Goal: Task Accomplishment & Management: Complete application form

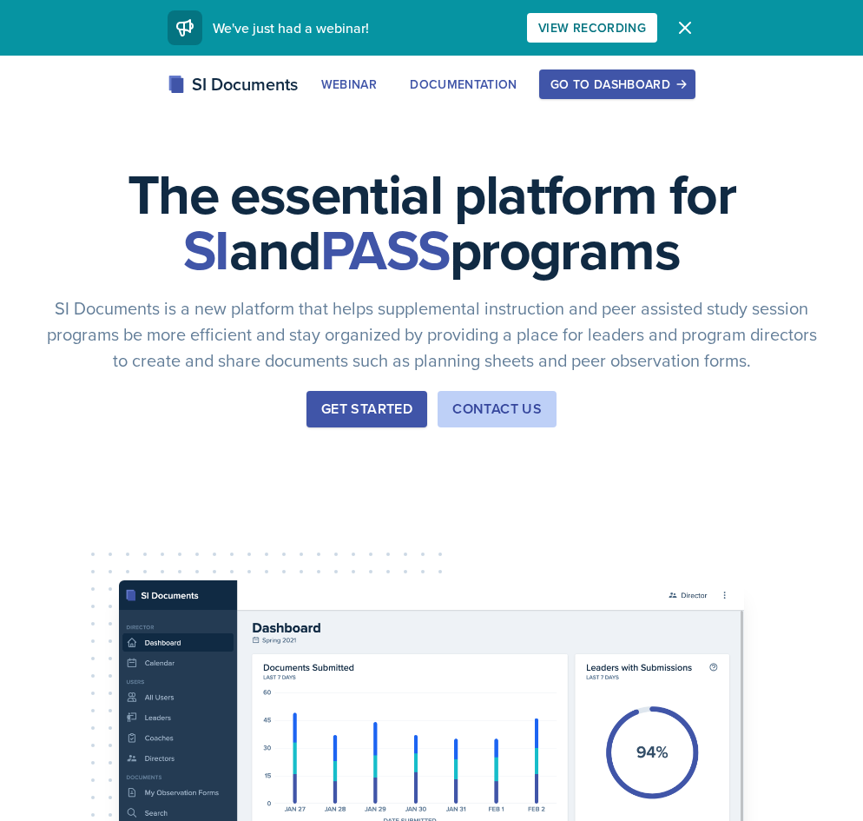
click at [612, 79] on div "Go to Dashboard" at bounding box center [617, 84] width 134 height 14
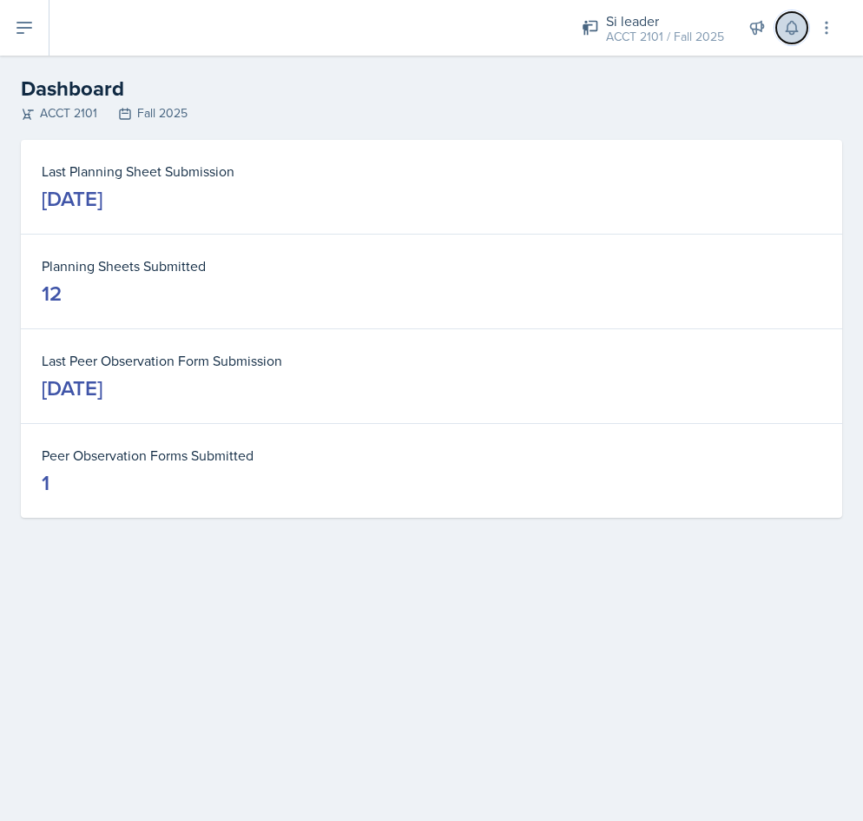
click at [787, 20] on icon at bounding box center [791, 27] width 17 height 17
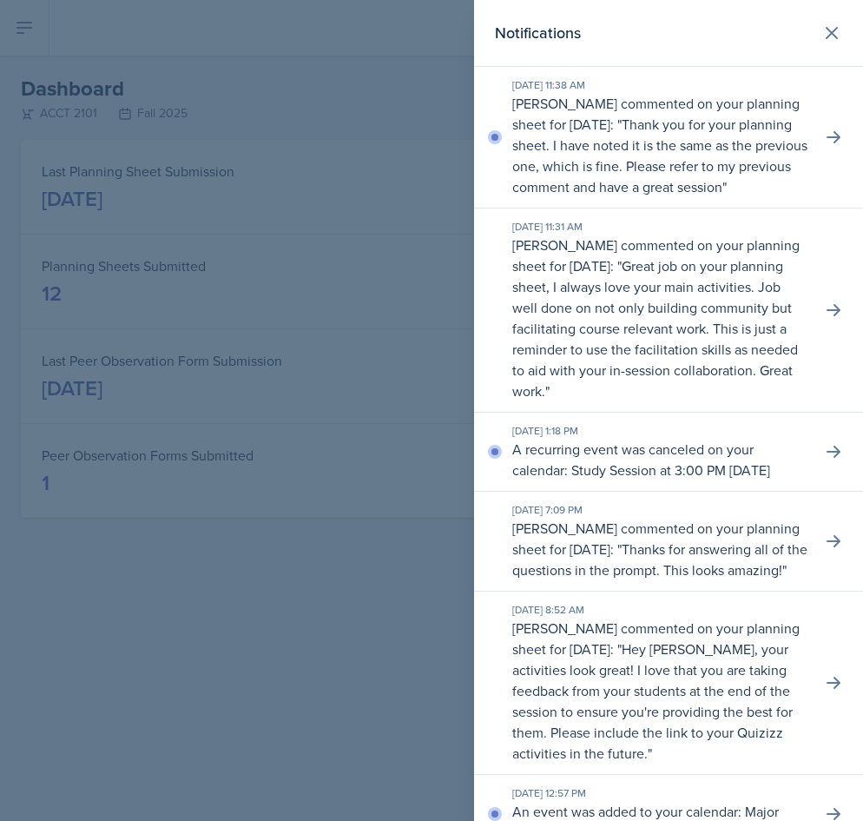
click at [344, 610] on div at bounding box center [431, 410] width 863 height 821
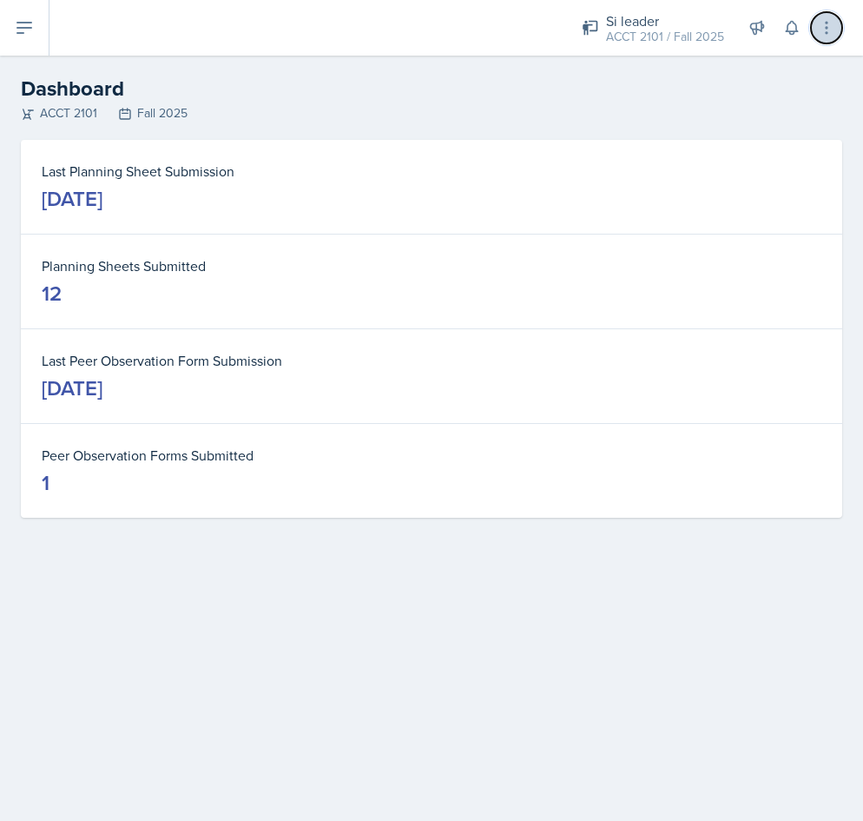
click at [828, 40] on button at bounding box center [826, 27] width 31 height 31
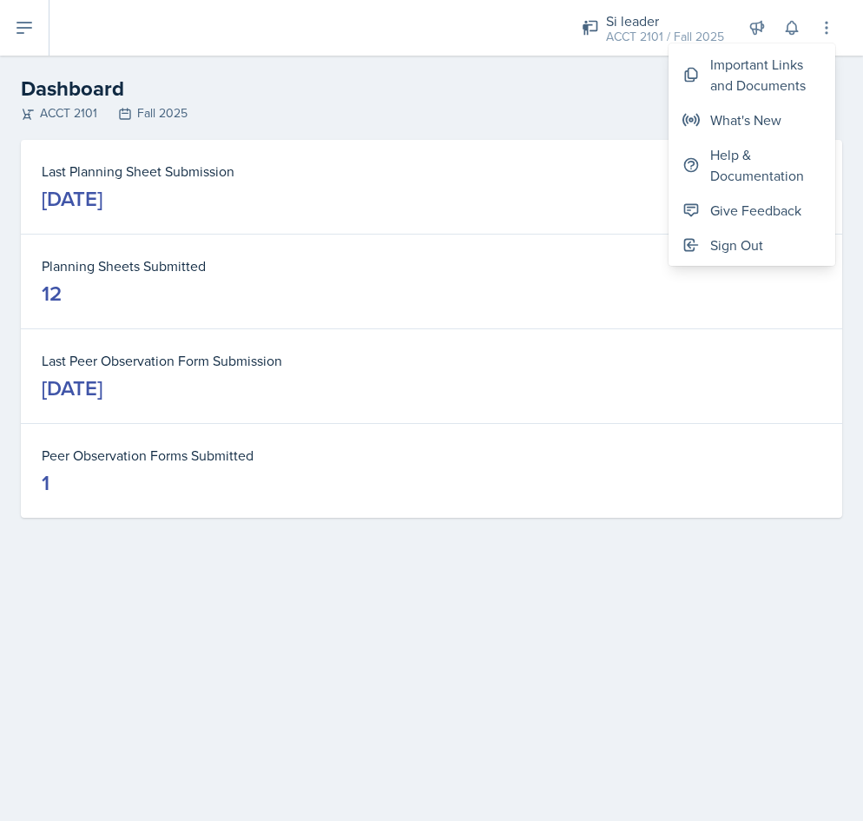
click at [353, 114] on div "ACCT 2101 Fall 2025" at bounding box center [431, 113] width 821 height 18
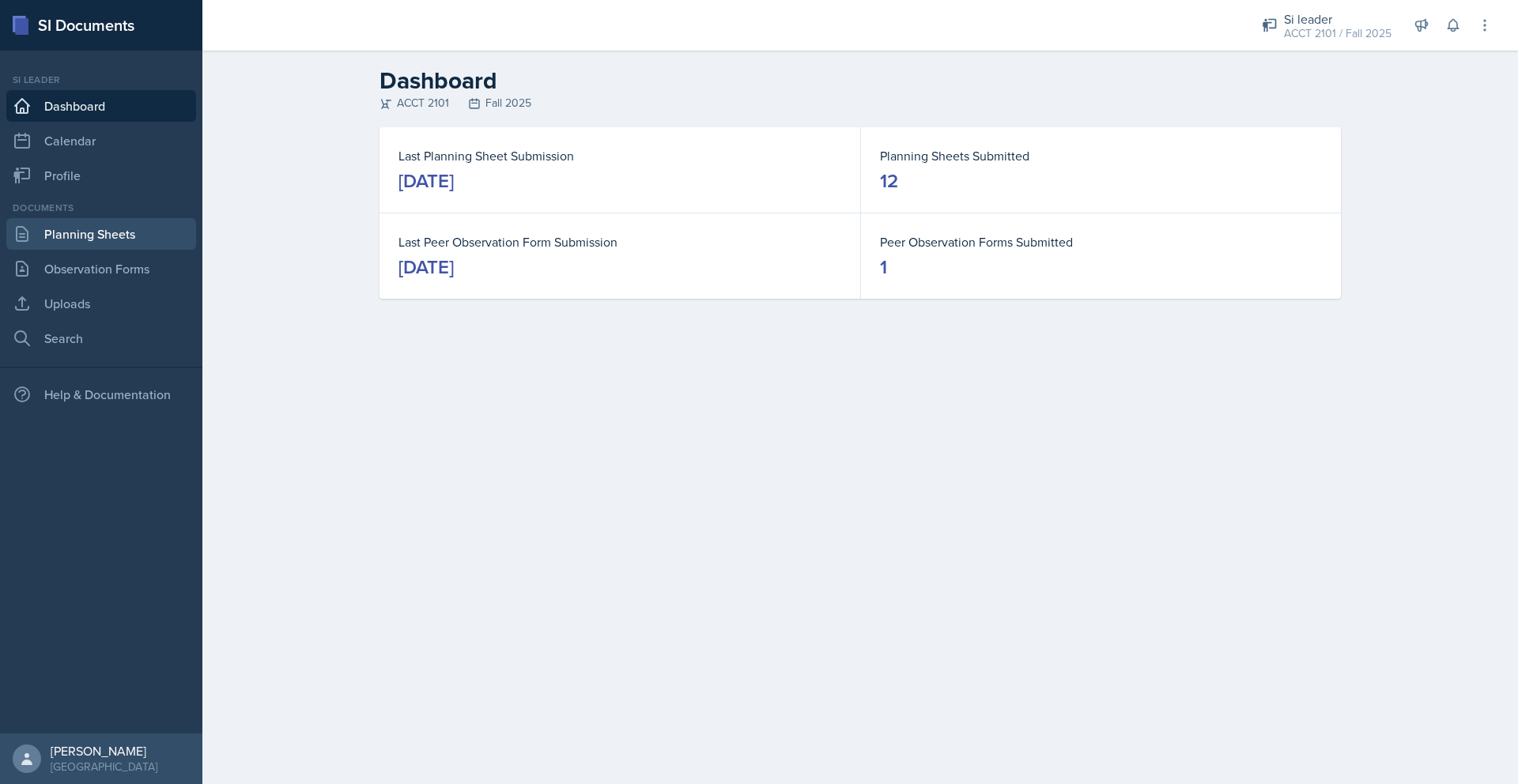
click at [105, 228] on link "Planning Sheets" at bounding box center [101, 234] width 189 height 32
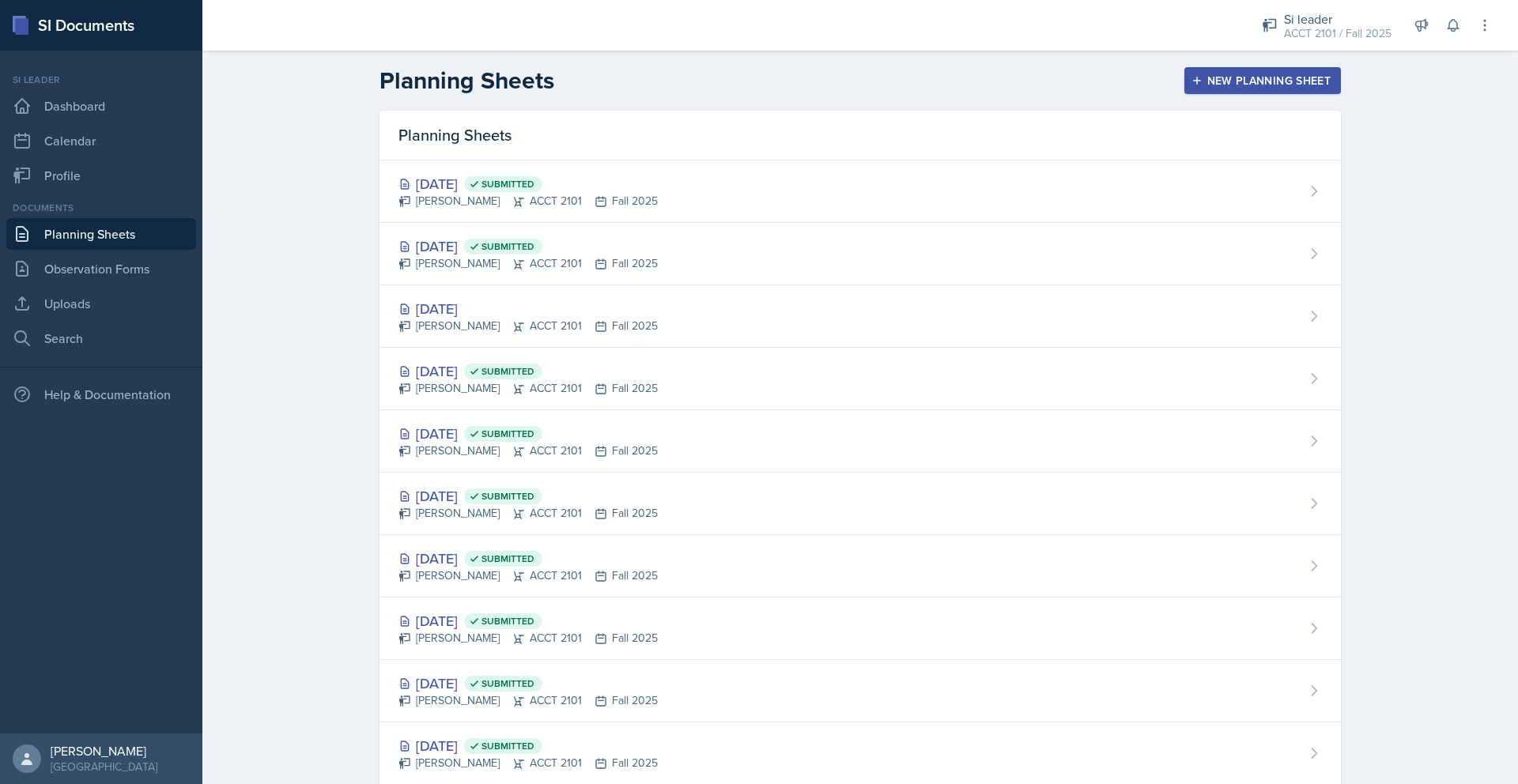
click at [785, 89] on button "New Planning Sheet" at bounding box center [1263, 81] width 157 height 27
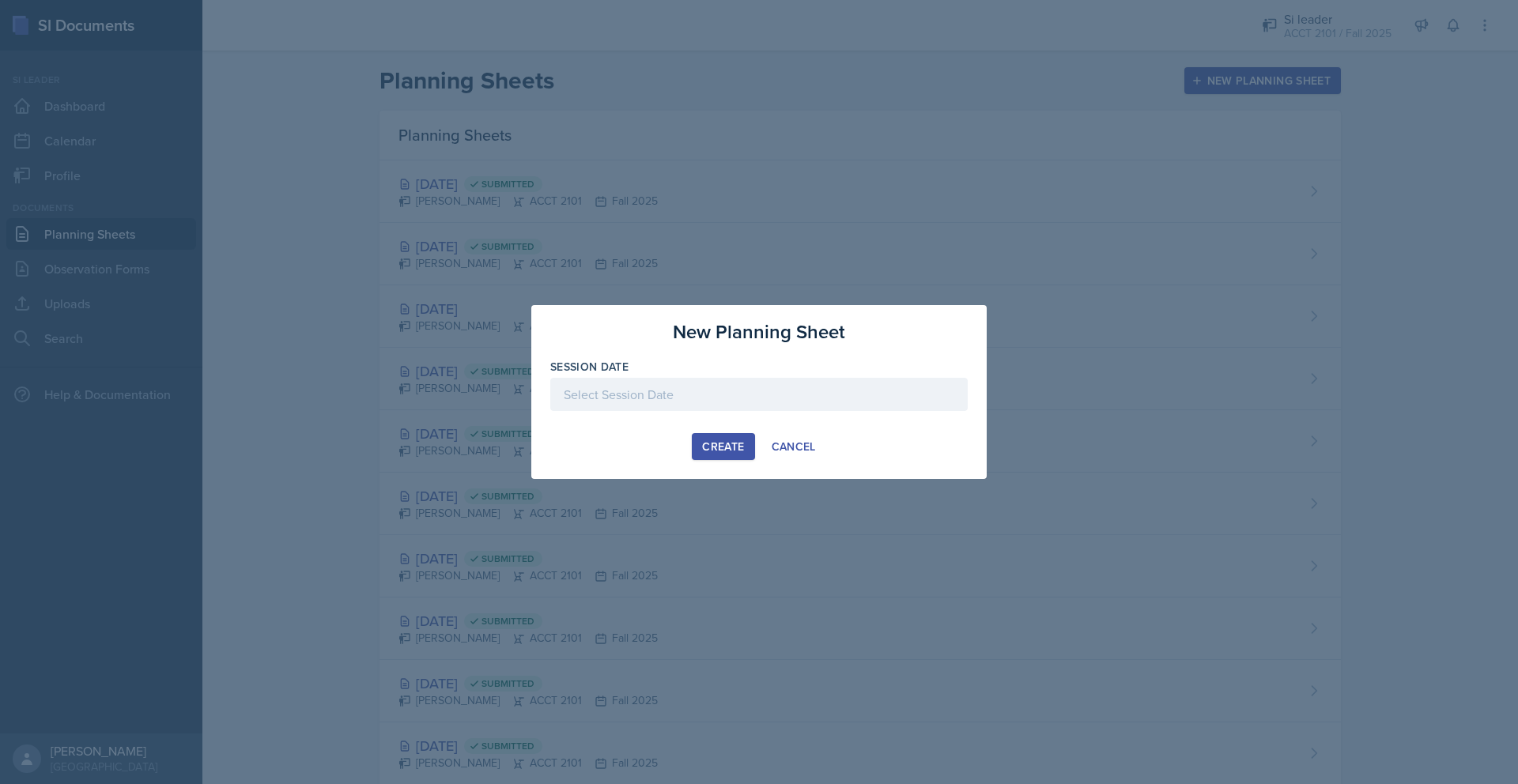
click at [697, 399] on div at bounding box center [759, 394] width 417 height 33
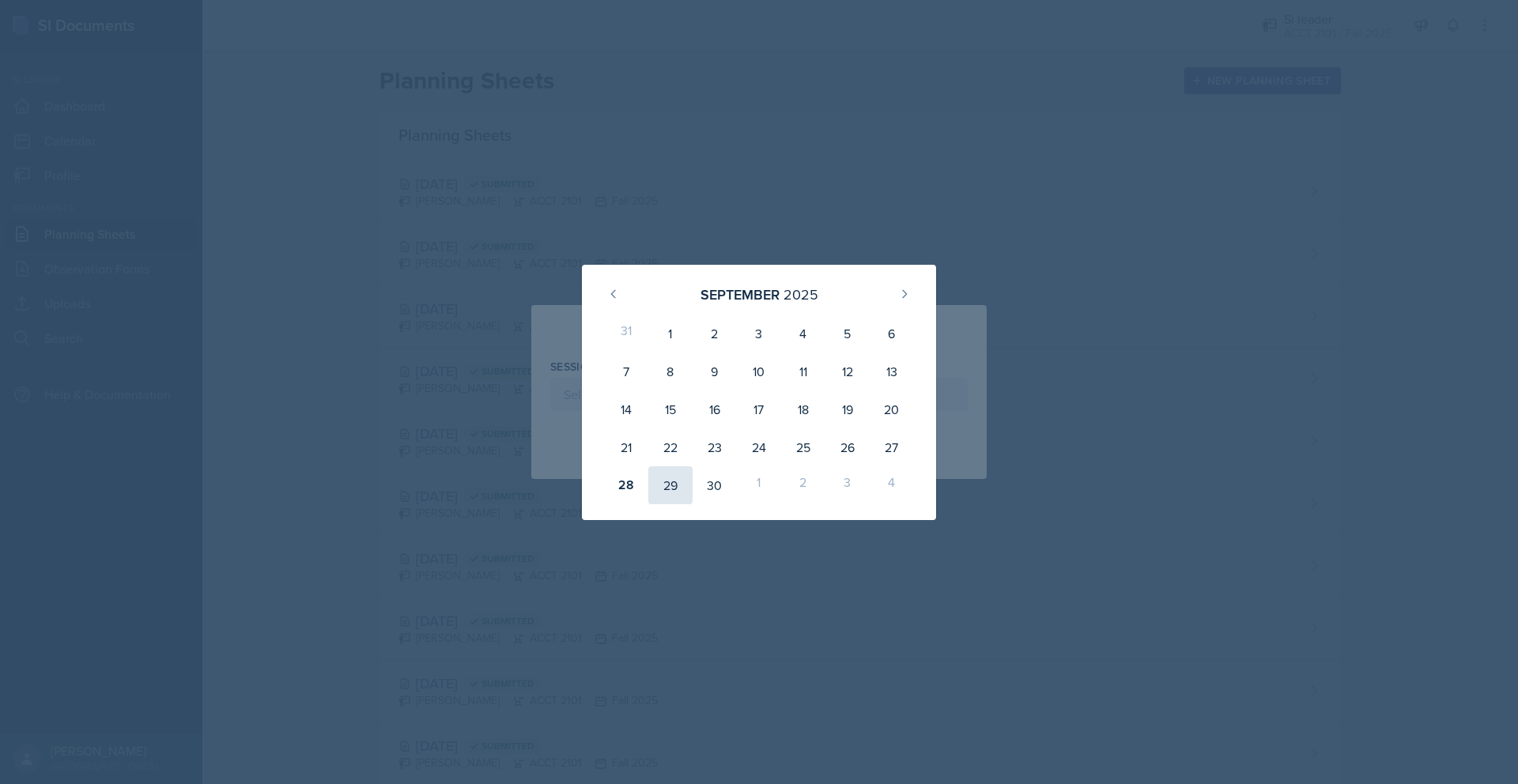
click at [664, 484] on div "29" at bounding box center [670, 485] width 45 height 38
type input "[DATE]"
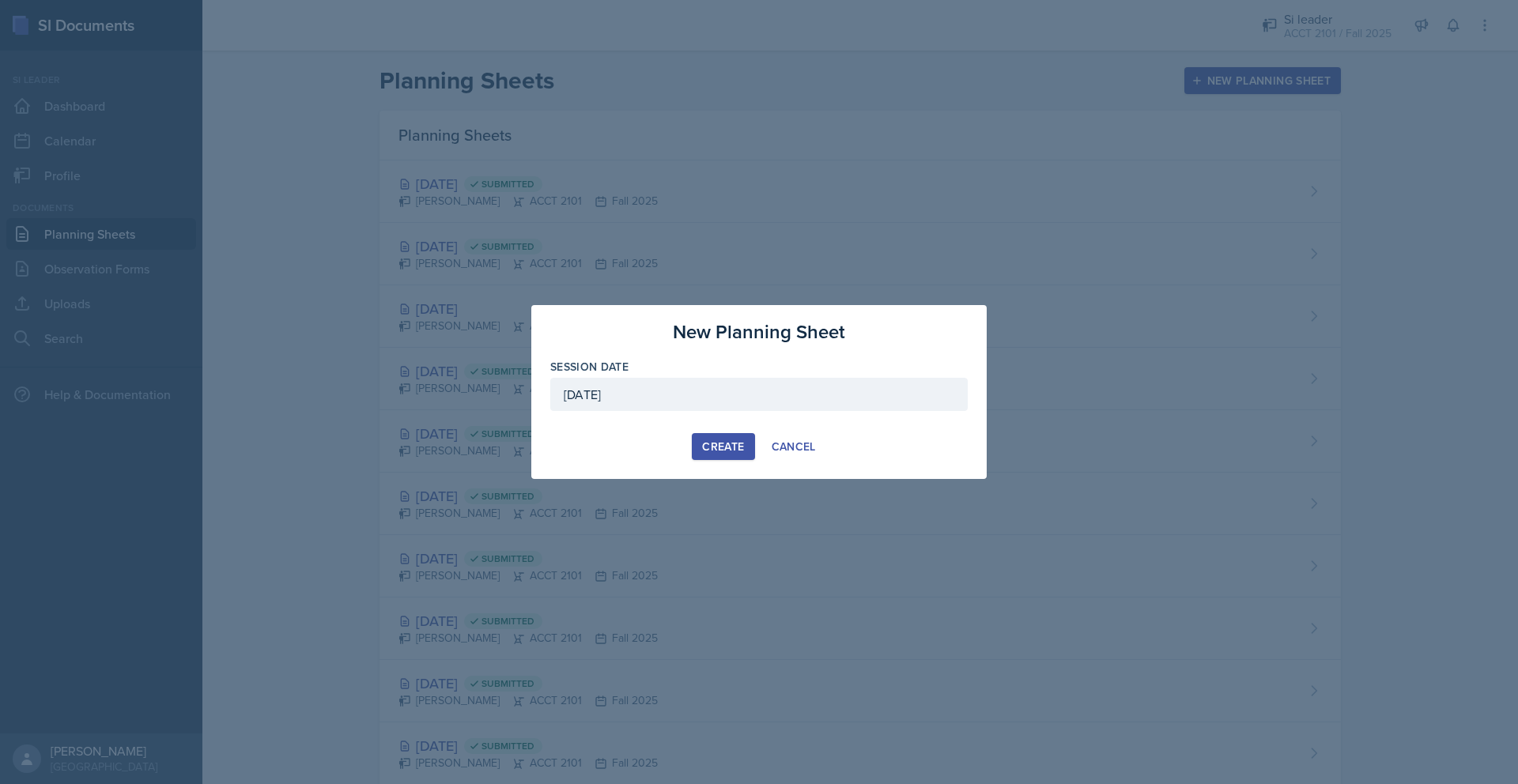
click at [717, 441] on div "Create" at bounding box center [723, 447] width 42 height 13
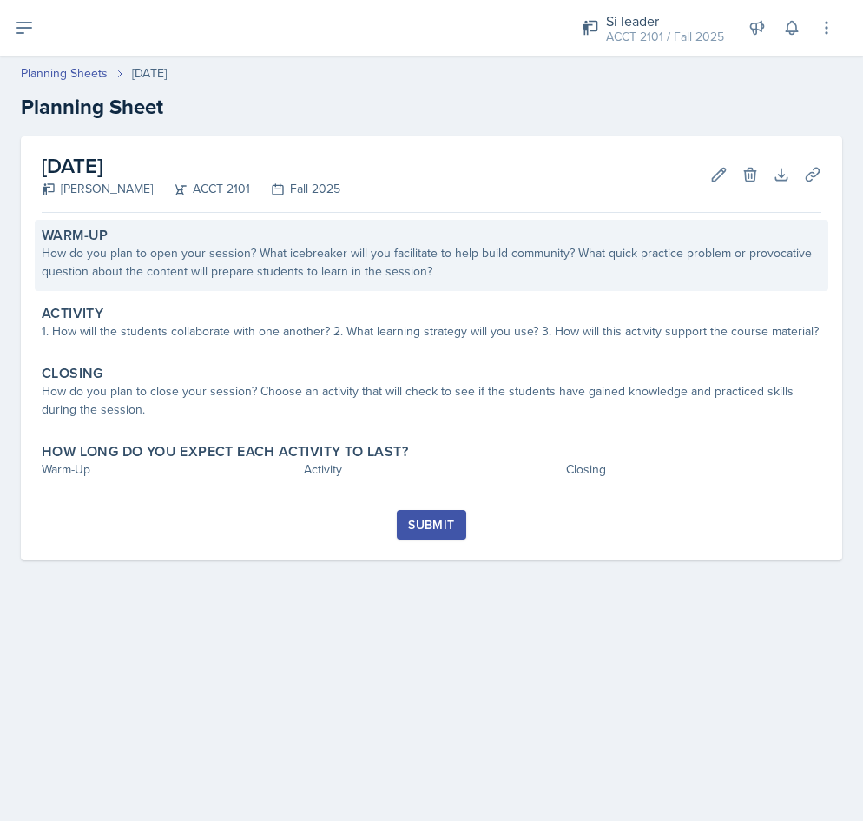
click at [279, 263] on div "How do you plan to open your session? What icebreaker will you facilitate to he…" at bounding box center [432, 262] width 780 height 36
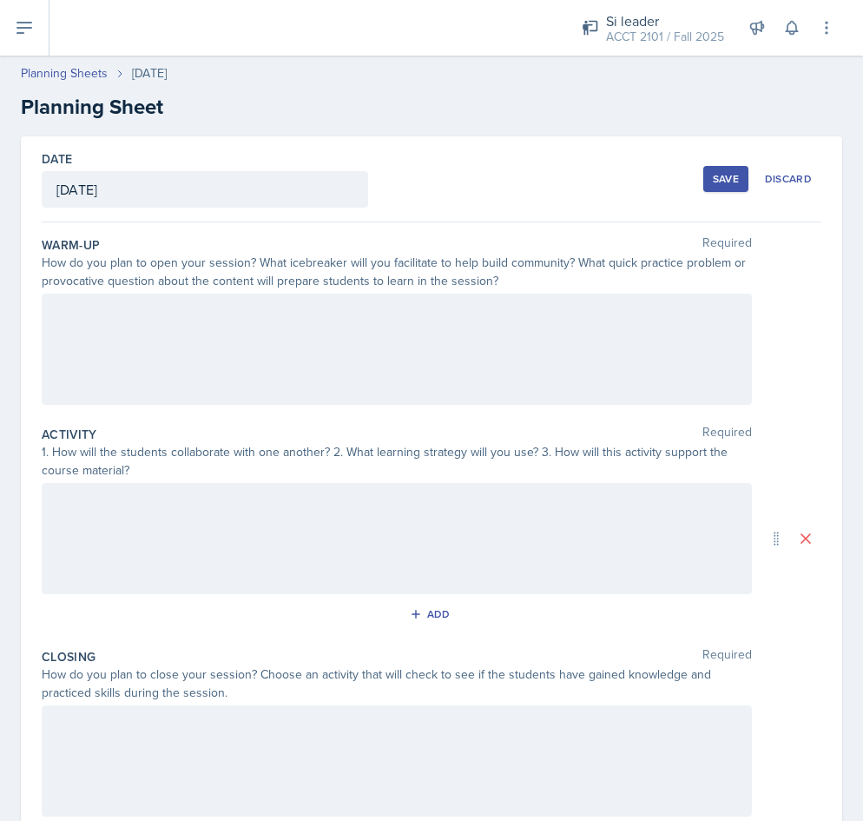
click at [226, 326] on div at bounding box center [397, 348] width 710 height 111
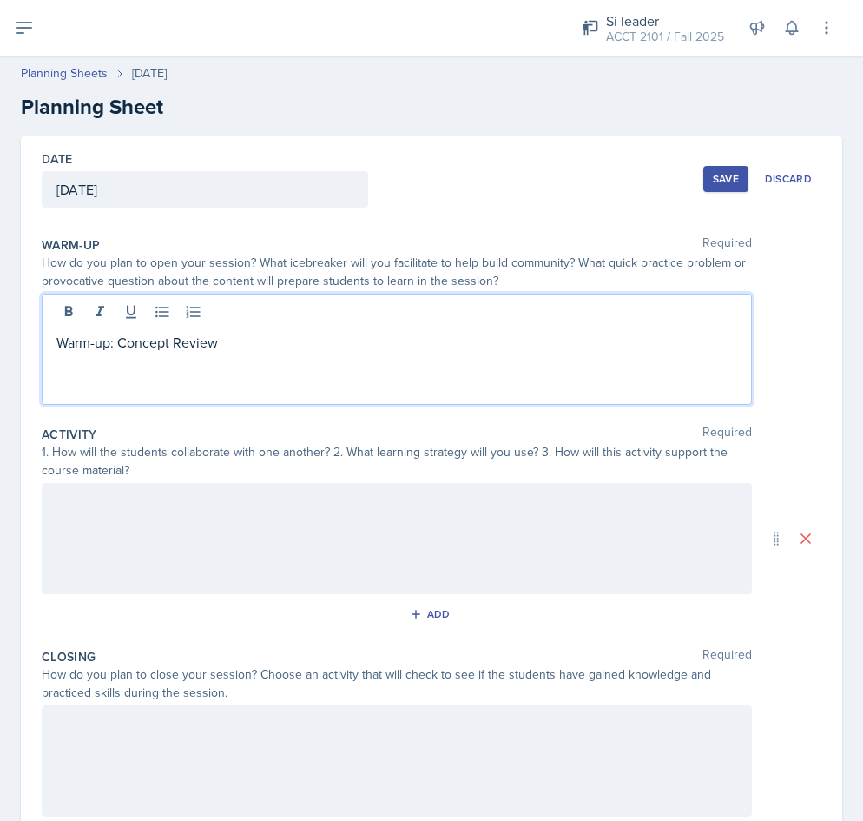
click at [118, 344] on p "Warm-up: Concept Review" at bounding box center [396, 342] width 681 height 21
click at [196, 342] on p "Concept Review Warm up:" at bounding box center [396, 342] width 681 height 21
click at [227, 334] on p "Concept Review Warm-up:" at bounding box center [396, 342] width 681 height 21
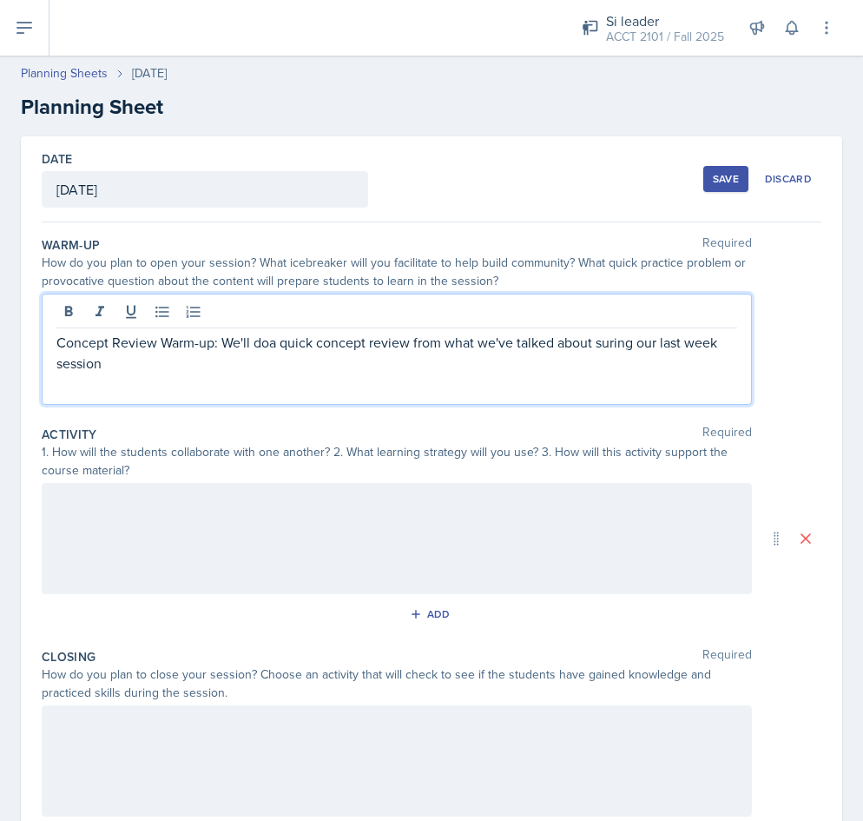
click at [338, 345] on p "Concept Review Warm-up: We'll doa quick concept review from what we've talked a…" at bounding box center [396, 353] width 681 height 42
click at [622, 348] on p "Concept Review Warm-up: We'll doa quick concept review from what we've talked a…" at bounding box center [396, 353] width 681 height 42
click at [622, 347] on p "Concept Review Warm-up: We'll doa quick concept review from what we've talked a…" at bounding box center [396, 353] width 681 height 42
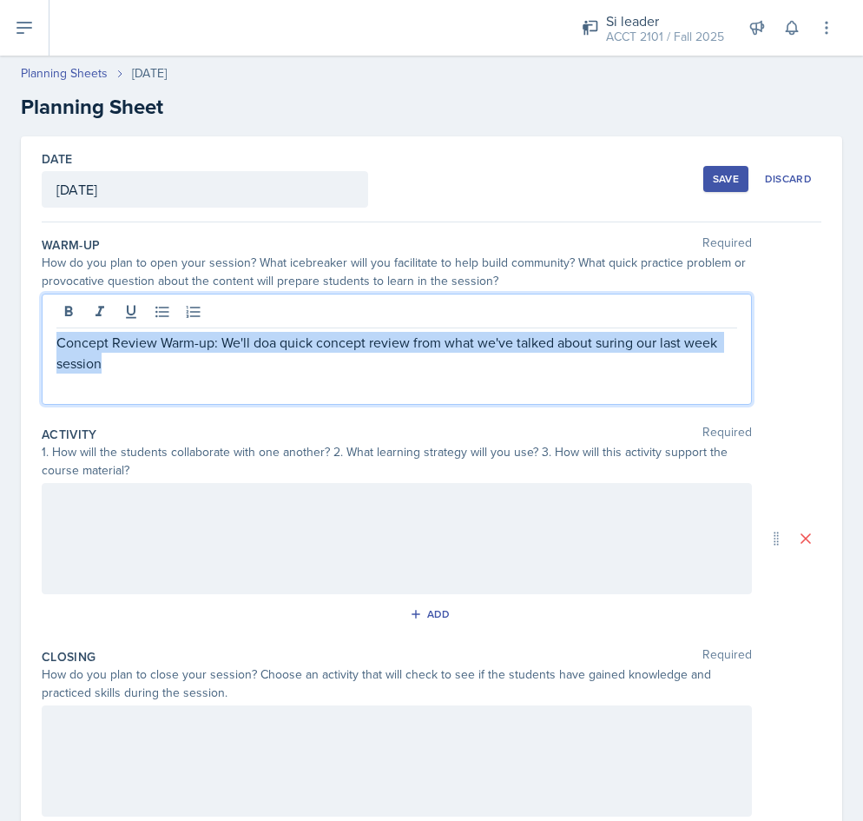
click at [610, 339] on p "Concept Review Warm-up: We'll doa quick concept review from what we've talked a…" at bounding box center [396, 353] width 681 height 42
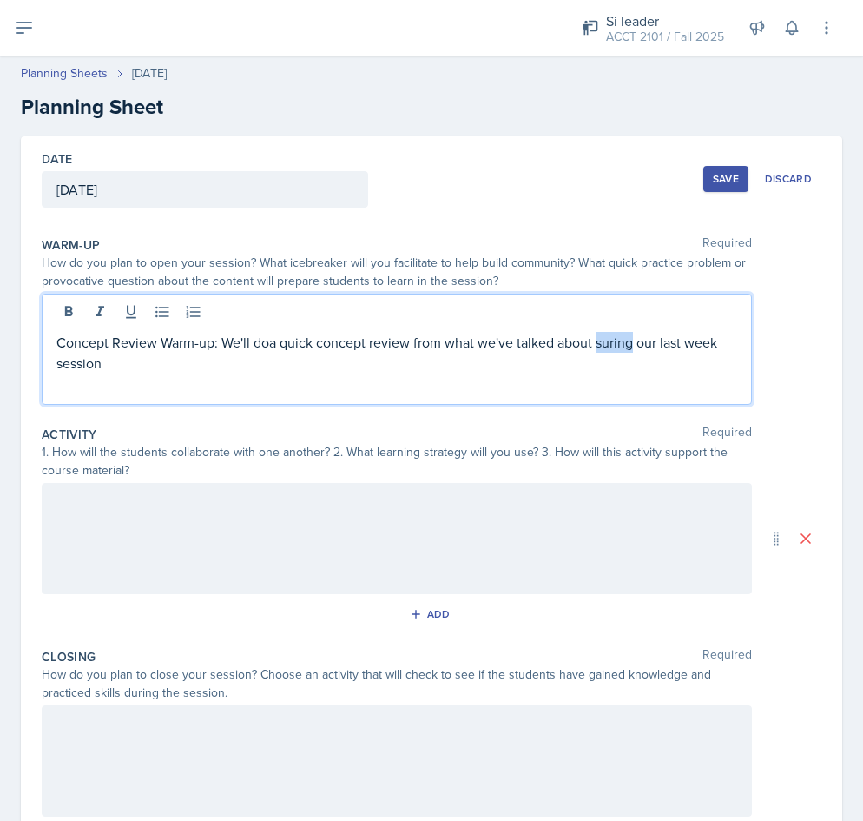
click at [610, 340] on p "Concept Review Warm-up: We'll doa quick concept review from what we've talked a…" at bounding box center [396, 353] width 681 height 42
click at [611, 351] on p "Concept Review Warm-up: We'll doa quick concept review from what we've talked a…" at bounding box center [396, 353] width 681 height 42
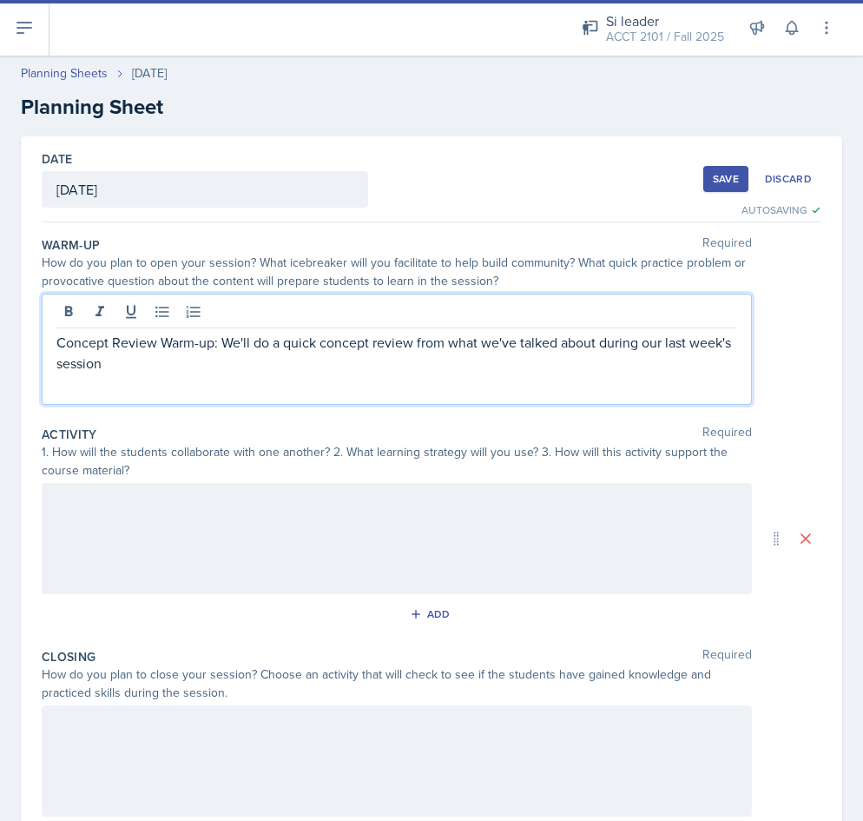
click at [151, 365] on p "Concept Review Warm-up: We'll do a quick concept review from what we've talked …" at bounding box center [396, 353] width 681 height 42
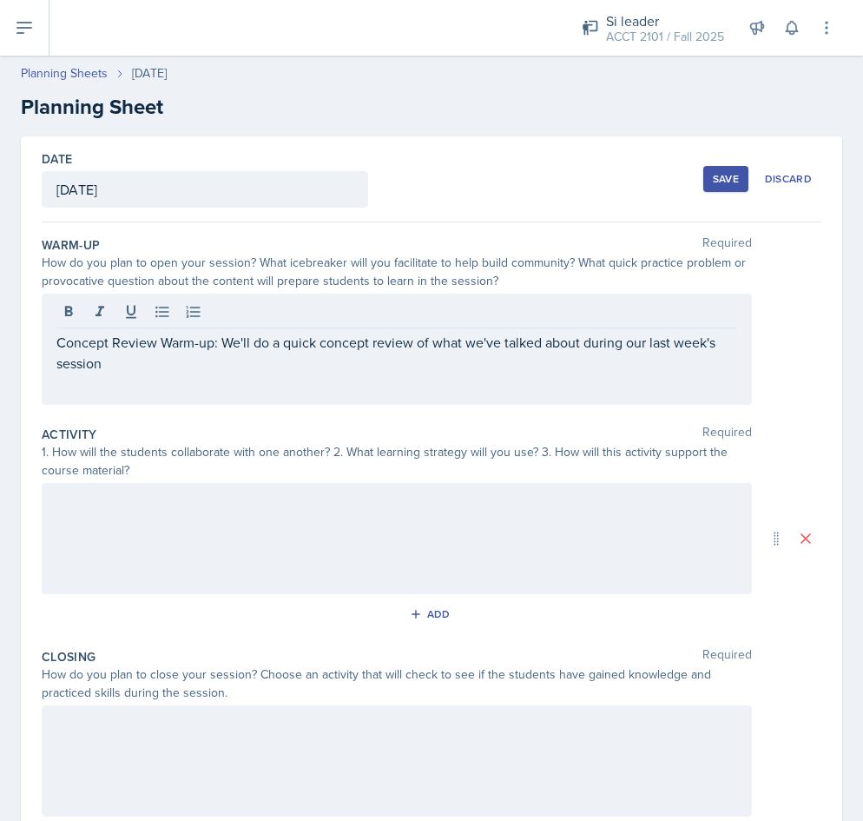
click at [242, 379] on div "Concept Review Warm-up: We'll do a quick concept review of what we've talked ab…" at bounding box center [397, 348] width 710 height 111
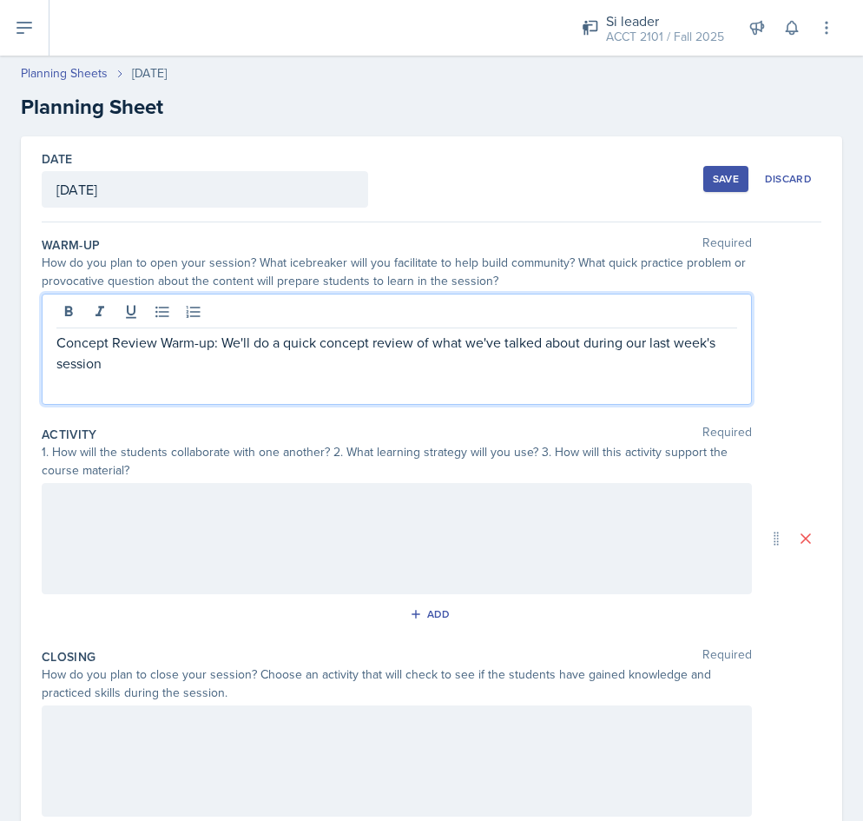
click at [151, 364] on p "Concept Review Warm-up: We'll do a quick concept review of what we've talked ab…" at bounding box center [396, 353] width 681 height 42
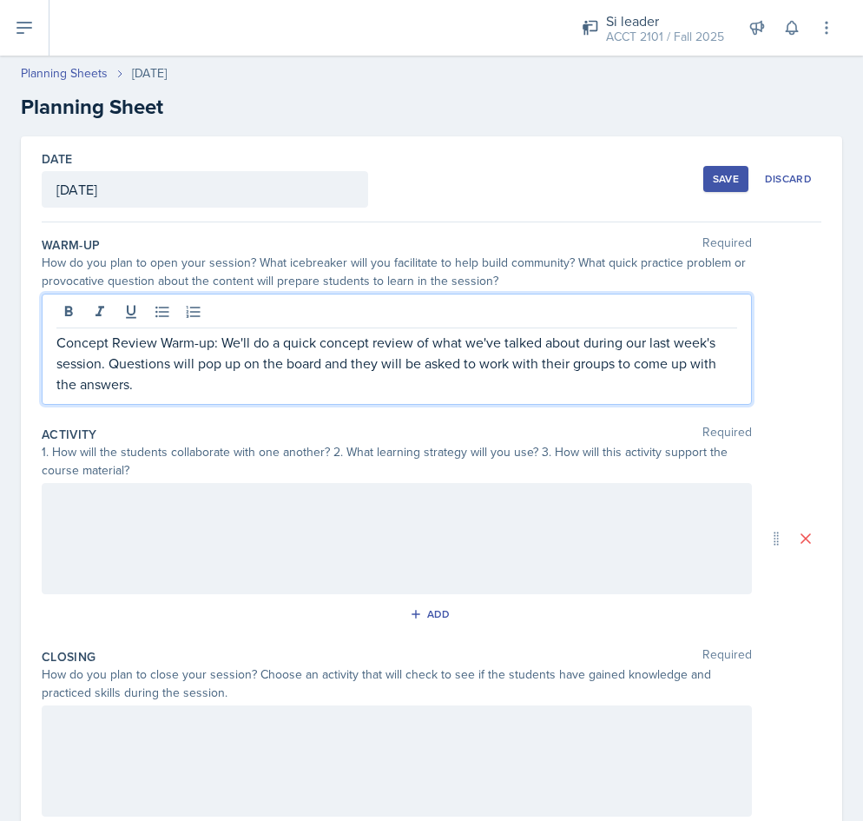
click at [153, 495] on div at bounding box center [397, 538] width 710 height 111
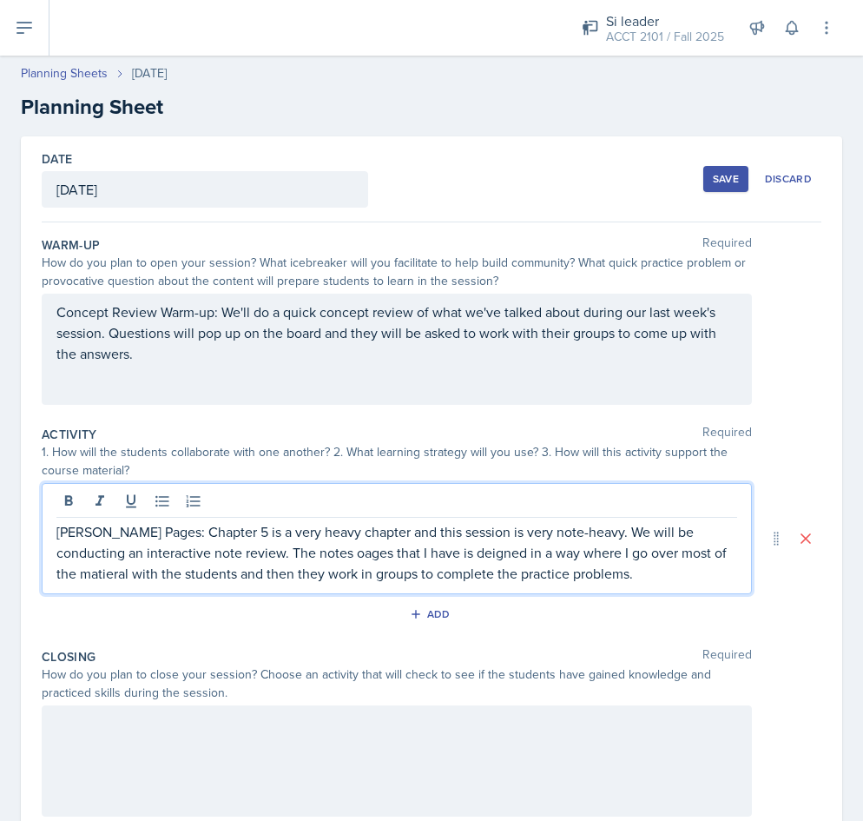
click at [80, 541] on p "[PERSON_NAME] Pages: Chapter 5 is a very heavy chapter and this session is very…" at bounding box center [396, 552] width 681 height 63
click at [71, 534] on p "[PERSON_NAME] Pages: Chapter 5 is a very heavy chapter and this session is very…" at bounding box center [396, 552] width 681 height 63
click at [556, 558] on p "Note Pages: Chapter 5 is a very heavy chapter and this session is very note-hea…" at bounding box center [396, 552] width 681 height 63
click at [582, 579] on p "Note Pages: Chapter 5 is a very heavy chapter and this session is very note-hea…" at bounding box center [396, 552] width 681 height 63
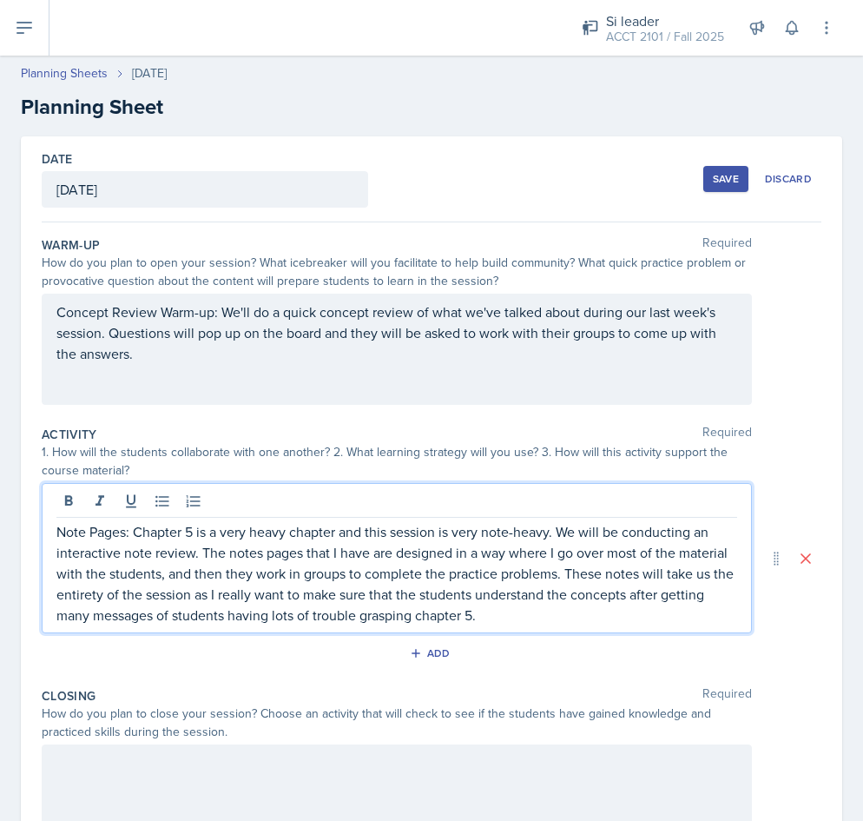
click at [316, 540] on p "Note Pages: Chapter 5 is a very heavy chapter and this session is very note-hea…" at bounding box center [396, 573] width 681 height 104
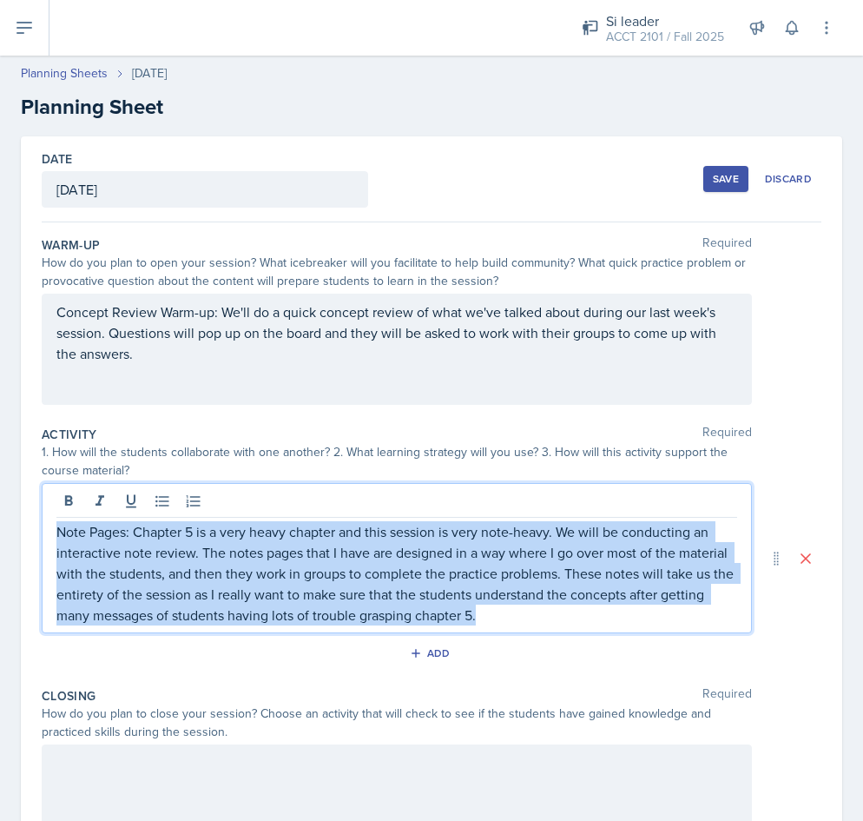
click at [316, 540] on p "Note Pages: Chapter 5 is a very heavy chapter and this session is very note-hea…" at bounding box center [396, 573] width 681 height 104
copy p "Note Pages: Chapter 5 is a very heavy chapter and this session is very note-hea…"
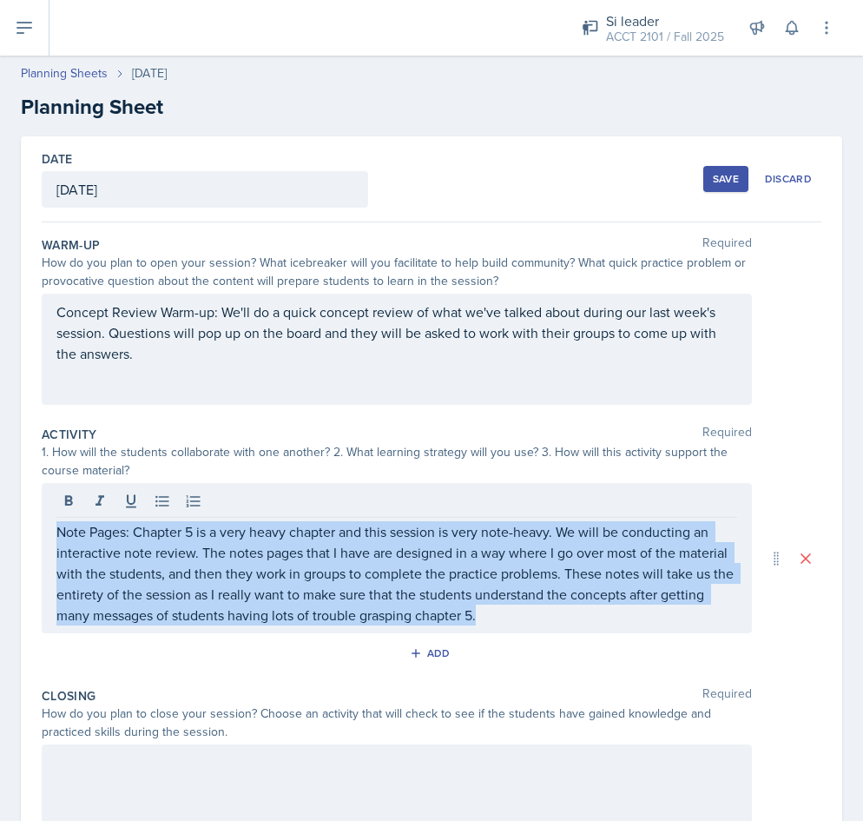
click at [410, 577] on p "Note Pages: Chapter 5 is a very heavy chapter and this session is very note-hea…" at bounding box center [396, 573] width 681 height 104
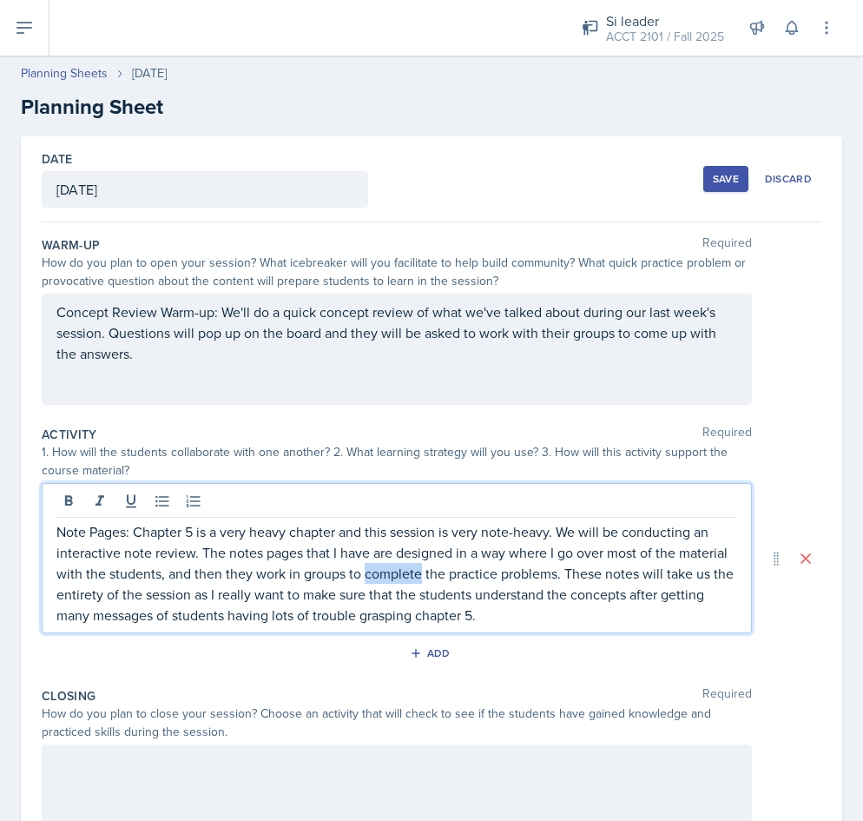
click at [410, 577] on p "Note Pages: Chapter 5 is a very heavy chapter and this session is very note-hea…" at bounding box center [396, 573] width 681 height 104
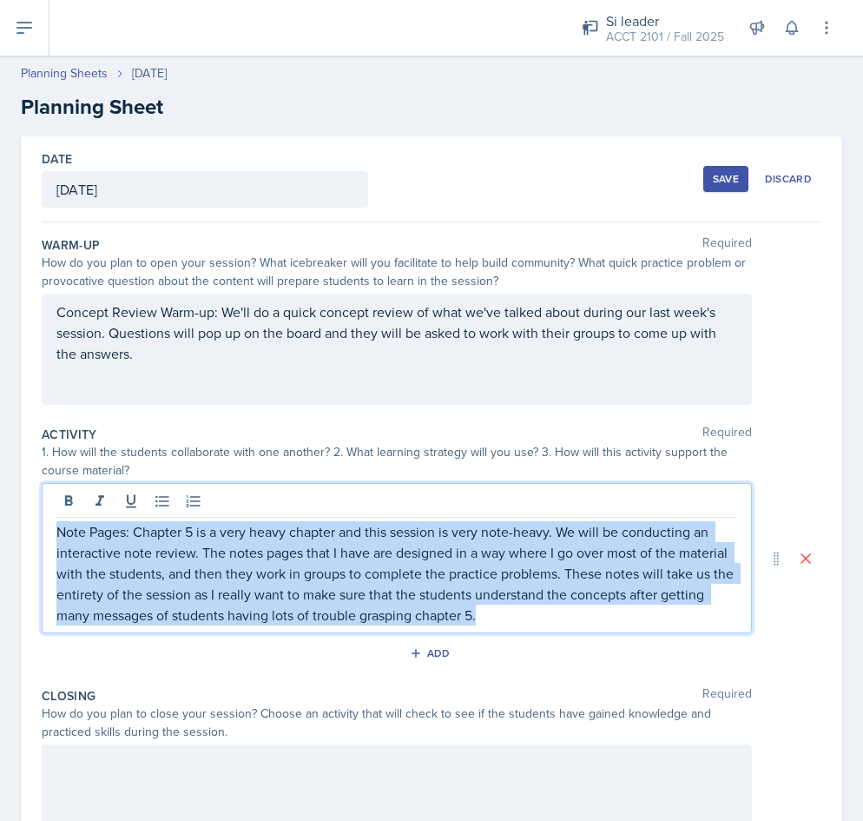
click at [410, 577] on p "Note Pages: Chapter 5 is a very heavy chapter and this session is very note-hea…" at bounding box center [396, 573] width 681 height 104
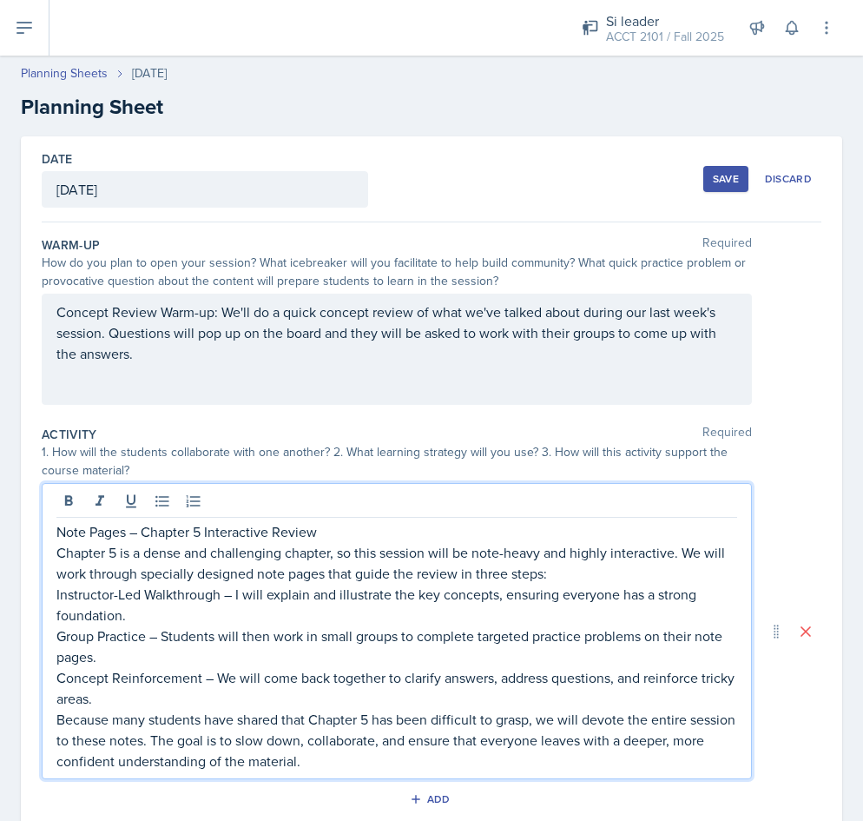
click at [136, 531] on p "Note Pages – Chapter 5 Interactive Review" at bounding box center [396, 531] width 681 height 21
drag, startPoint x: 319, startPoint y: 531, endPoint x: 126, endPoint y: 528, distance: 192.8
click at [126, 528] on p "Note Pages – Chapter 5 Interactive Review" at bounding box center [396, 531] width 681 height 21
click at [54, 552] on div "Note Pages Chapter 5 is a dense and challenging chapter, so this session will b…" at bounding box center [397, 631] width 710 height 296
click at [59, 555] on p "Chapter 5 is a dense and challenging chapter, so this session will be note-heav…" at bounding box center [396, 563] width 681 height 42
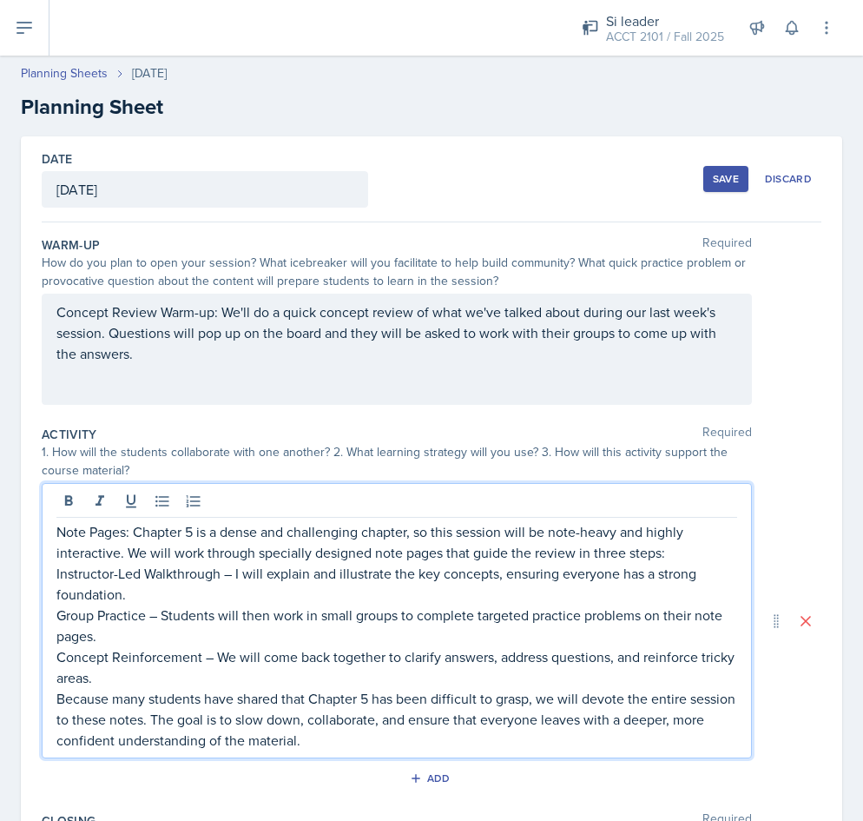
click at [140, 602] on p "Instructor-Led Walkthrough – I will explain and illustrate the key concepts, en…" at bounding box center [396, 584] width 681 height 42
click at [682, 557] on p "Note Pages: Chapter 5 is a dense and challenging chapter, so this session will …" at bounding box center [396, 542] width 681 height 42
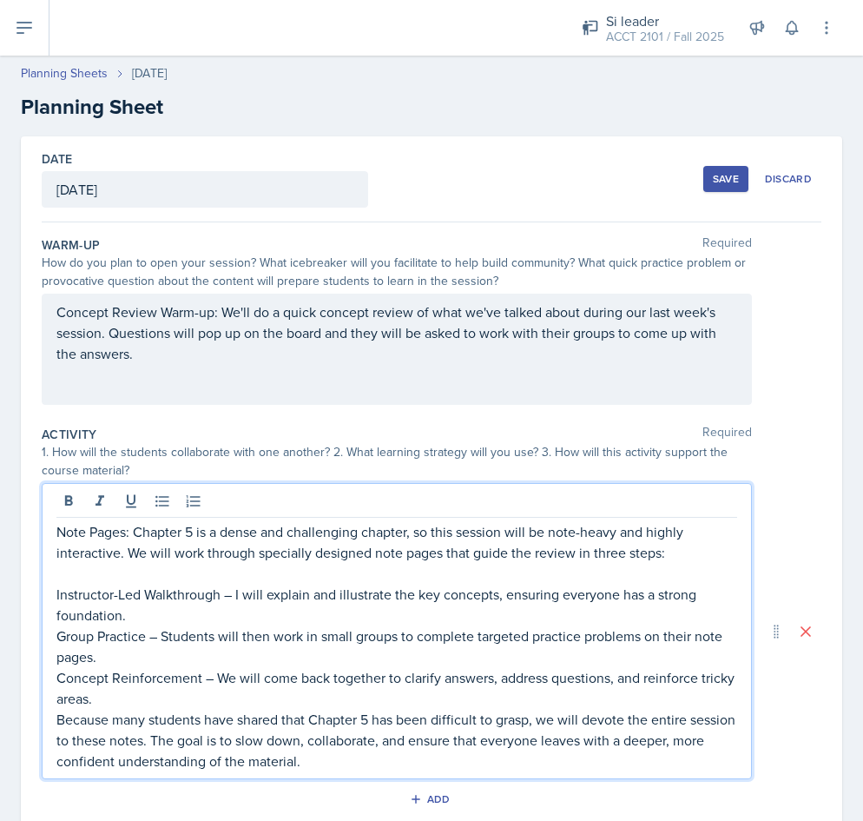
click at [72, 595] on p "Instructor-Led Walkthrough – I will explain and illustrate the key concepts, en…" at bounding box center [396, 604] width 681 height 42
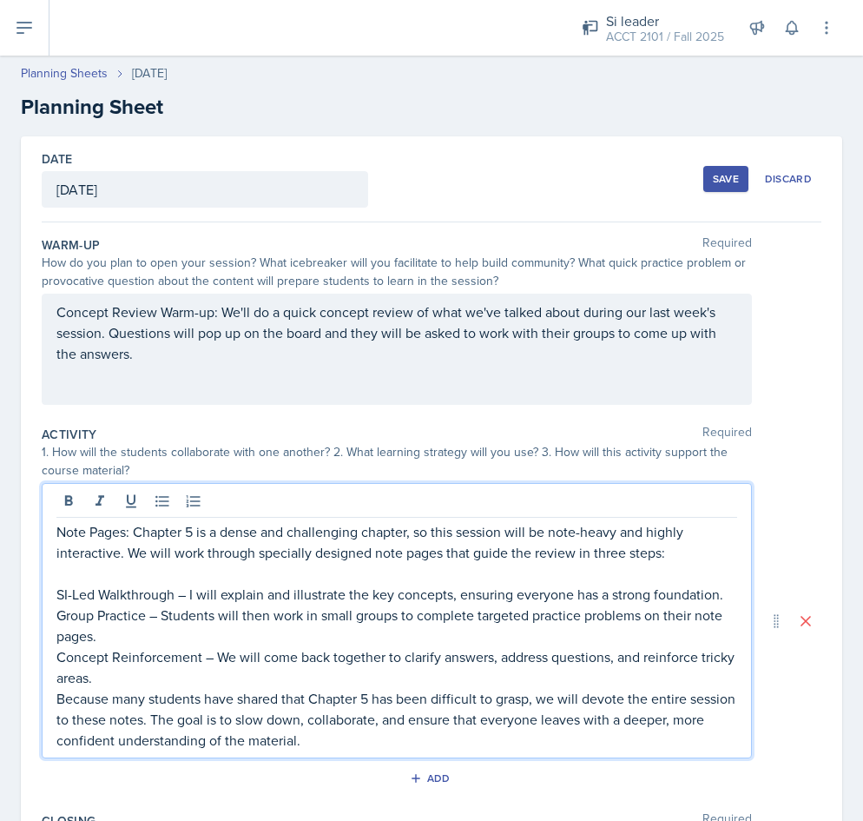
click at [728, 604] on p "Group Practice – Students will then work in small groups to complete targeted p…" at bounding box center [396, 625] width 681 height 42
click at [728, 597] on p "SI-Led Walkthrough – I will explain and illustrate the key concepts, ensuring e…" at bounding box center [396, 593] width 681 height 21
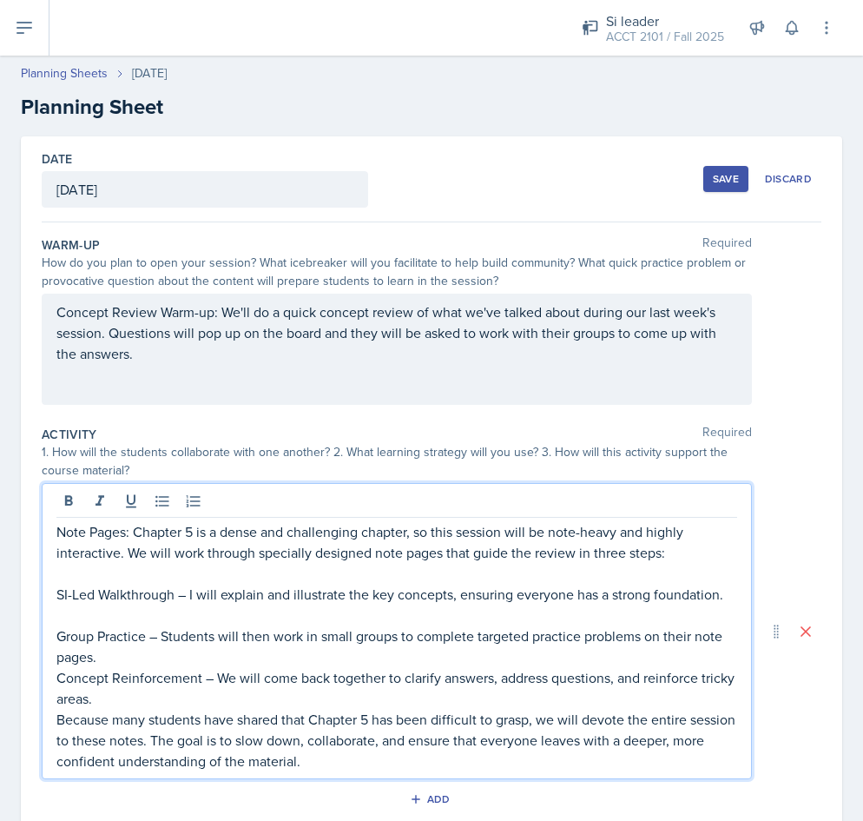
click at [120, 657] on p "Group Practice – Students will then work in small groups to complete targeted p…" at bounding box center [396, 646] width 681 height 42
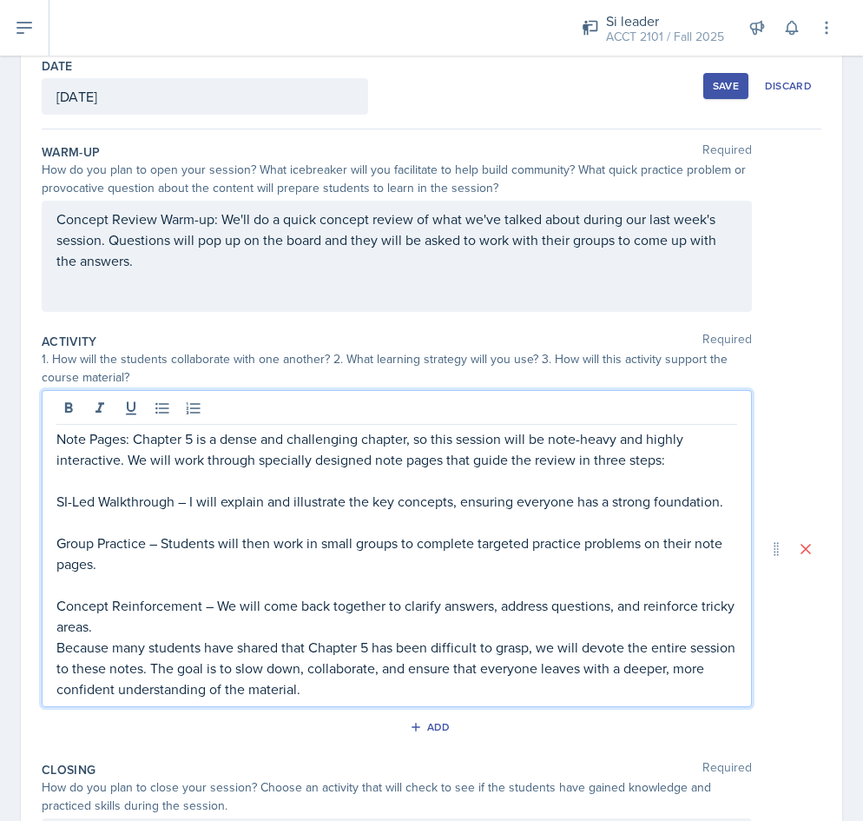
scroll to position [116, 0]
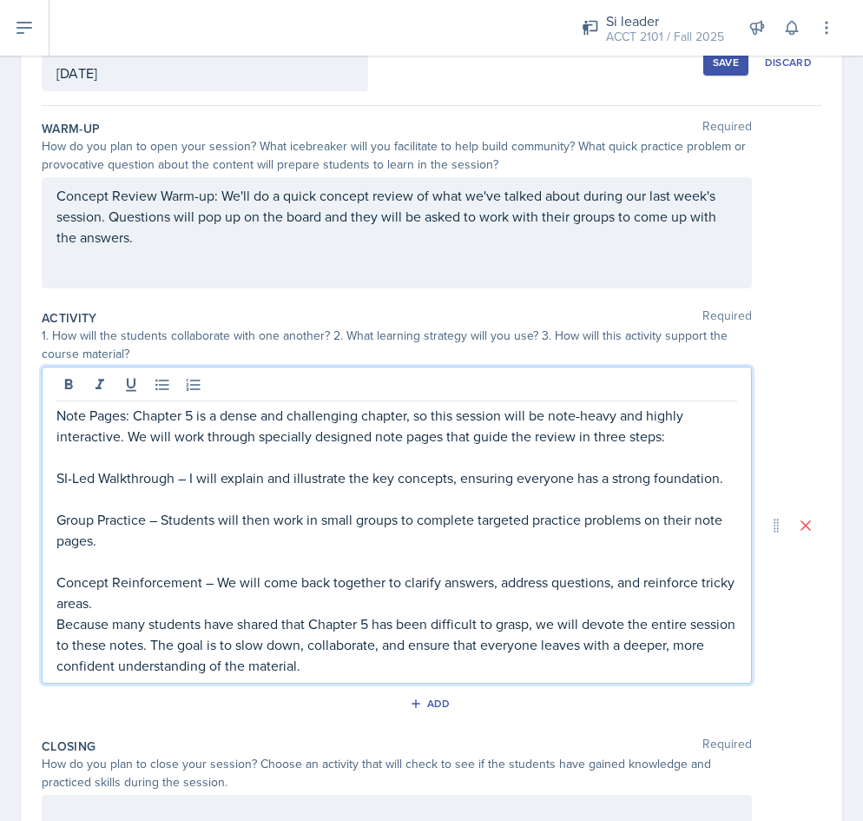
click at [122, 610] on p "Concept Reinforcement – We will come back together to clarify answers, address …" at bounding box center [396, 592] width 681 height 42
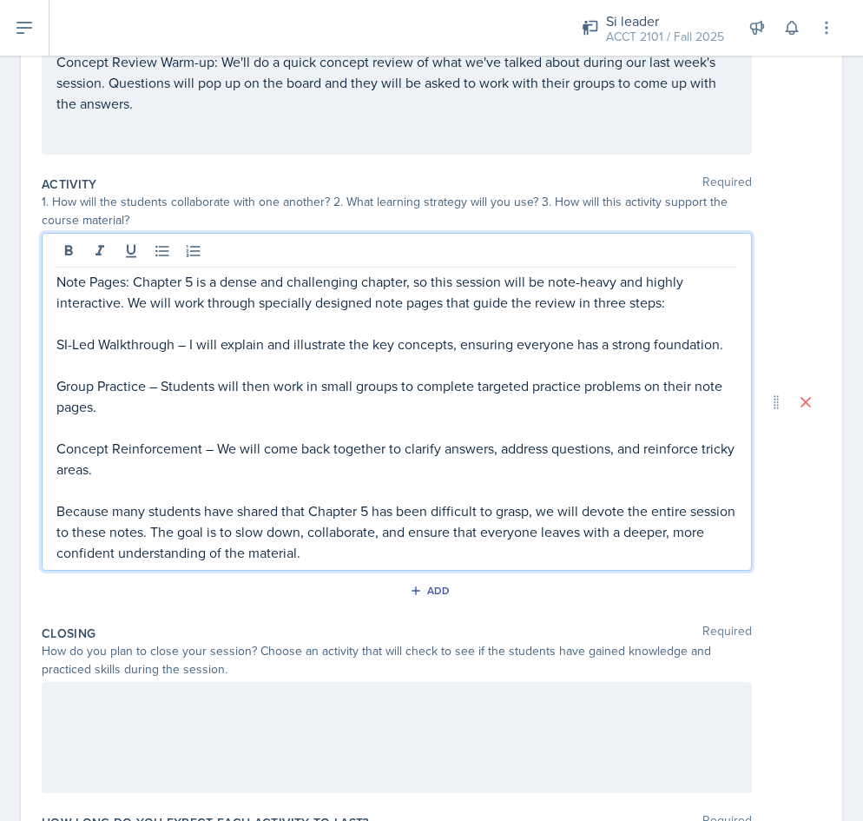
scroll to position [258, 0]
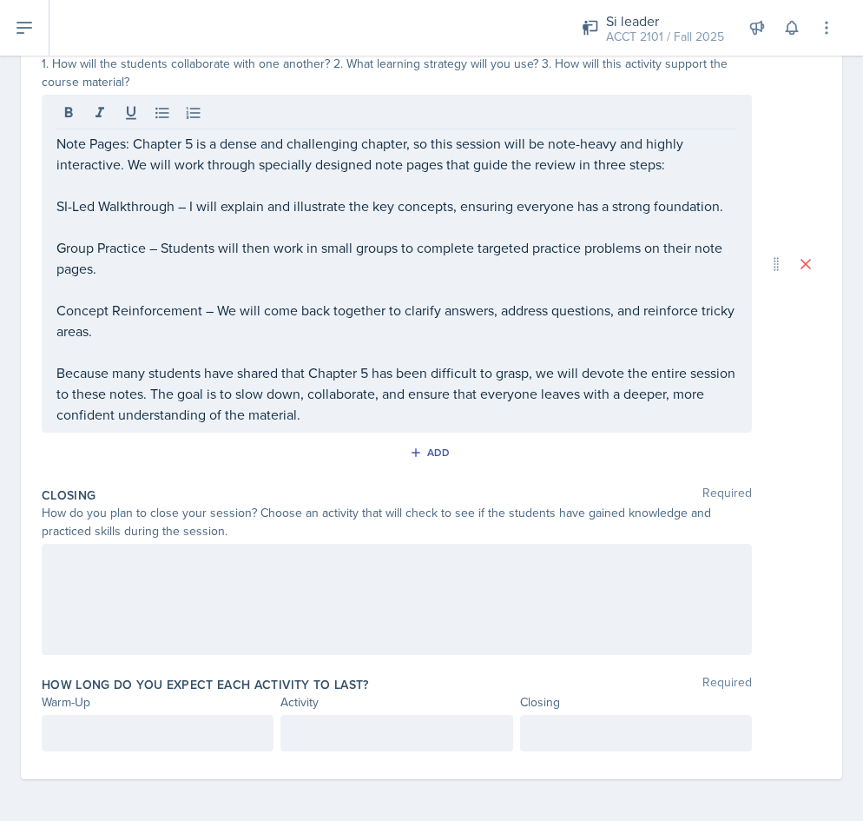
click at [211, 597] on div at bounding box center [397, 599] width 710 height 111
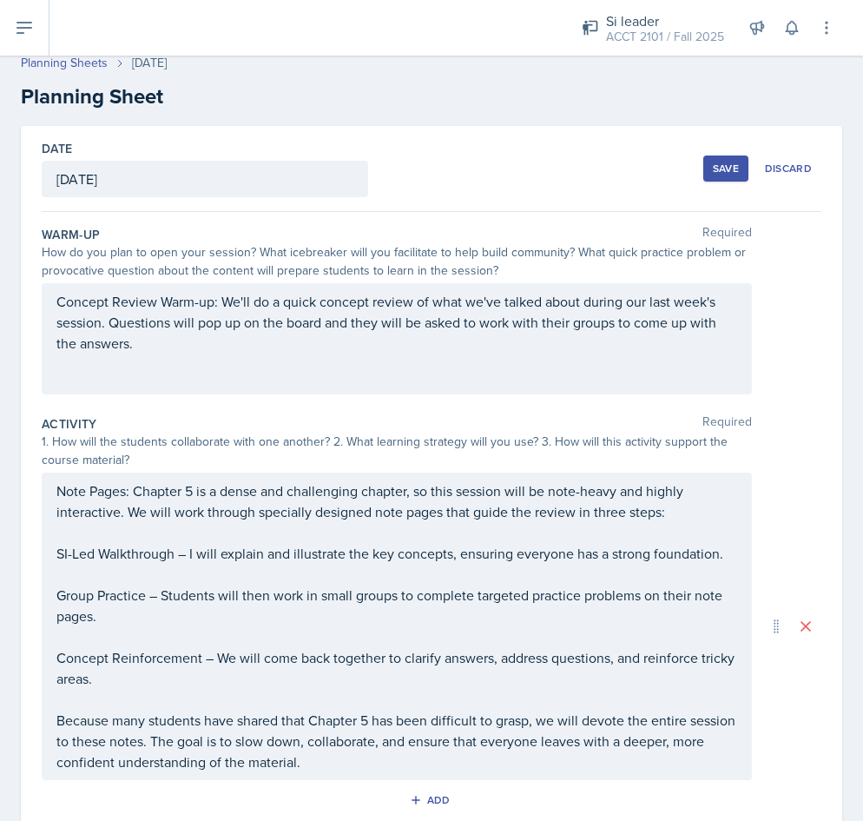
scroll to position [0, 0]
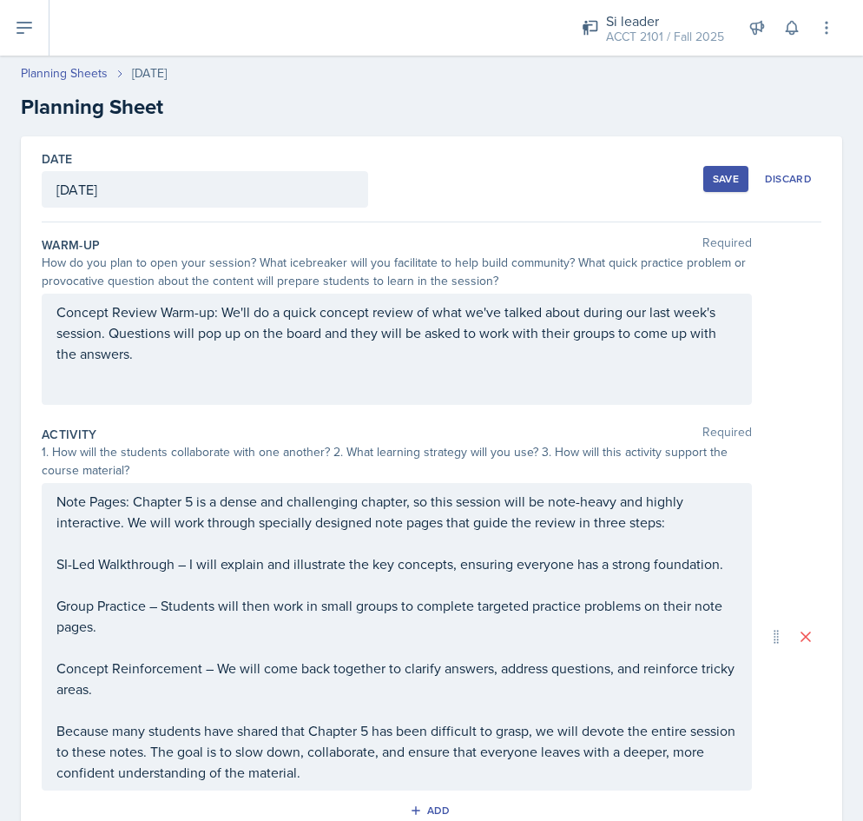
click at [279, 326] on div "Concept Review Warm-up: We'll do a quick concept review of what we've talked ab…" at bounding box center [397, 348] width 710 height 111
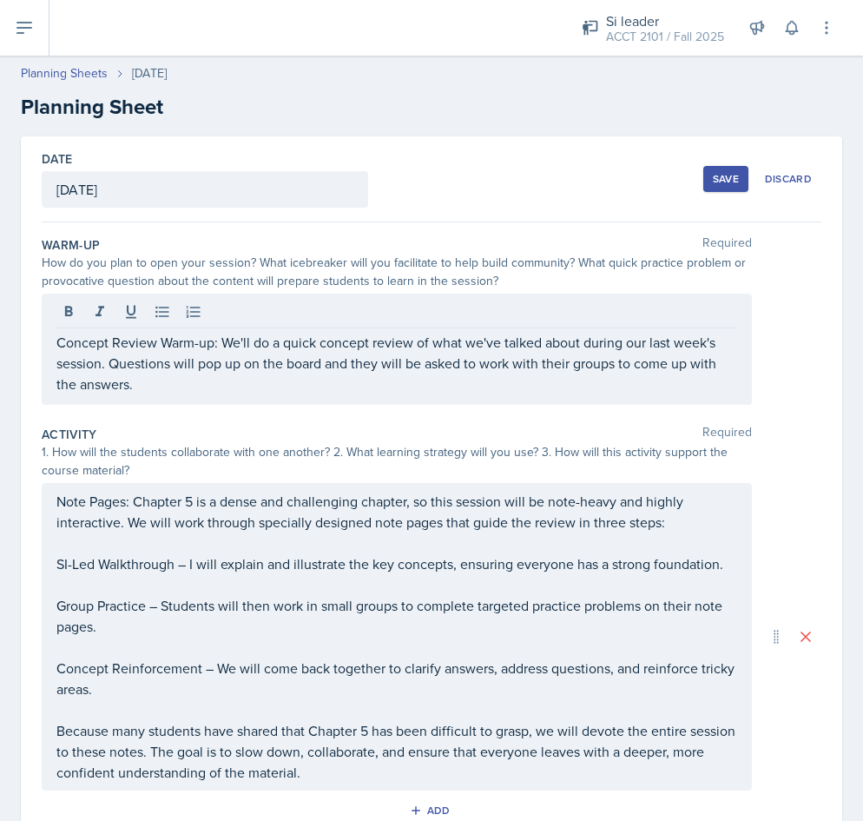
click at [279, 326] on div at bounding box center [396, 314] width 681 height 29
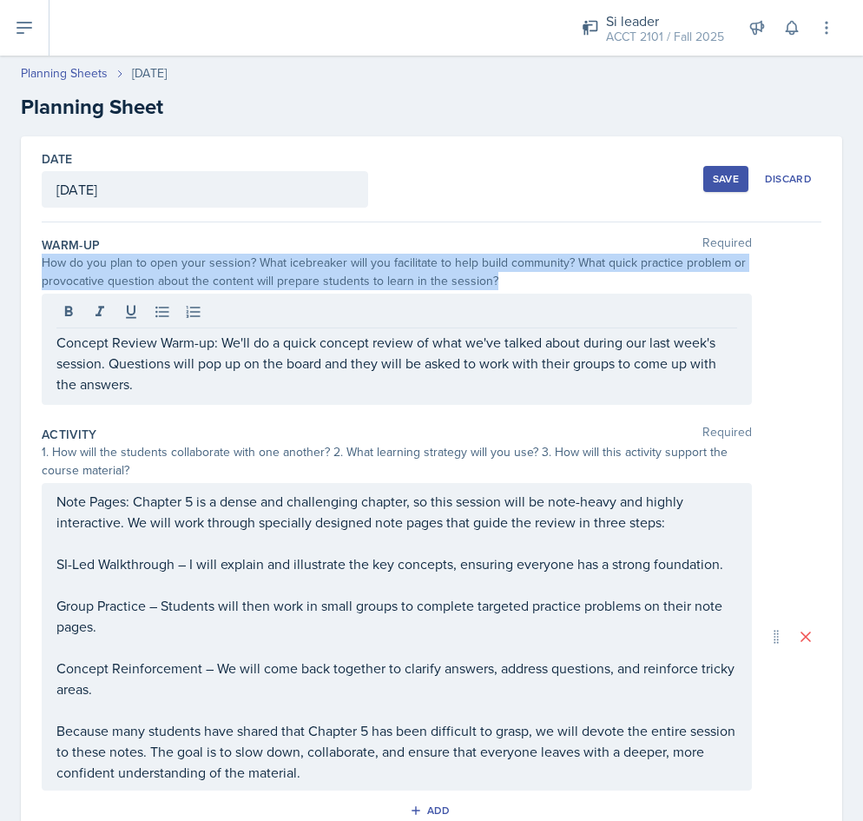
click at [279, 326] on div at bounding box center [396, 314] width 681 height 29
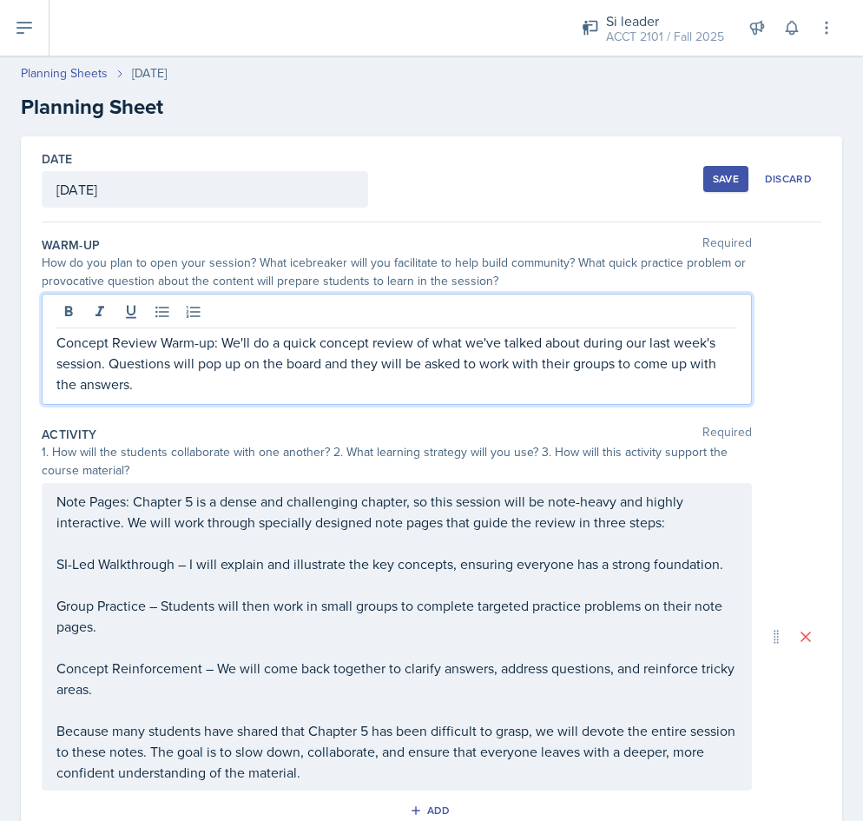
click at [263, 354] on p "Concept Review Warm-up: We'll do a quick concept review of what we've talked ab…" at bounding box center [396, 363] width 681 height 63
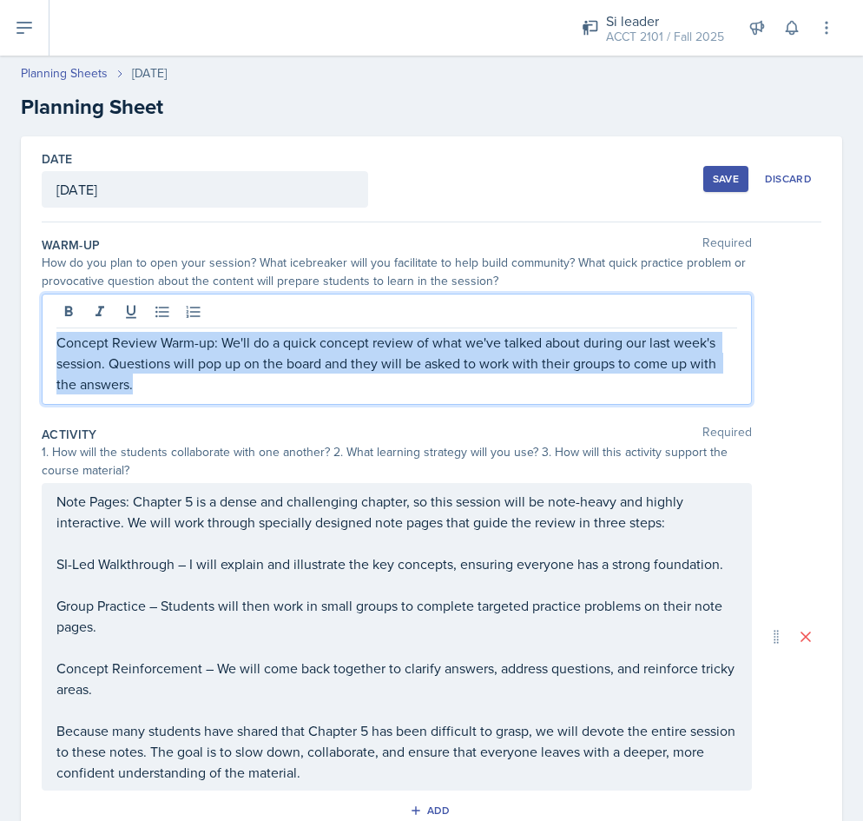
click at [263, 354] on p "Concept Review Warm-up: We'll do a quick concept review of what we've talked ab…" at bounding box center [396, 363] width 681 height 63
copy p "Concept Review Warm-up: We'll do a quick concept review of what we've talked ab…"
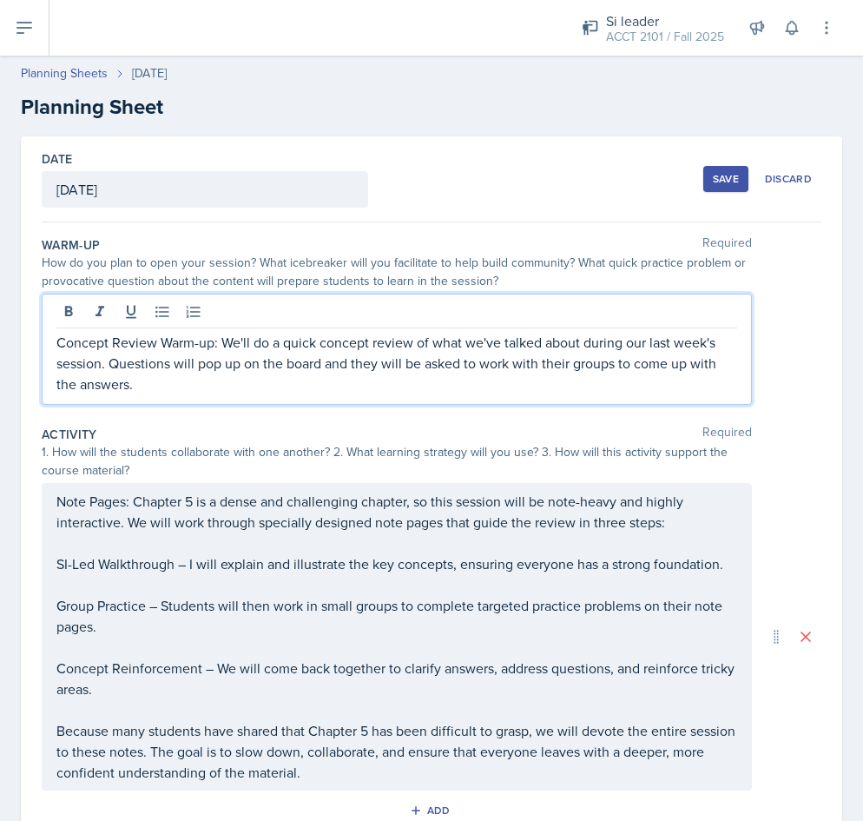
click at [261, 352] on p "Concept Review Warm-up: We'll do a quick concept review of what we've talked ab…" at bounding box center [396, 363] width 681 height 63
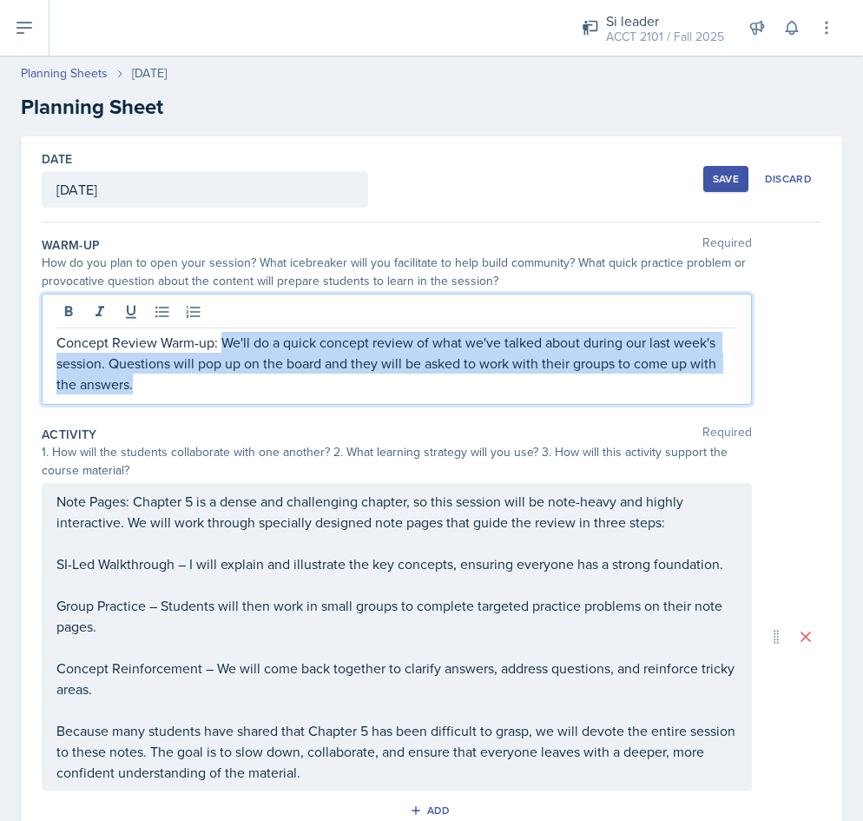
drag, startPoint x: 220, startPoint y: 339, endPoint x: 224, endPoint y: 385, distance: 45.4
click at [224, 385] on p "Concept Review Warm-up: We'll do a quick concept review of what we've talked ab…" at bounding box center [396, 363] width 681 height 63
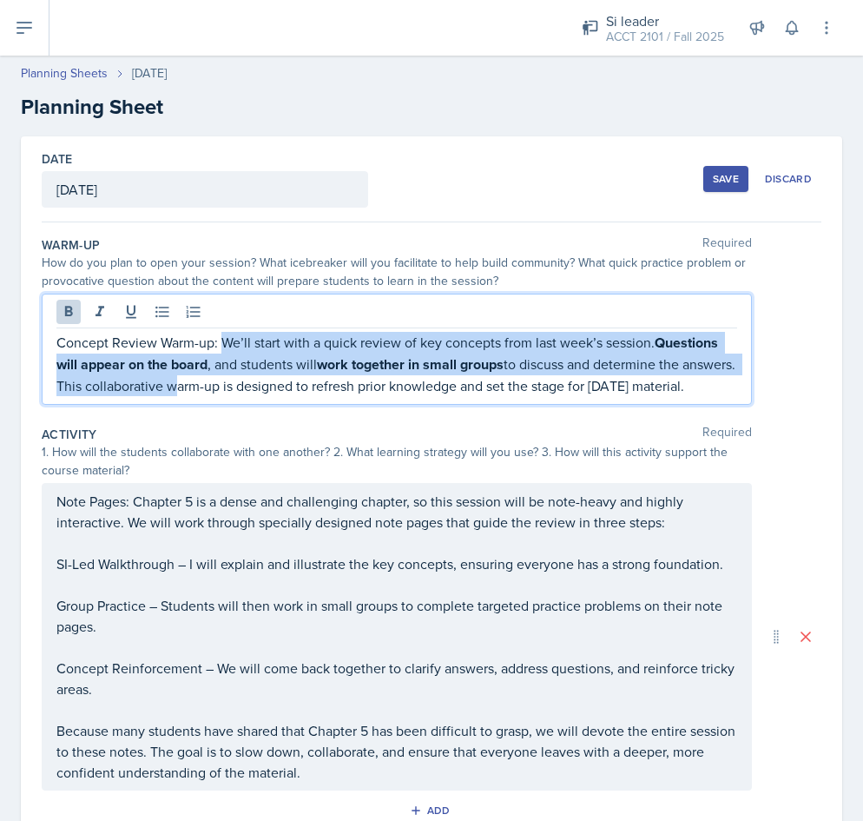
drag, startPoint x: 220, startPoint y: 339, endPoint x: 227, endPoint y: 392, distance: 52.6
click at [227, 392] on p "Concept Review Warm-up: We’ll start with a quick review of key concepts from la…" at bounding box center [396, 364] width 681 height 64
click at [221, 337] on p "Concept Review Warm-up: We’ll start with a quick review of key concepts from la…" at bounding box center [396, 364] width 681 height 64
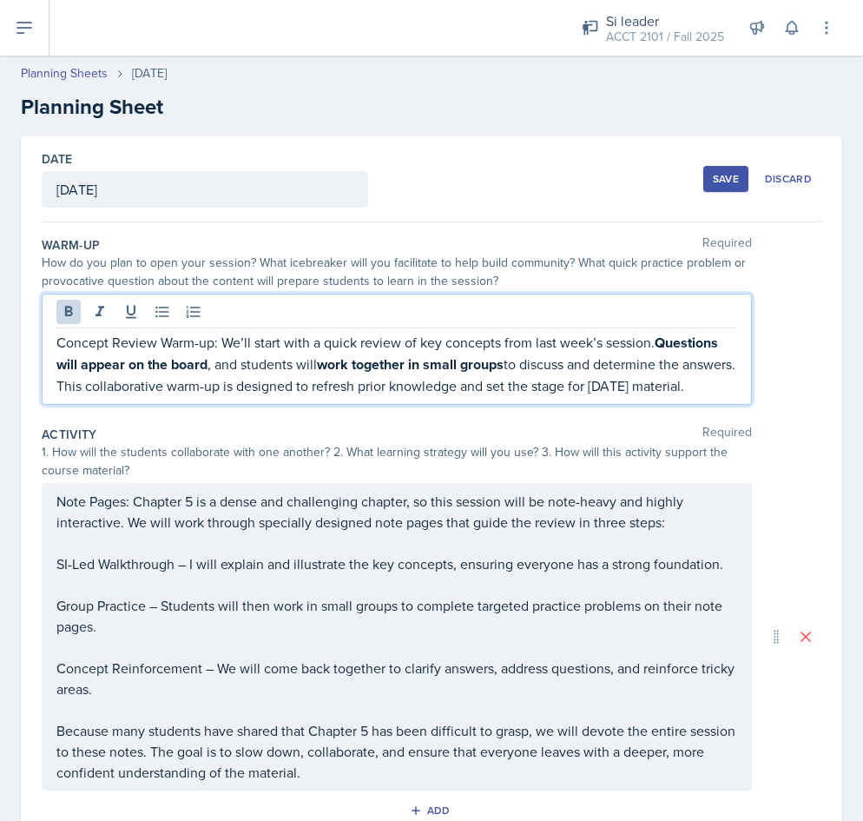
drag, startPoint x: 221, startPoint y: 337, endPoint x: 221, endPoint y: 410, distance: 72.9
click at [221, 396] on p "Concept Review Warm-up: We’ll start with a quick review of key concepts from la…" at bounding box center [396, 364] width 681 height 64
click at [706, 380] on p "Concept Review Warm-up: We’ll start with a quick review of key concepts from la…" at bounding box center [396, 363] width 681 height 63
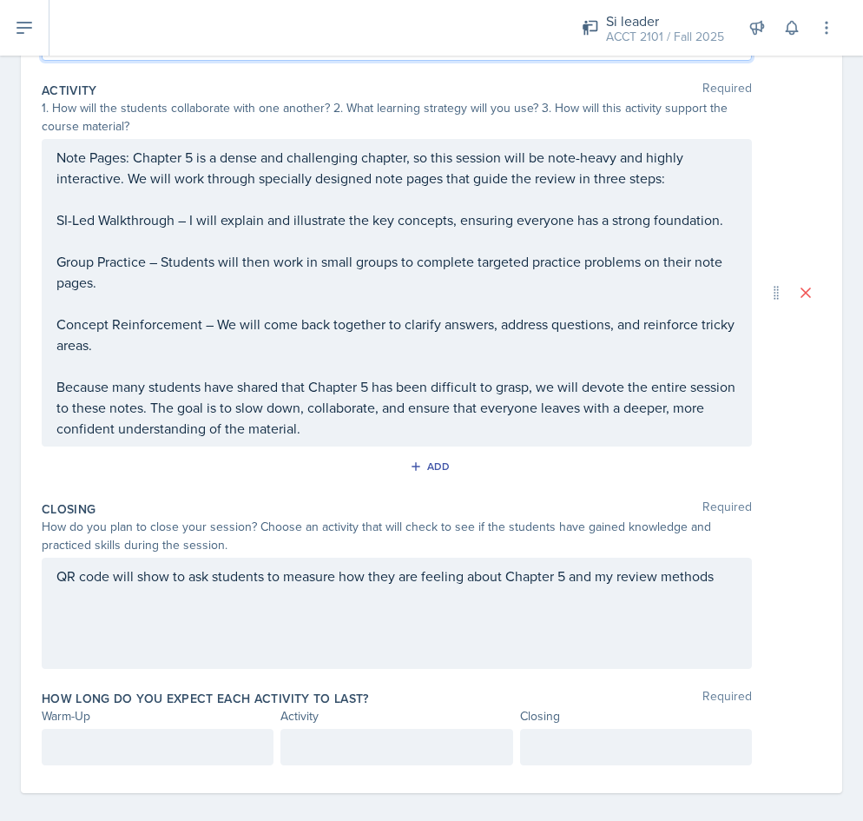
scroll to position [376, 0]
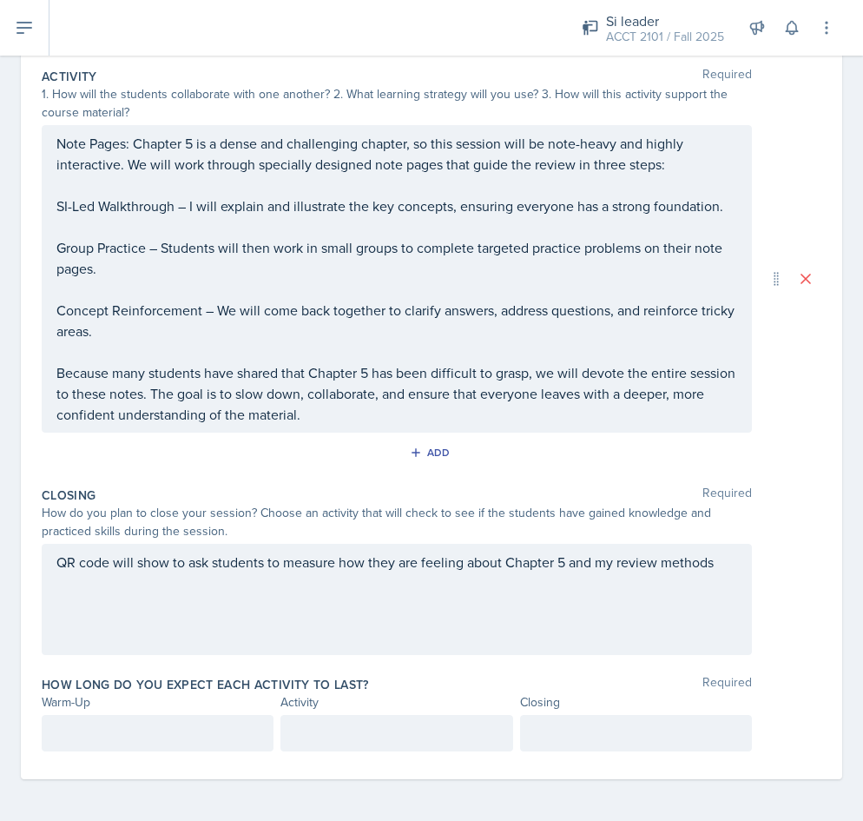
click at [138, 723] on p at bounding box center [157, 732] width 202 height 21
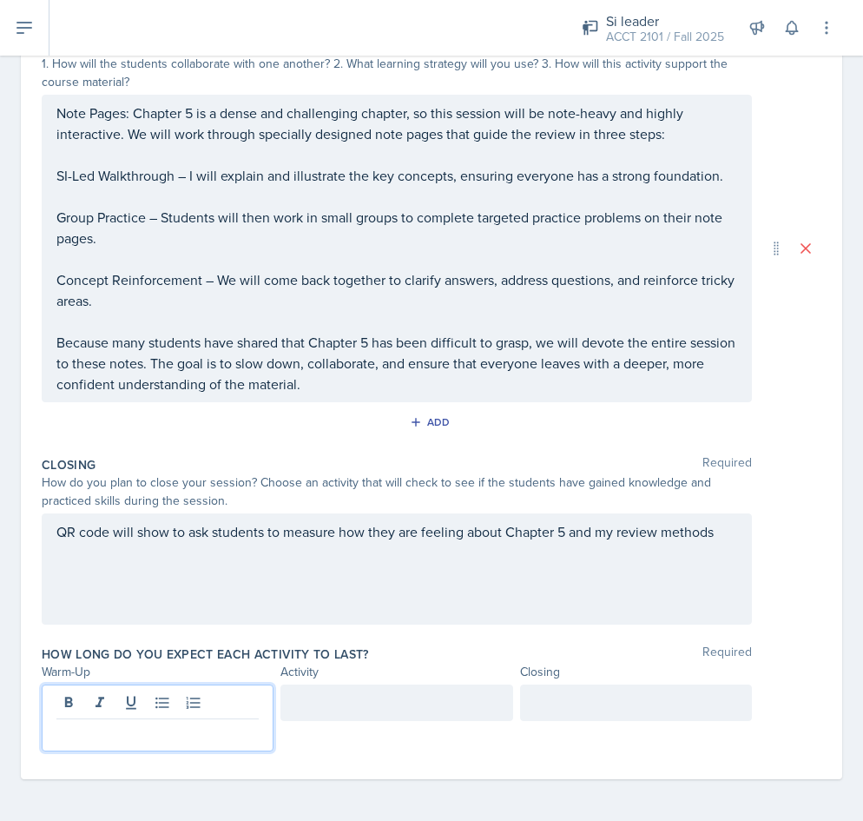
scroll to position [388, 0]
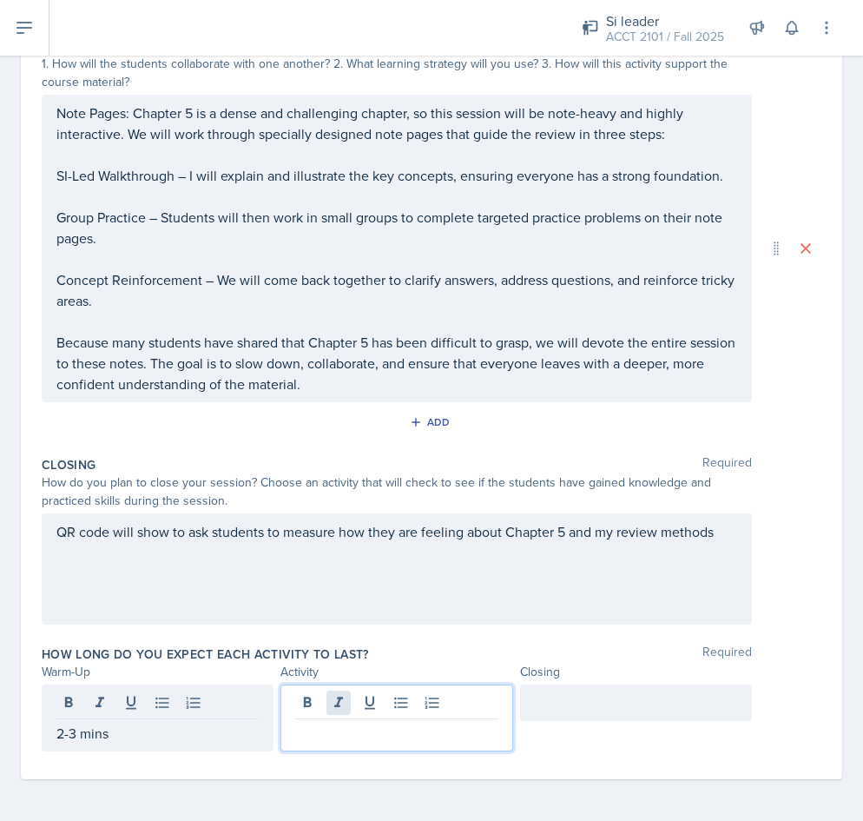
click at [331, 705] on div at bounding box center [396, 717] width 232 height 67
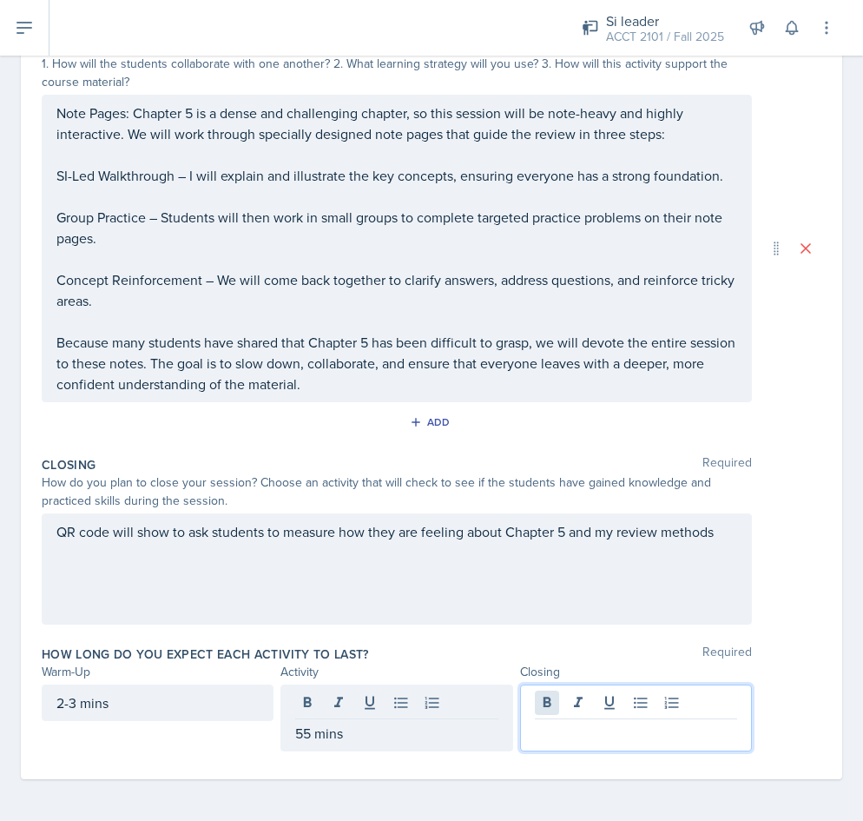
click at [547, 702] on div at bounding box center [636, 717] width 232 height 67
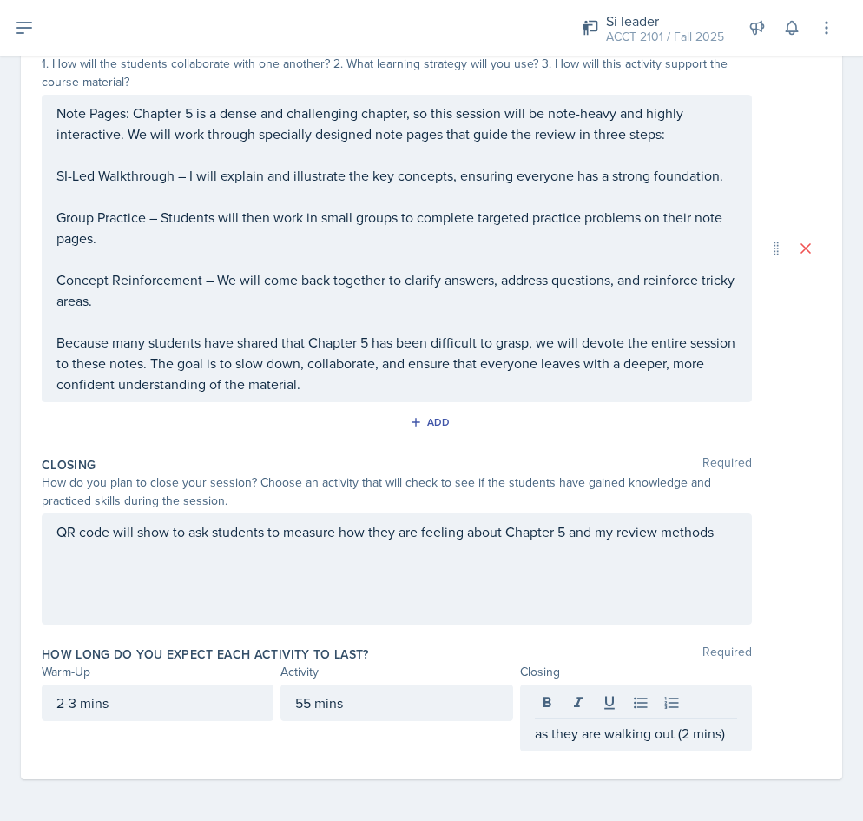
click at [797, 639] on div "How long do you expect each activity to last? Required Warm-Up Activity Closing…" at bounding box center [432, 701] width 780 height 127
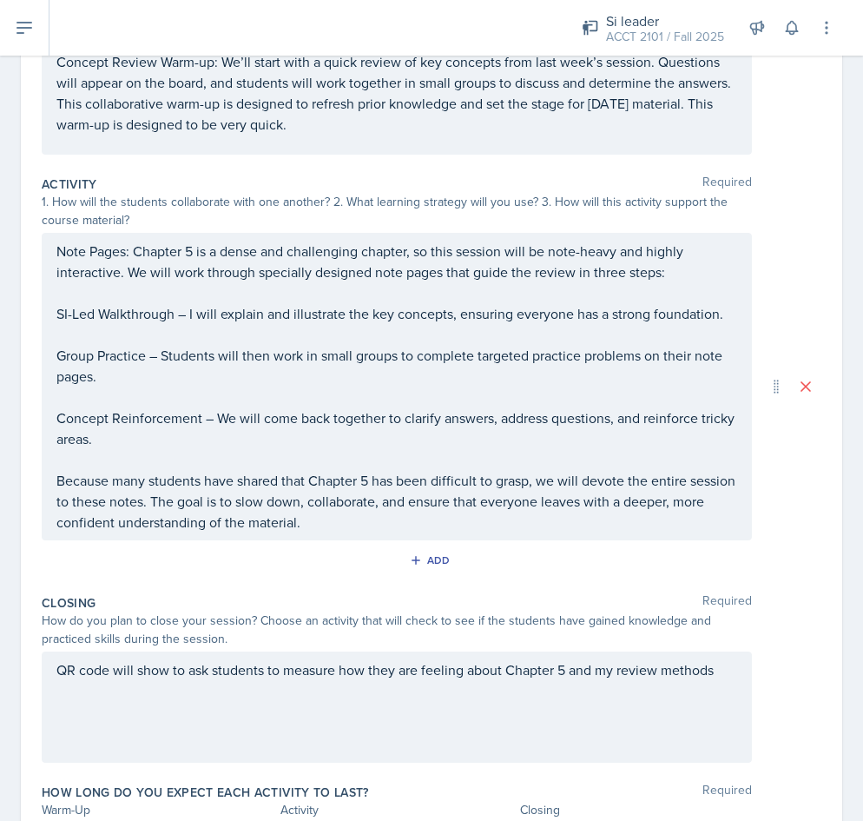
scroll to position [0, 0]
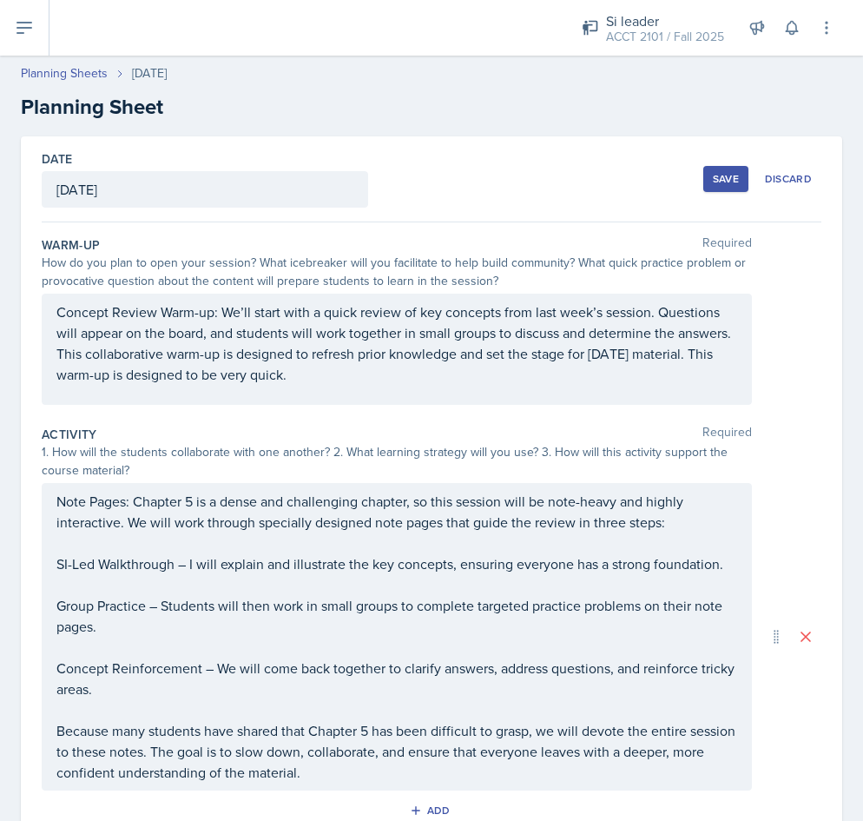
click at [726, 160] on div "Save Discard" at bounding box center [762, 179] width 118 height 40
click at [726, 172] on div "Save" at bounding box center [726, 179] width 26 height 14
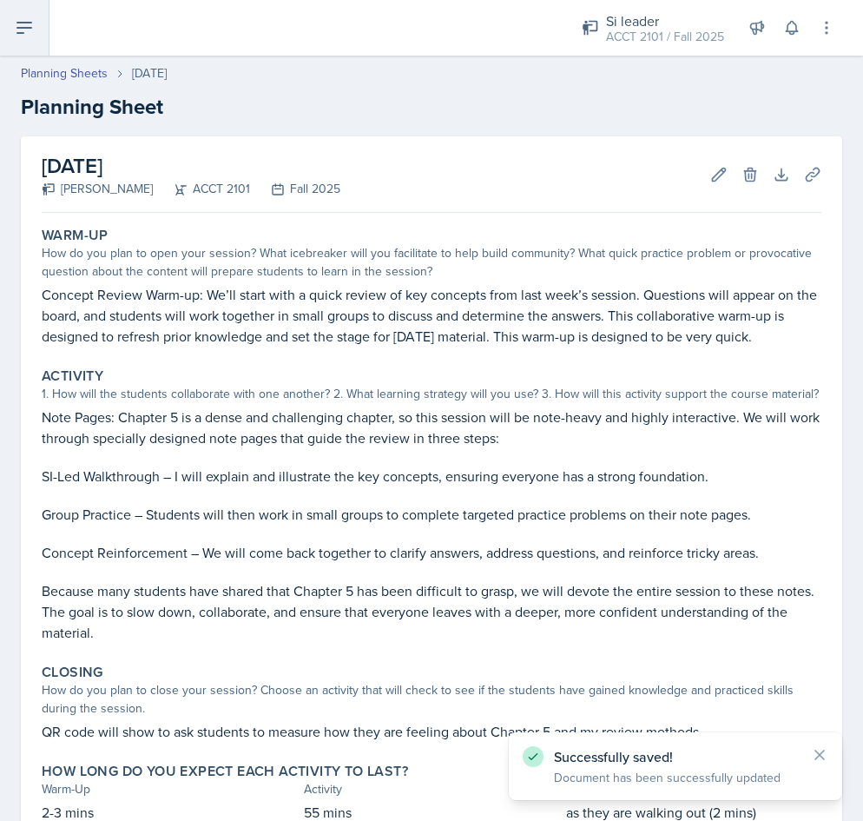
click at [30, 18] on icon at bounding box center [24, 27] width 21 height 21
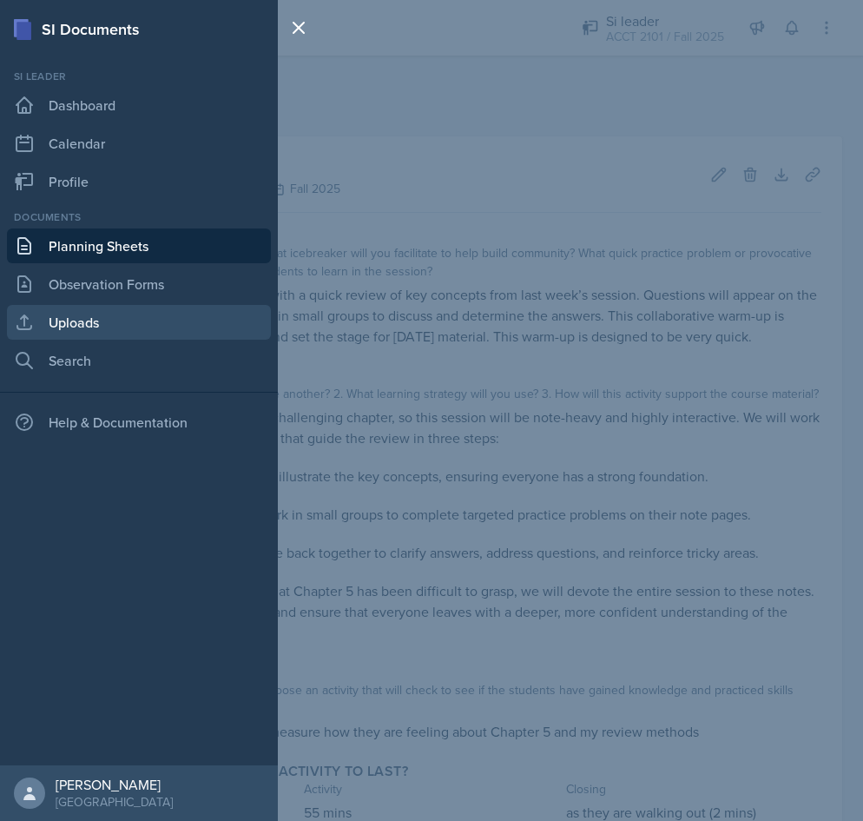
click at [103, 323] on link "Uploads" at bounding box center [139, 322] width 264 height 35
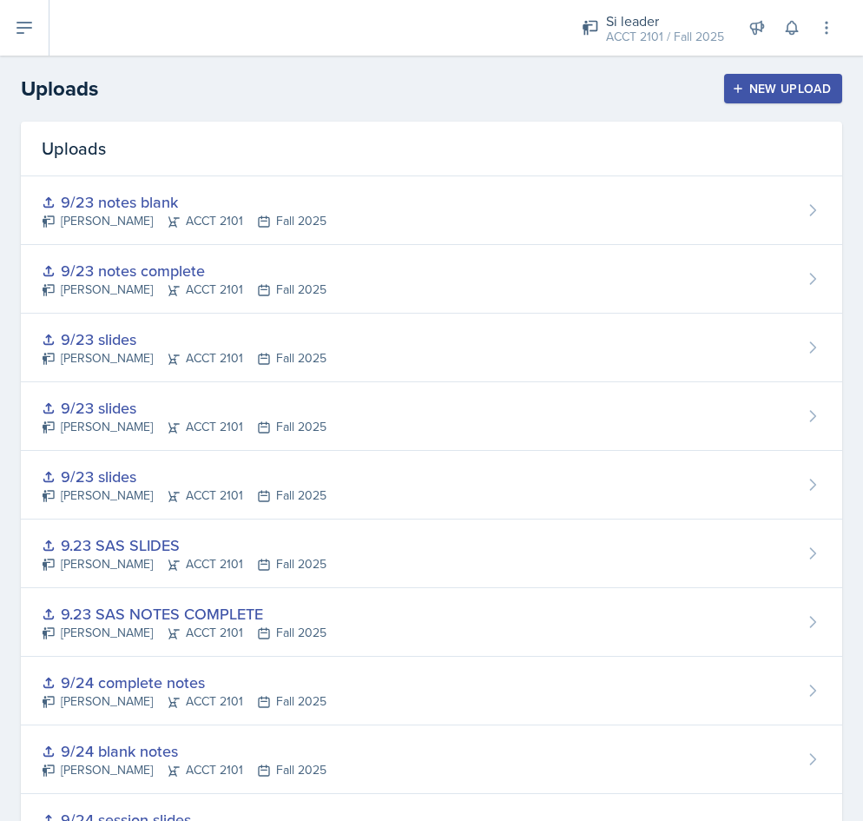
click at [756, 89] on div "New Upload" at bounding box center [783, 89] width 96 height 14
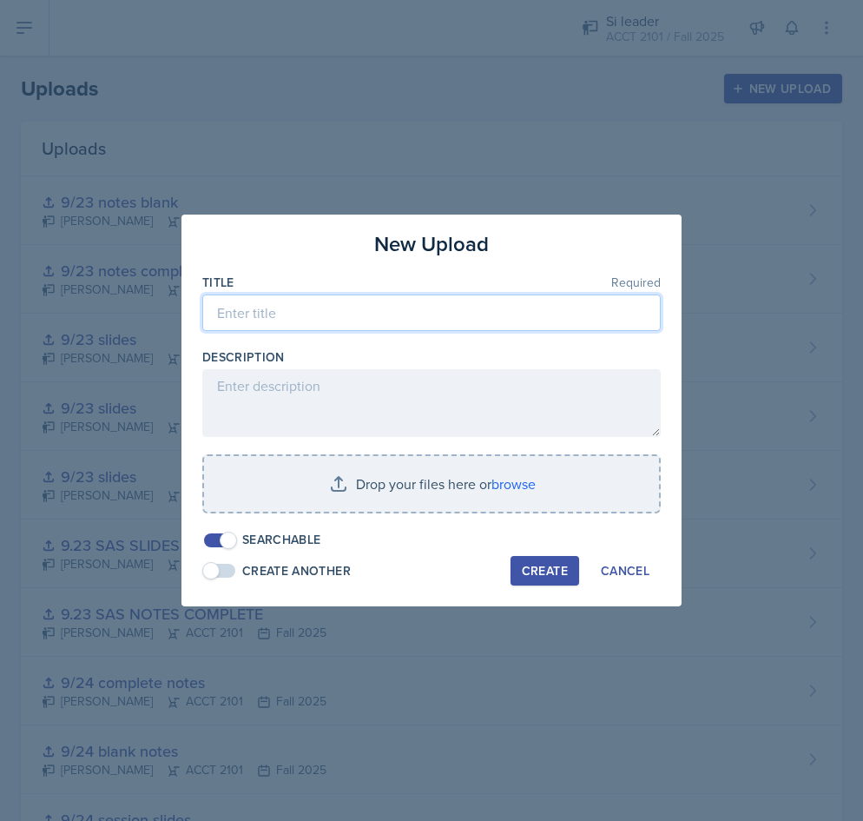
click at [368, 320] on input at bounding box center [431, 312] width 458 height 36
type input "9/29 session slides"
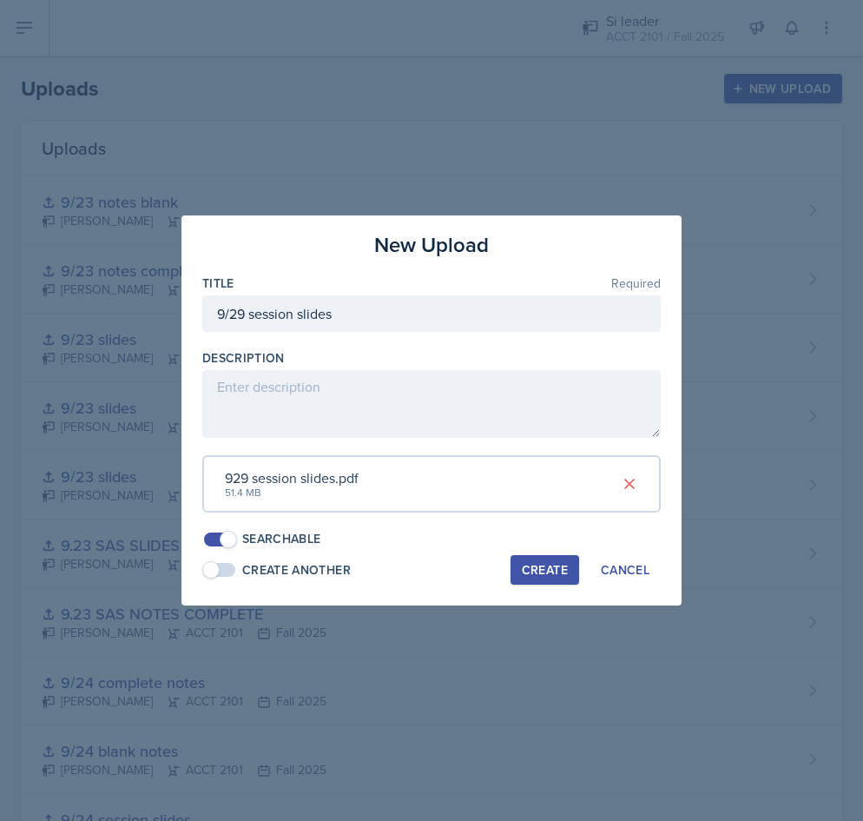
click at [541, 570] on div "Create" at bounding box center [545, 570] width 46 height 14
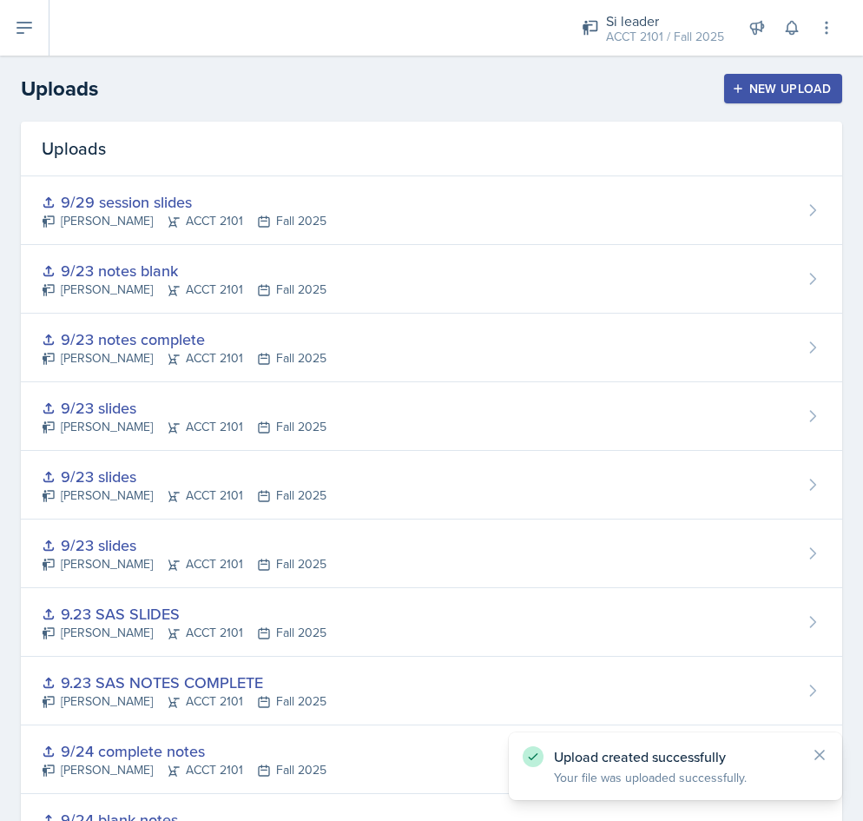
click at [776, 86] on div "New Upload" at bounding box center [783, 89] width 96 height 14
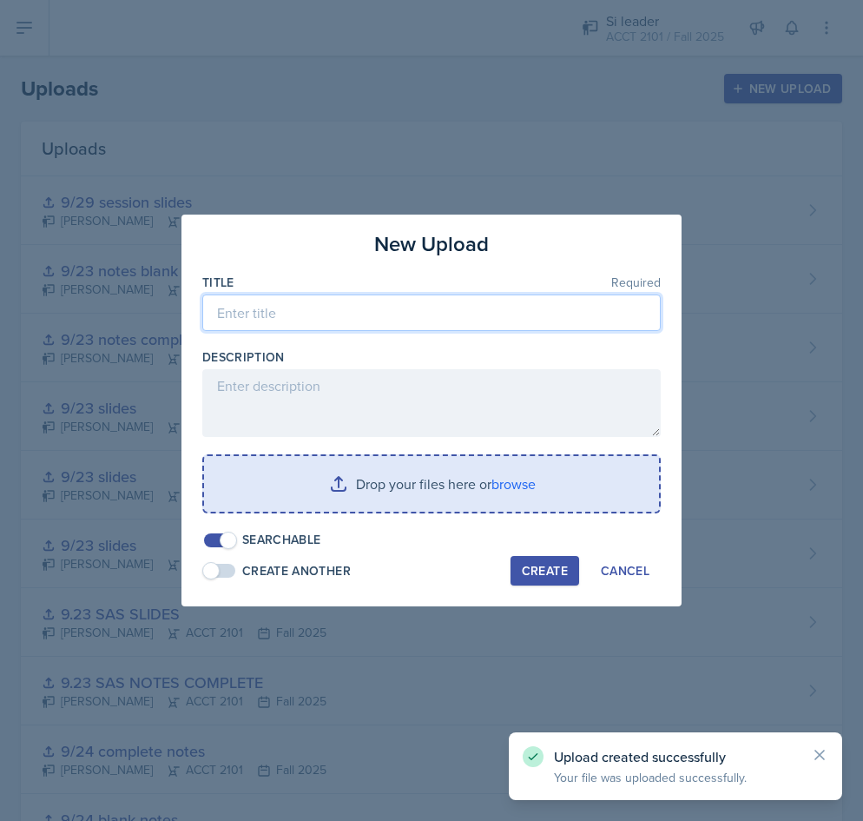
click at [450, 301] on input at bounding box center [431, 312] width 458 height 36
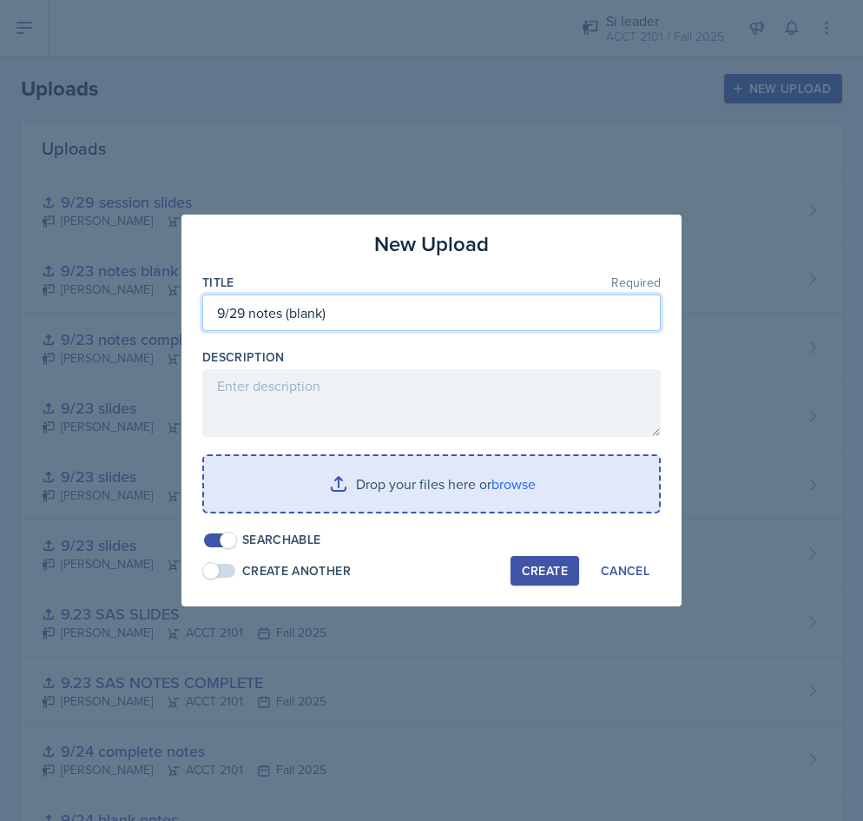
type input "9/29 notes (blank)"
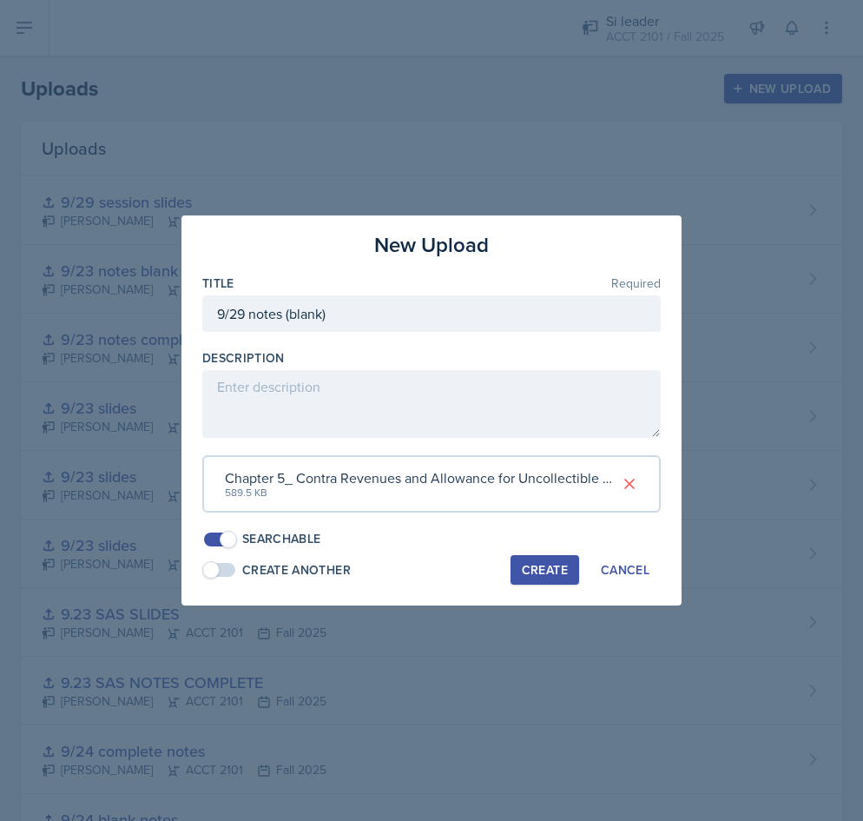
click at [543, 568] on div "Create" at bounding box center [545, 570] width 46 height 14
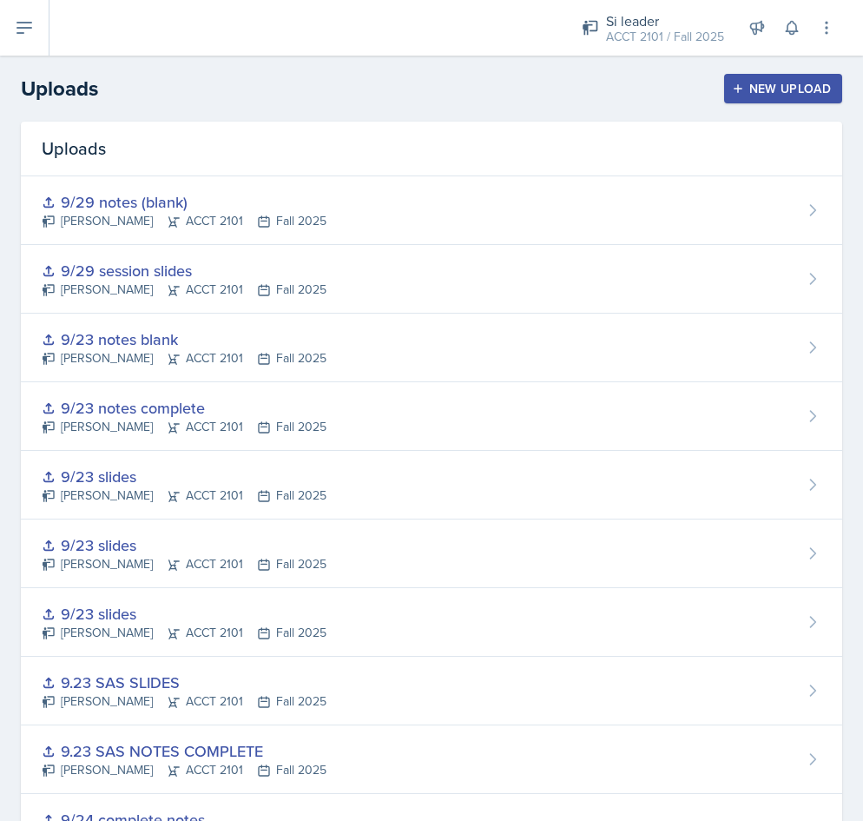
click at [755, 95] on div "New Upload" at bounding box center [783, 89] width 96 height 14
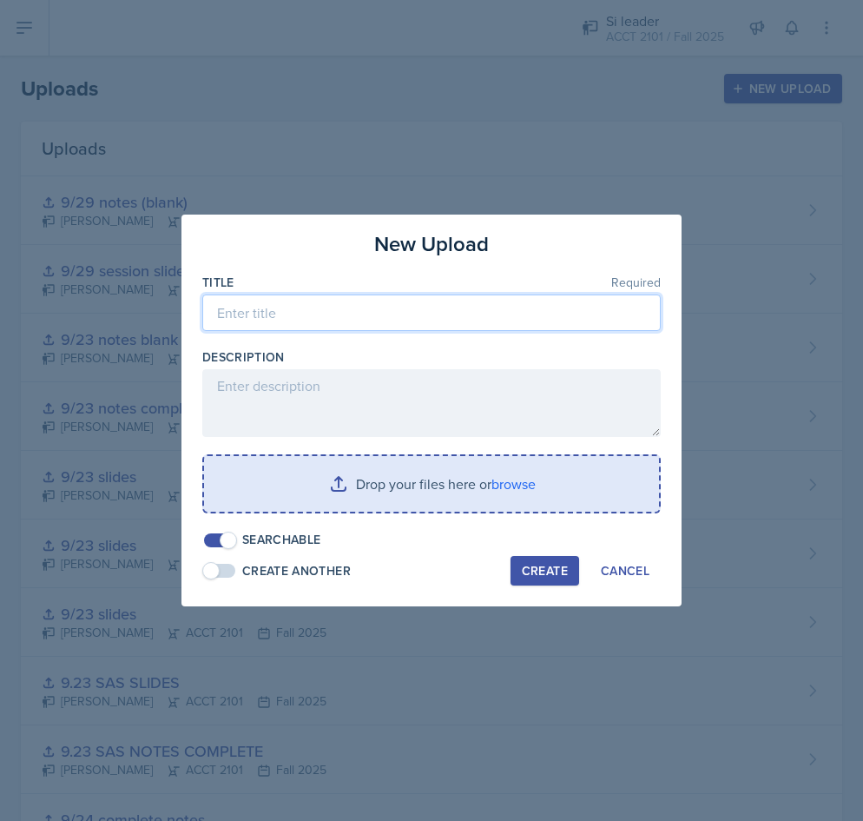
click at [320, 318] on input at bounding box center [431, 312] width 458 height 36
type input "9/29 notes (complete)"
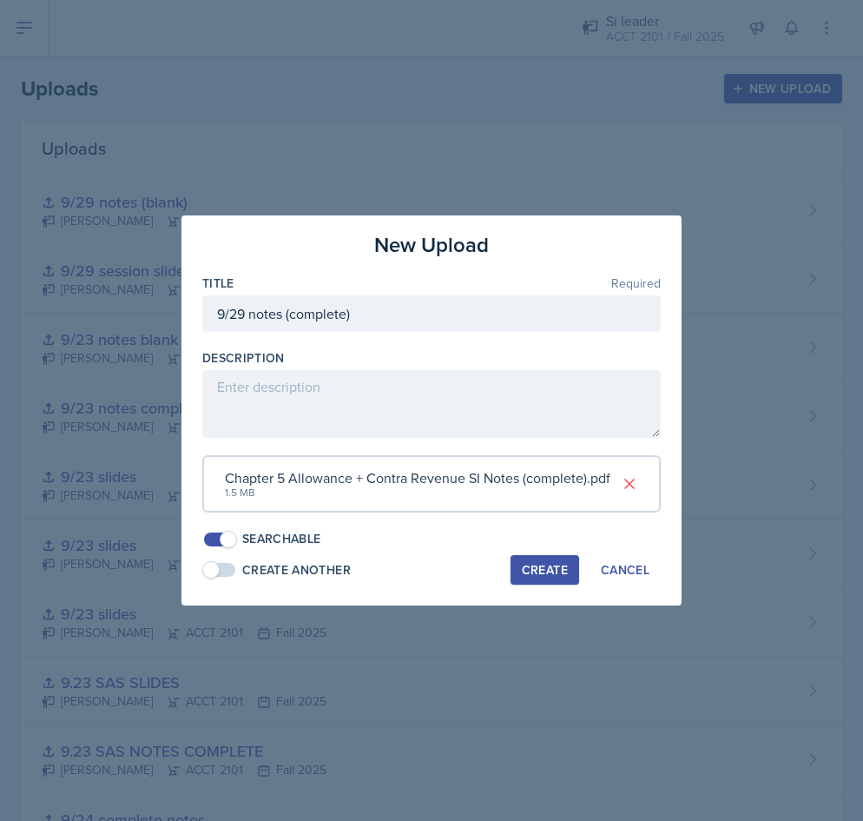
click at [533, 571] on div "Create" at bounding box center [545, 570] width 46 height 14
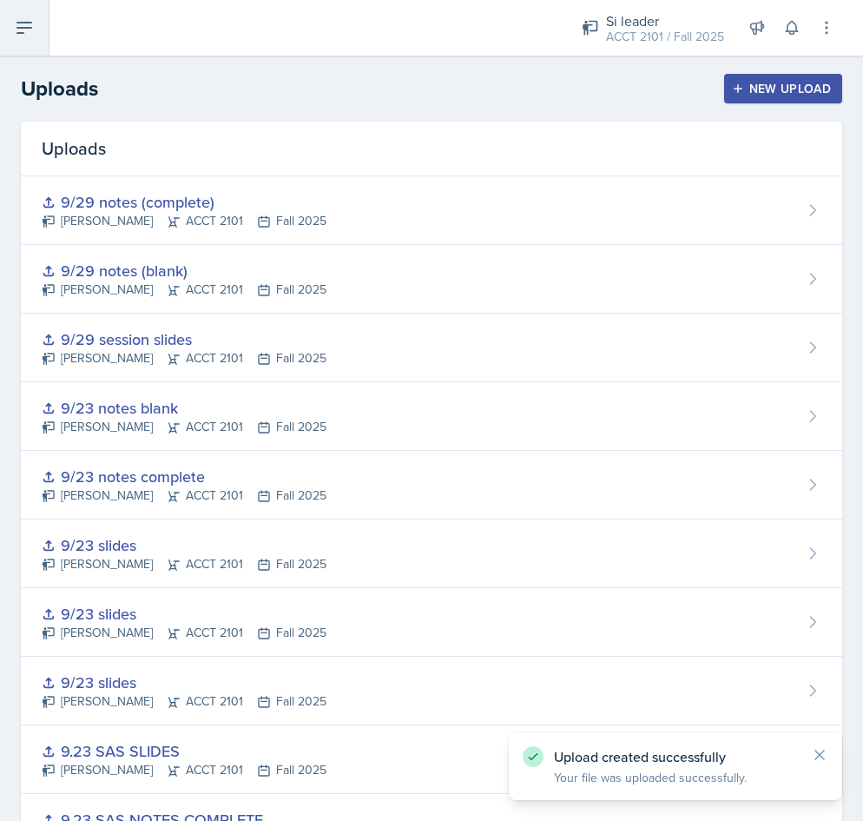
click at [24, 42] on button at bounding box center [24, 28] width 49 height 56
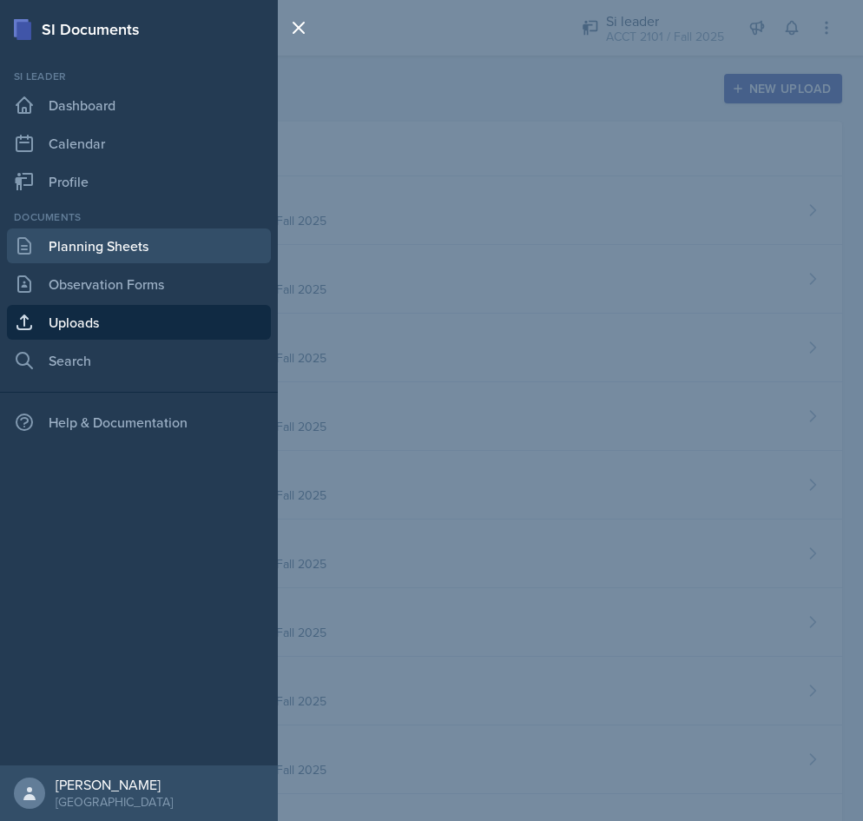
click at [102, 253] on link "Planning Sheets" at bounding box center [139, 245] width 264 height 35
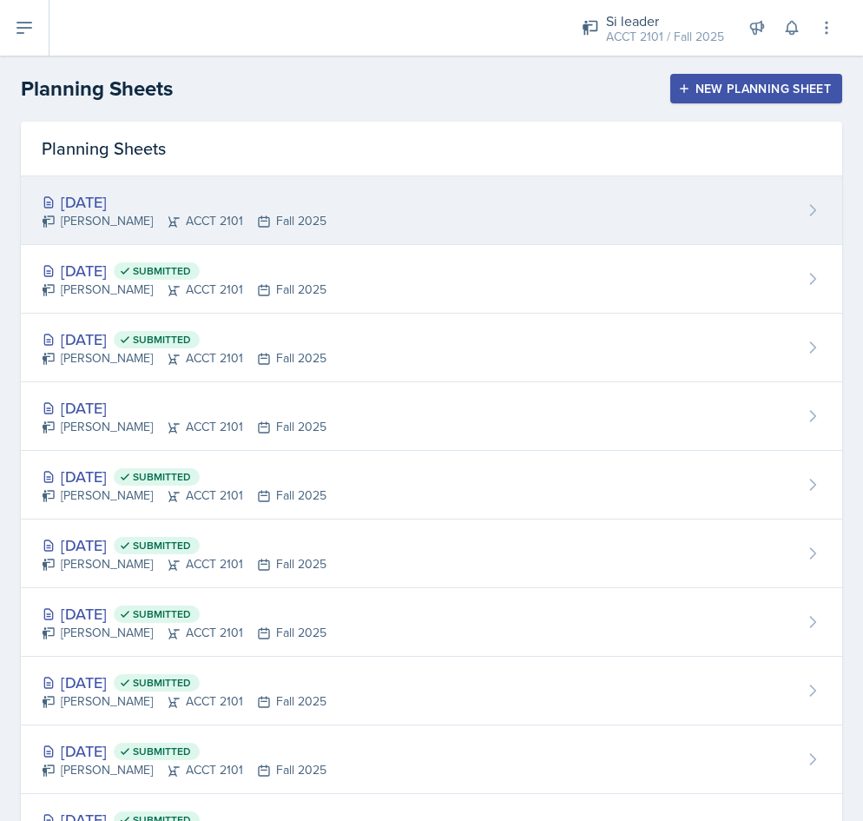
click at [704, 199] on div "[DATE] [PERSON_NAME] ACCT 2101 Fall 2025" at bounding box center [431, 210] width 821 height 69
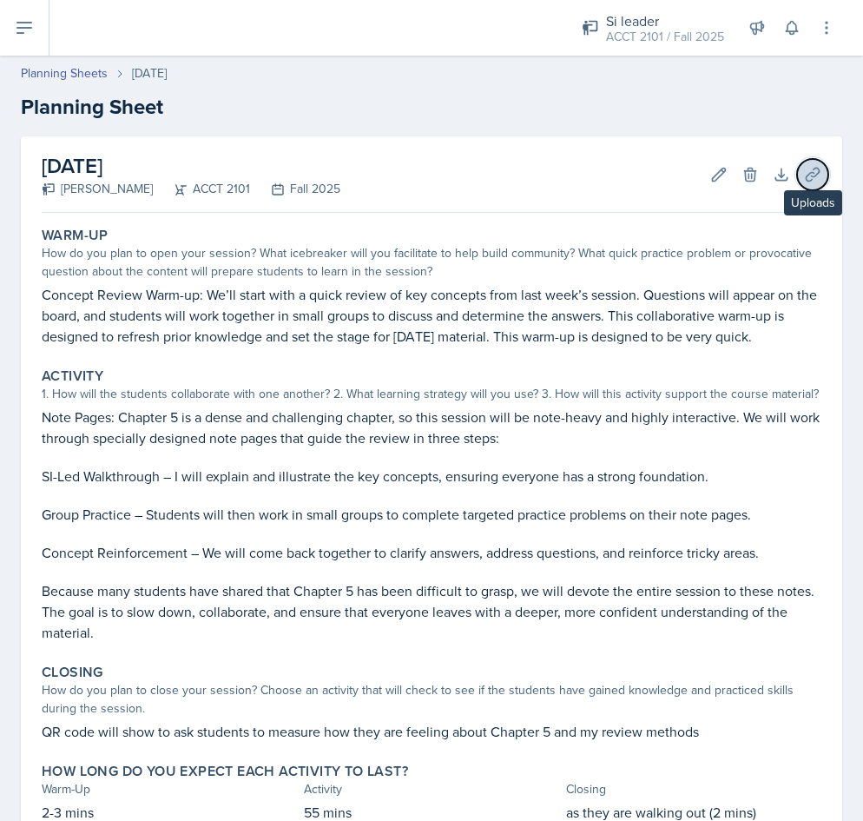
click at [811, 182] on button "Uploads" at bounding box center [812, 174] width 31 height 31
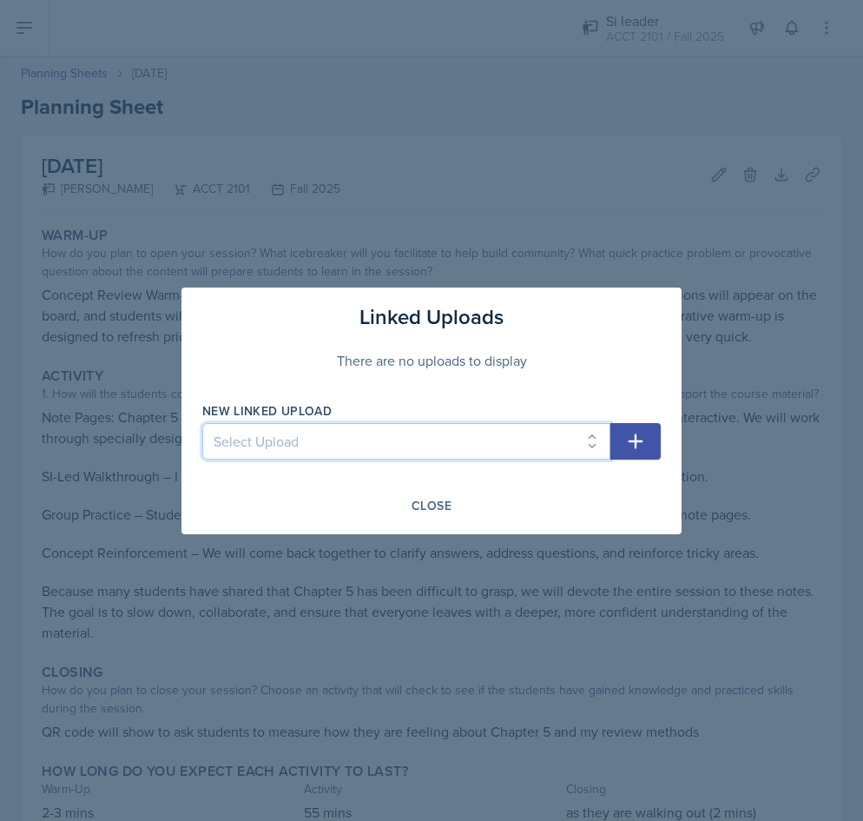
click at [530, 450] on select "Select Upload [DATE] slides (Ch 1a) [DATE] notes (completed) [DATE] notes (blan…" at bounding box center [406, 441] width 408 height 36
select select "bbf8f217-e81a-43d4-8233-4541ae93d3c7"
click at [202, 423] on select "Select Upload [DATE] slides (Ch 1a) [DATE] notes (completed) [DATE] notes (blan…" at bounding box center [406, 441] width 408 height 36
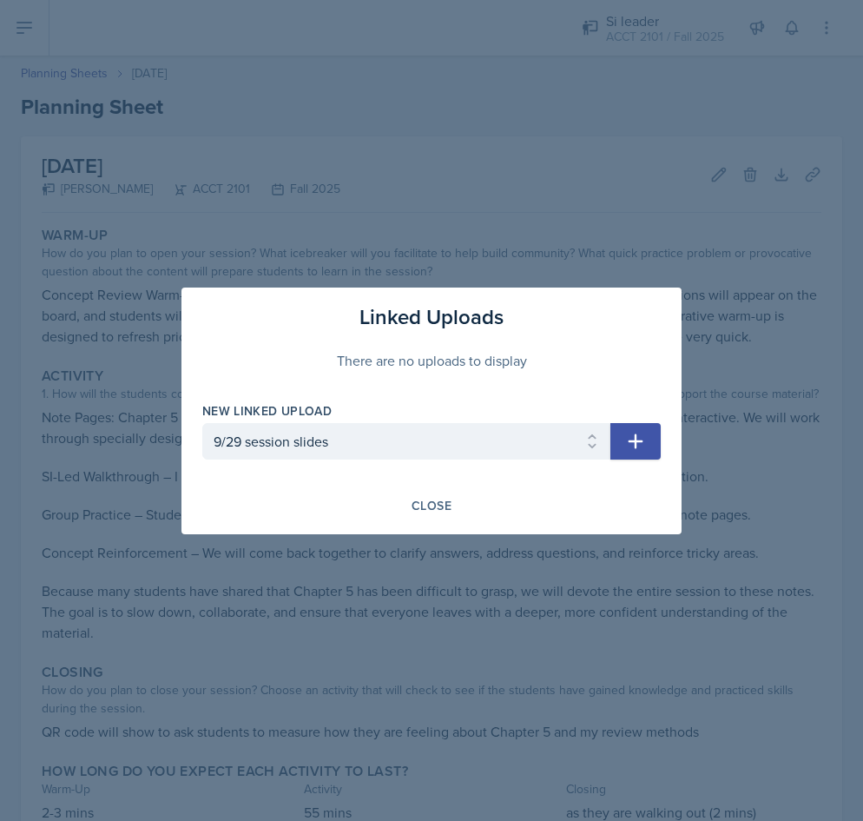
click at [655, 438] on button "button" at bounding box center [635, 441] width 50 height 36
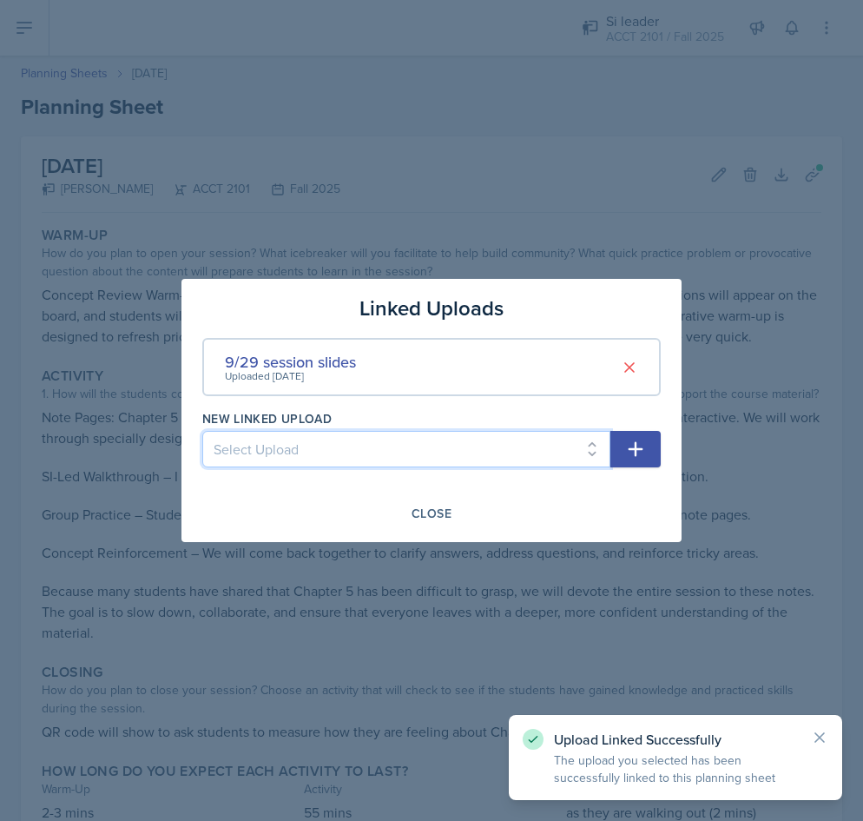
click at [574, 448] on select "Select Upload [DATE] slides (Ch 1a) [DATE] notes (completed) [DATE] notes (blan…" at bounding box center [406, 449] width 408 height 36
select select "774fbf6b-aa63-44b7-b66d-849064575df3"
click at [202, 431] on select "Select Upload [DATE] slides (Ch 1a) [DATE] notes (completed) [DATE] notes (blan…" at bounding box center [406, 449] width 408 height 36
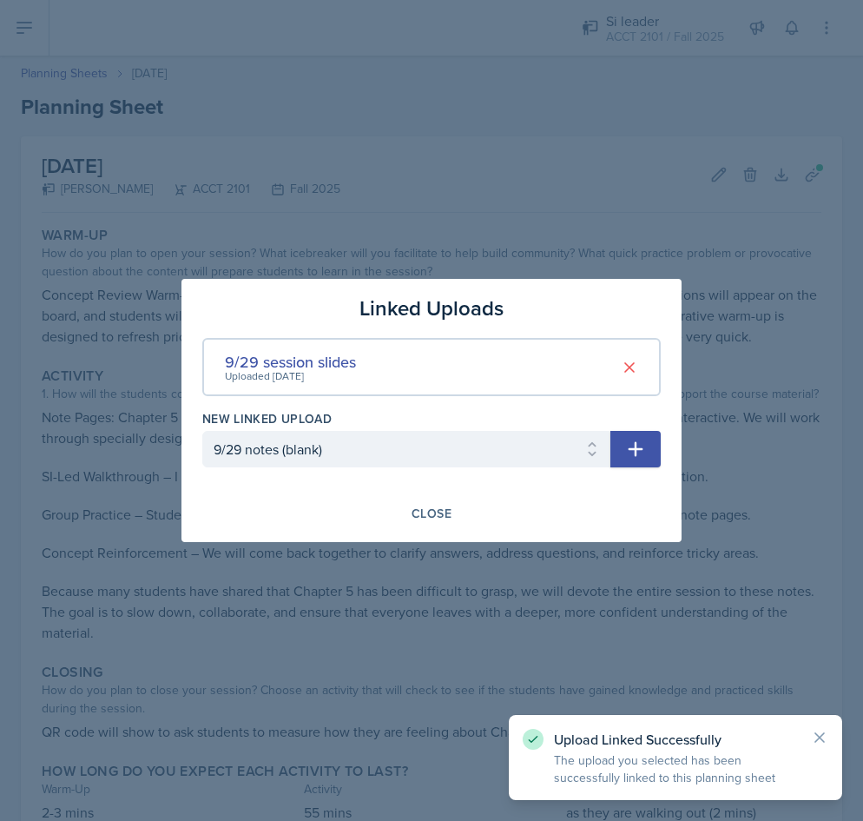
click at [641, 446] on icon "button" at bounding box center [635, 448] width 21 height 21
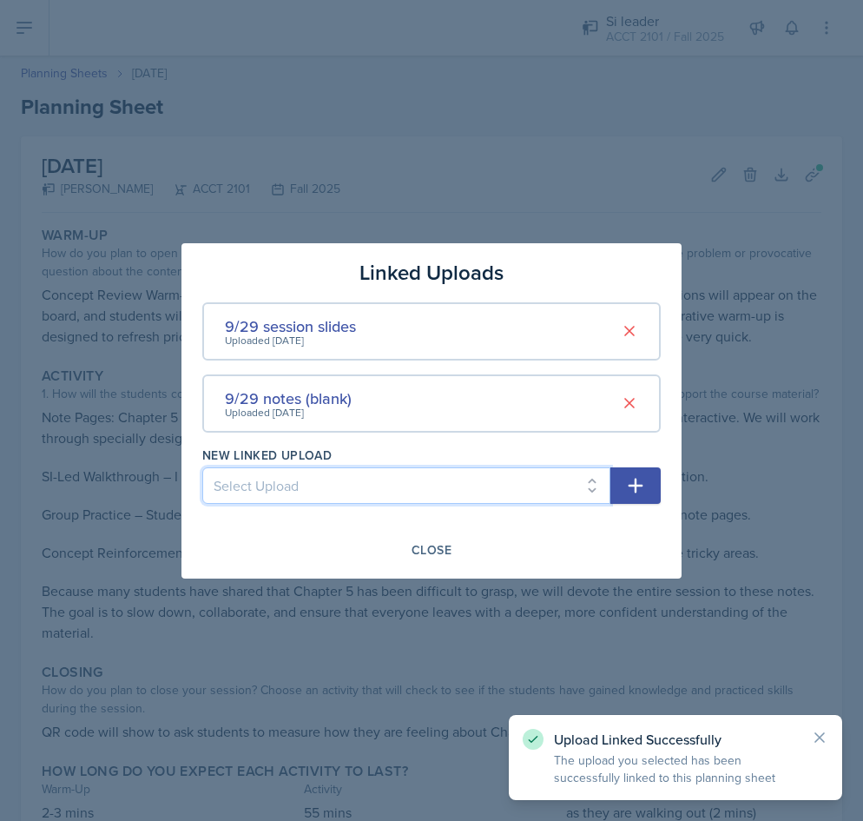
click at [524, 491] on select "Select Upload [DATE] slides (Ch 1a) [DATE] notes (completed) [DATE] notes (blan…" at bounding box center [406, 485] width 408 height 36
select select "03763ca6-5fc9-45b4-90ab-4a2712062f81"
click at [202, 467] on select "Select Upload [DATE] slides (Ch 1a) [DATE] notes (completed) [DATE] notes (blan…" at bounding box center [406, 485] width 408 height 36
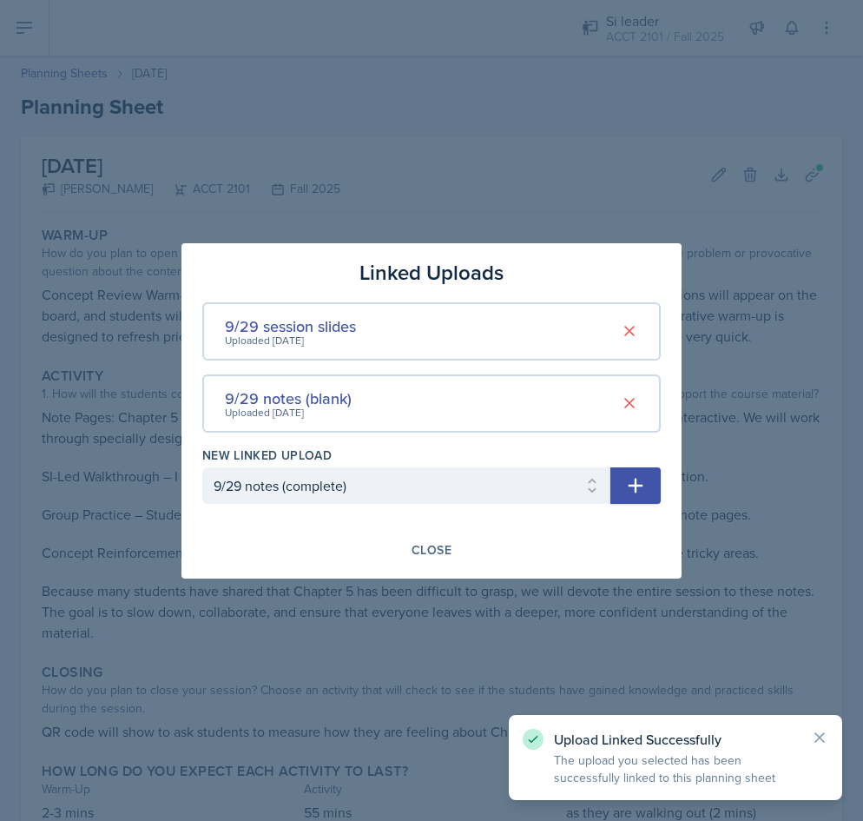
click at [646, 474] on button "button" at bounding box center [635, 485] width 50 height 36
select select
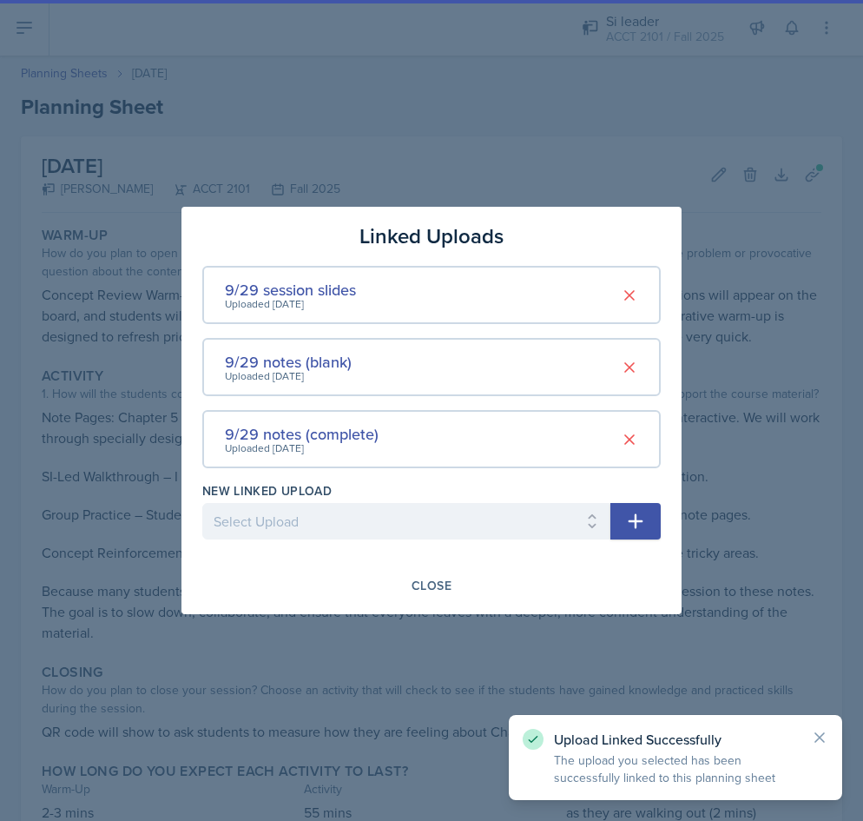
click at [636, 486] on div "New Linked Upload Select Upload [DATE] slides (Ch 1a) [DATE] notes (completed) …" at bounding box center [431, 519] width 458 height 75
click at [432, 586] on div "Close" at bounding box center [432, 585] width 40 height 14
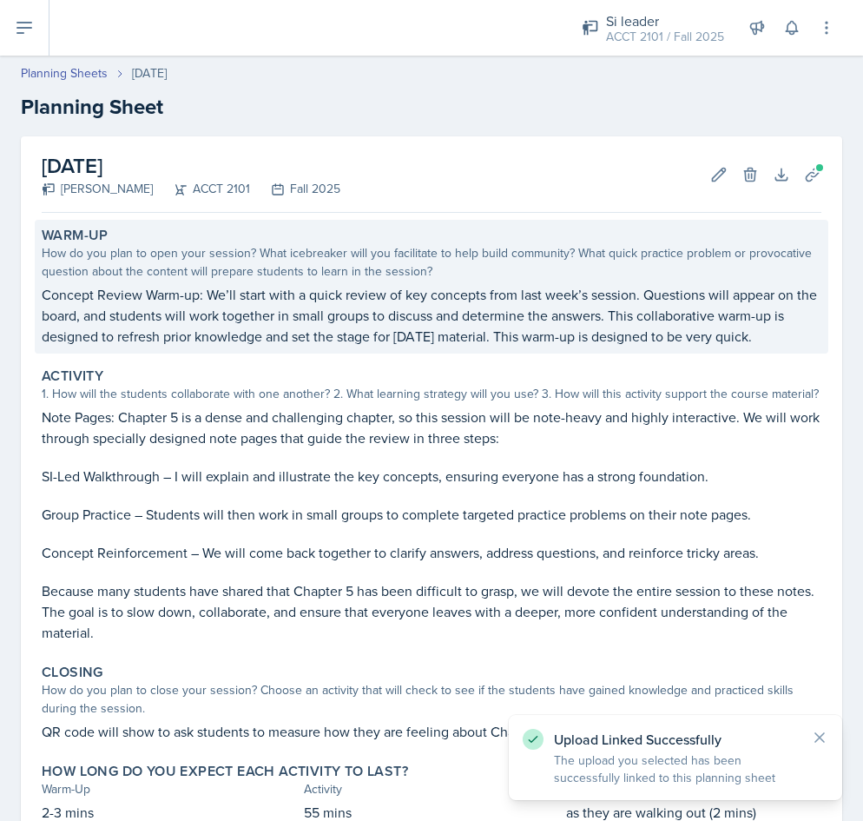
scroll to position [122, 0]
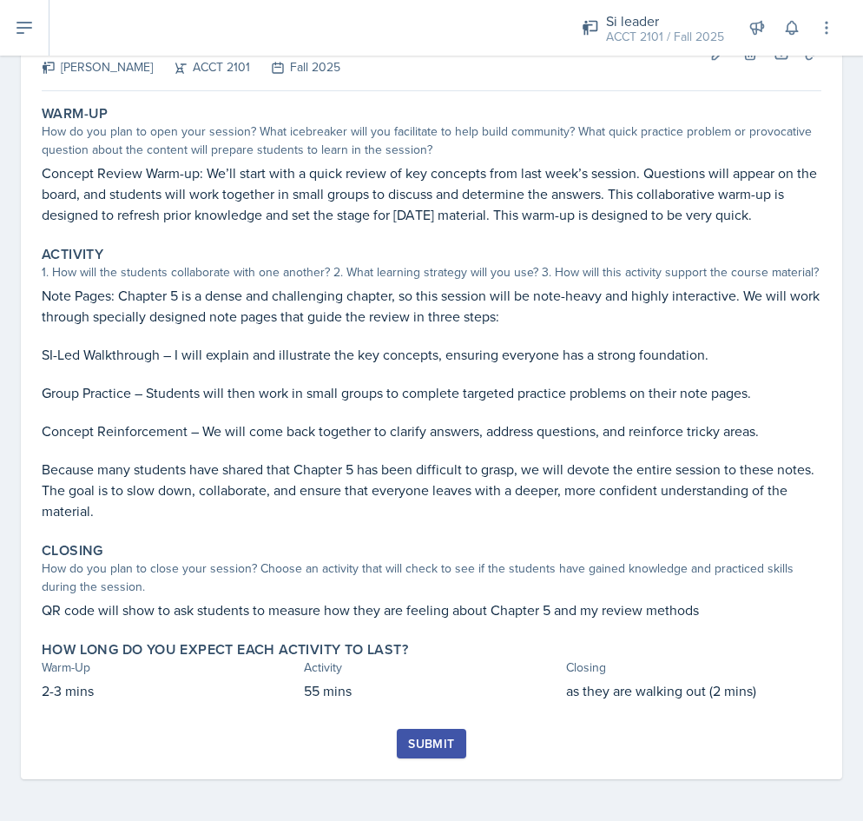
click at [425, 743] on div "Submit" at bounding box center [431, 743] width 46 height 14
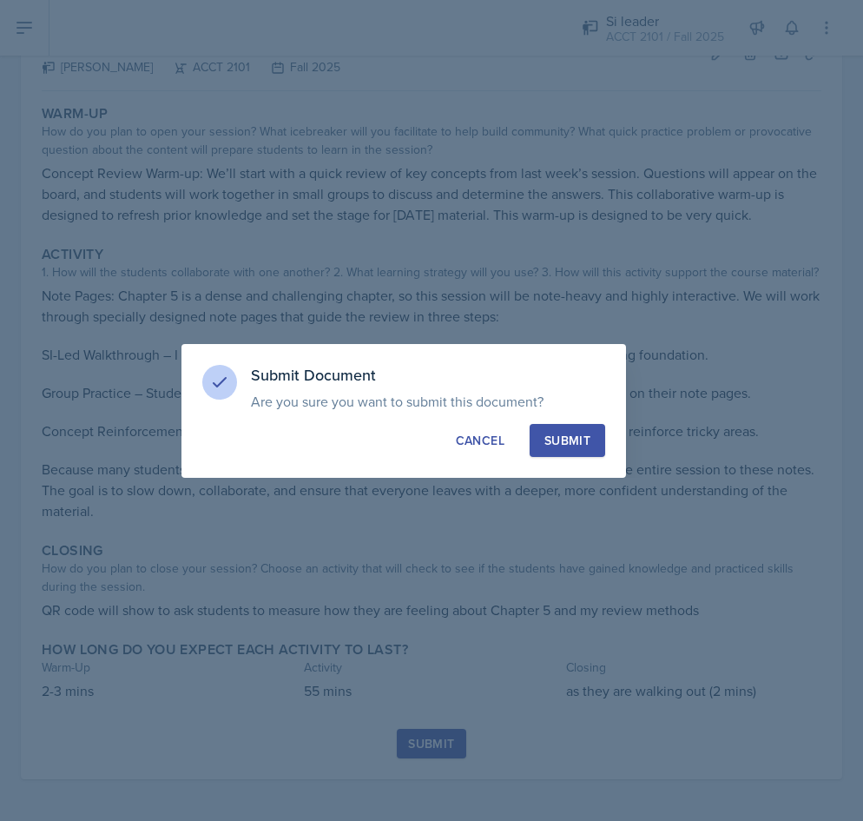
click at [581, 432] on div "Submit" at bounding box center [567, 440] width 46 height 17
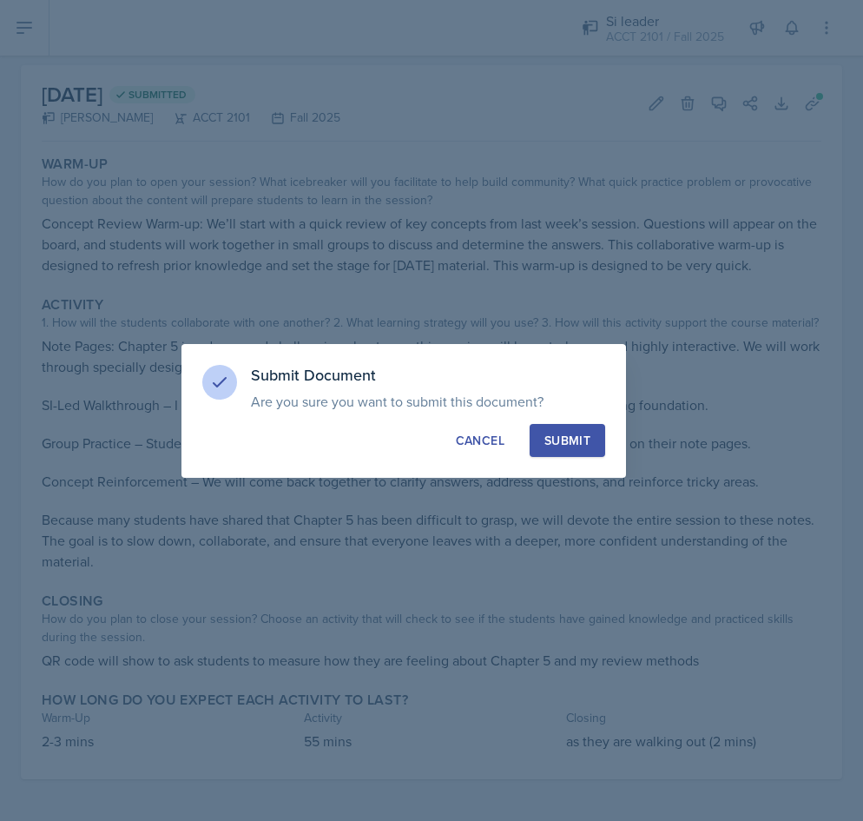
scroll to position [71, 0]
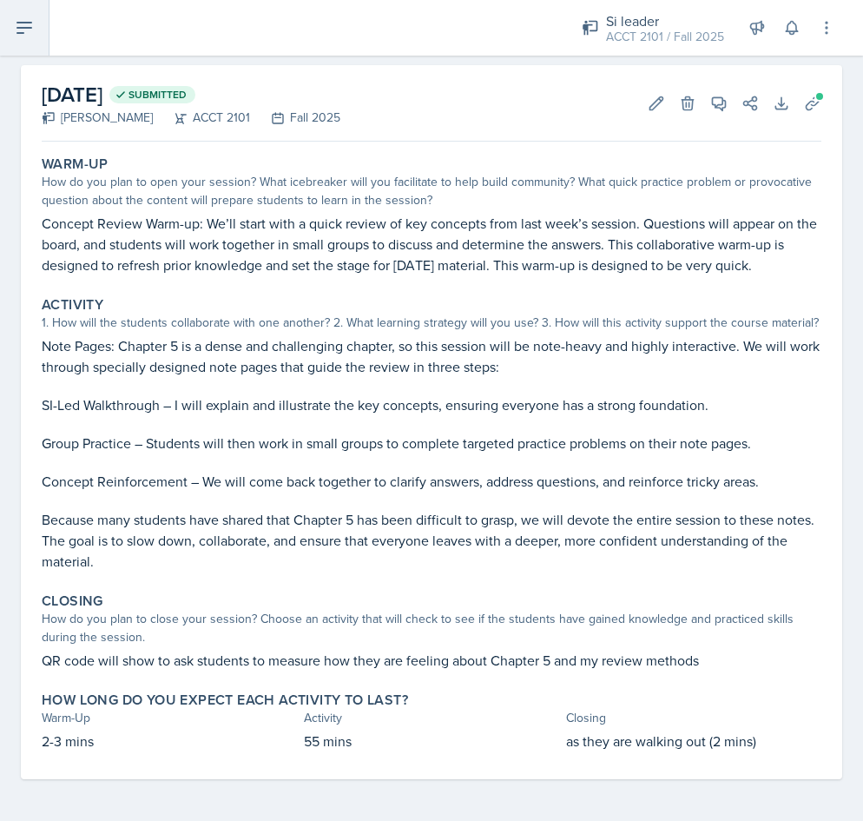
click at [24, 47] on button at bounding box center [24, 28] width 49 height 56
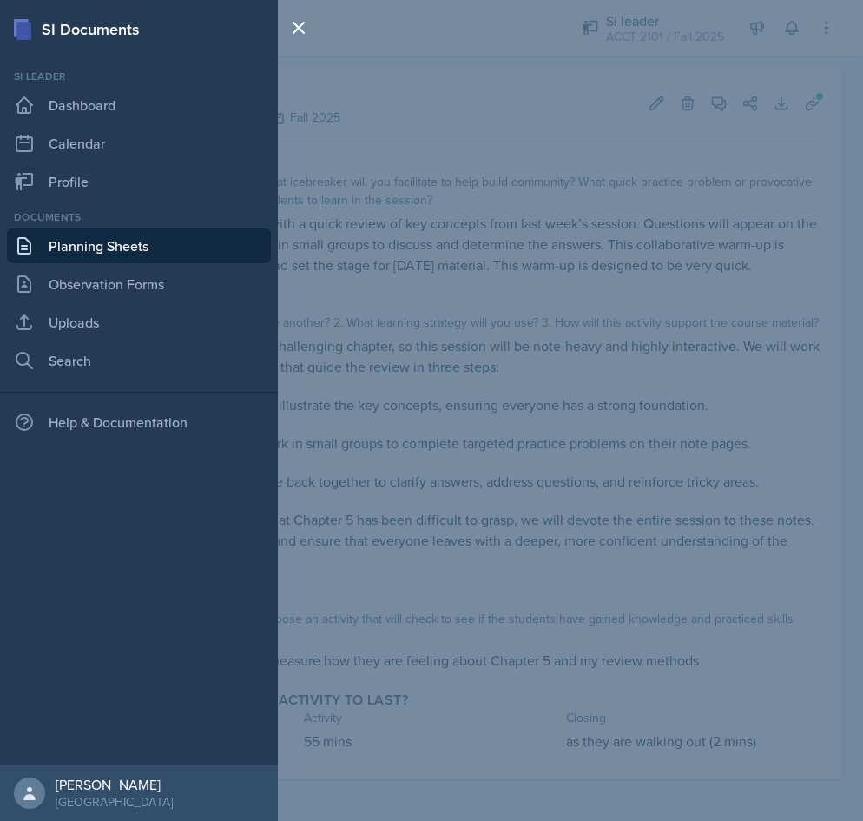
click at [179, 251] on link "Planning Sheets" at bounding box center [139, 245] width 264 height 35
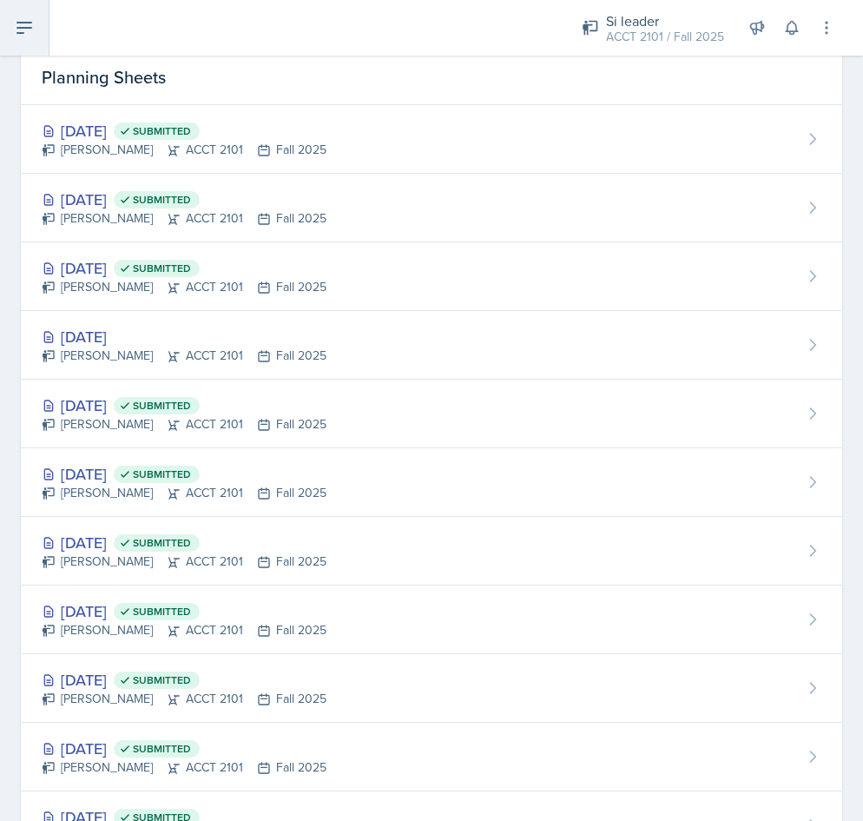
click at [45, 38] on button at bounding box center [24, 28] width 49 height 56
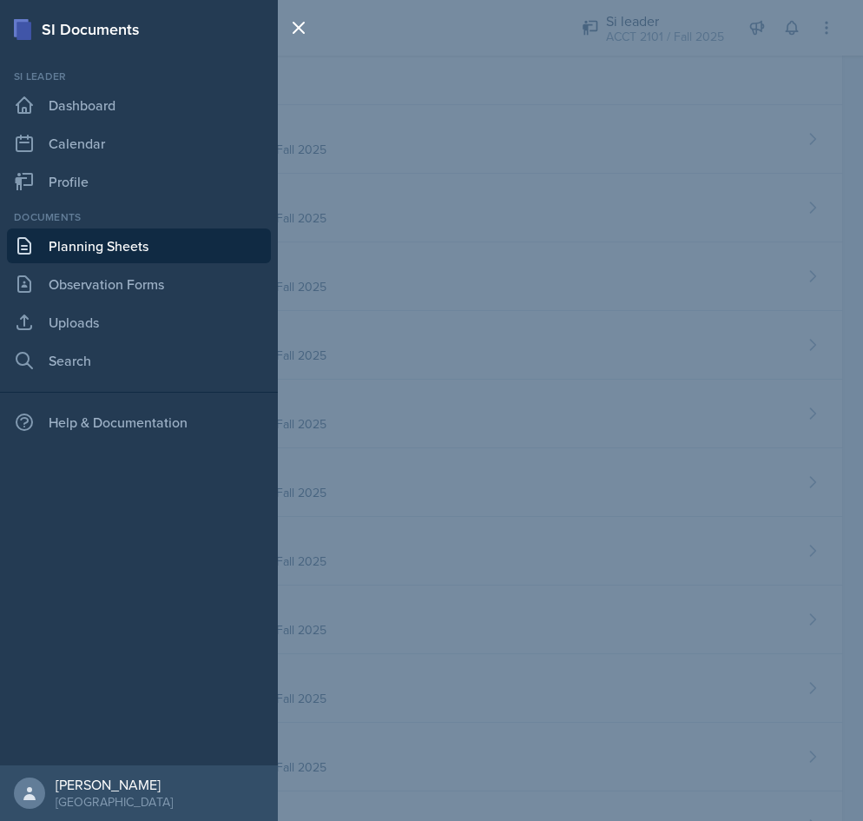
click at [433, 184] on div "SI Documents Si leader Dashboard Calendar Profile Documents Planning Sheets Obs…" at bounding box center [431, 410] width 863 height 821
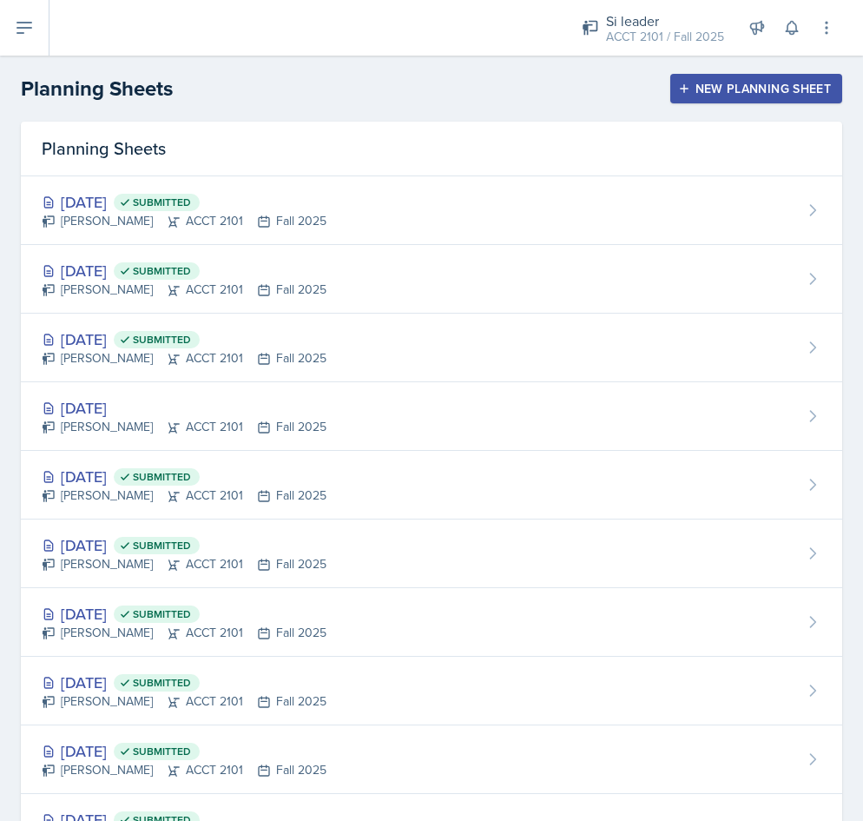
click at [714, 92] on div "New Planning Sheet" at bounding box center [756, 89] width 149 height 14
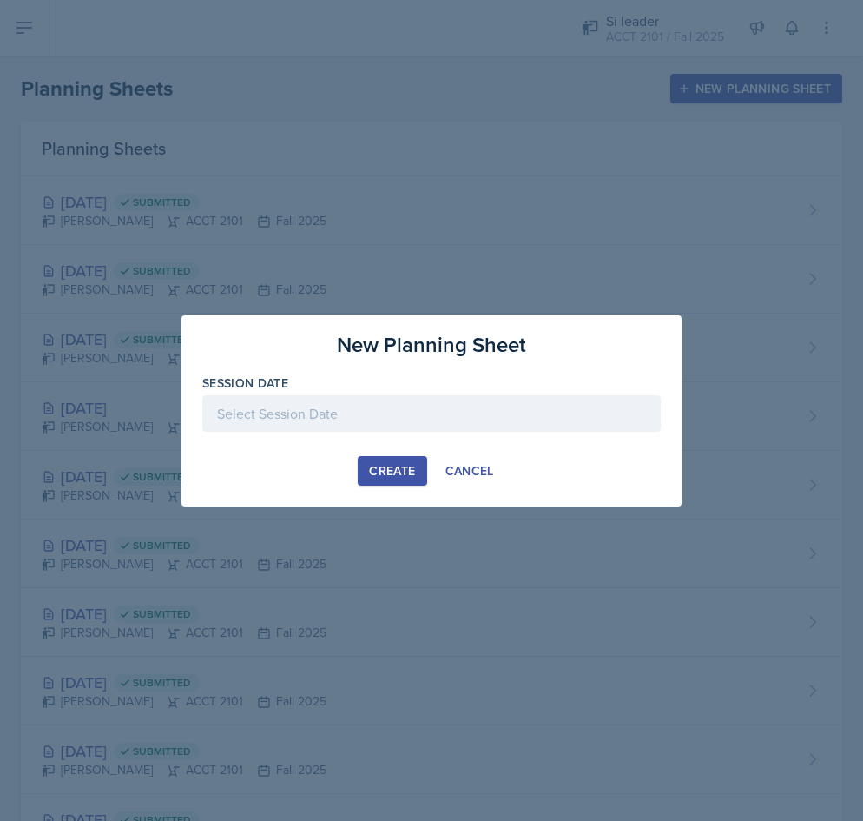
click at [289, 402] on div at bounding box center [431, 413] width 458 height 36
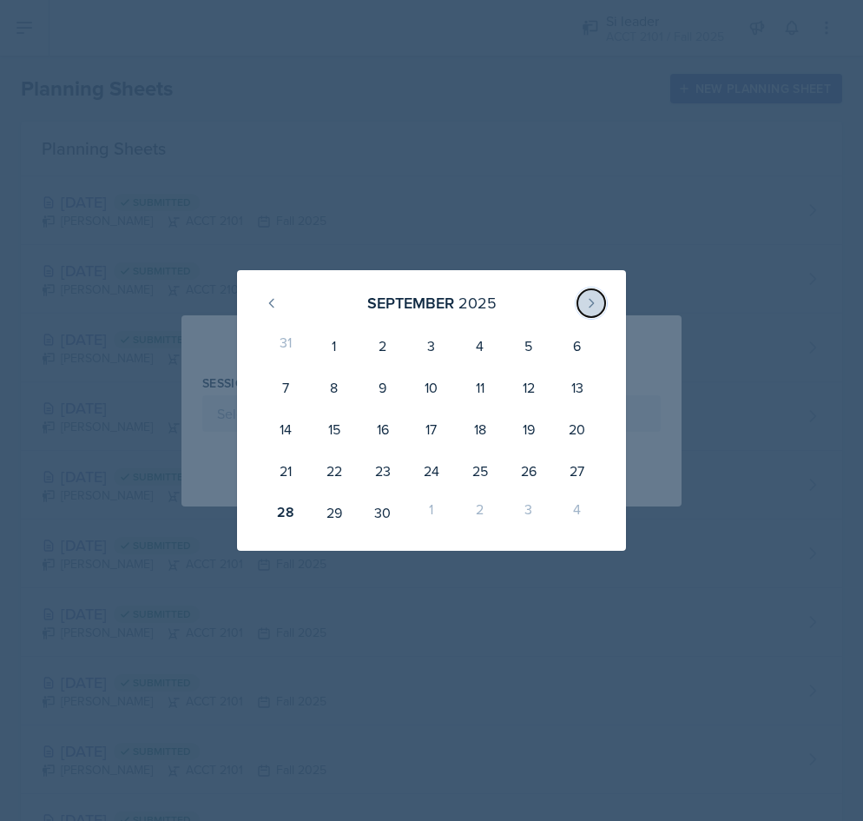
click at [595, 304] on icon at bounding box center [591, 303] width 14 height 14
click at [414, 342] on div "1" at bounding box center [431, 346] width 49 height 42
type input "[DATE]"
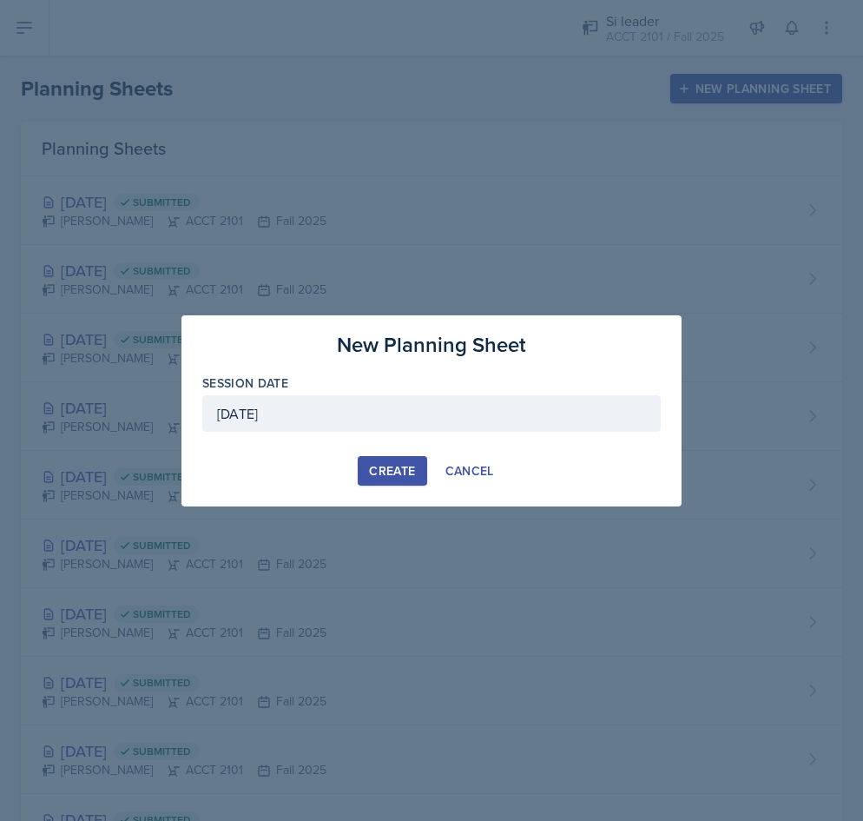
click at [391, 465] on div "Create" at bounding box center [392, 471] width 46 height 14
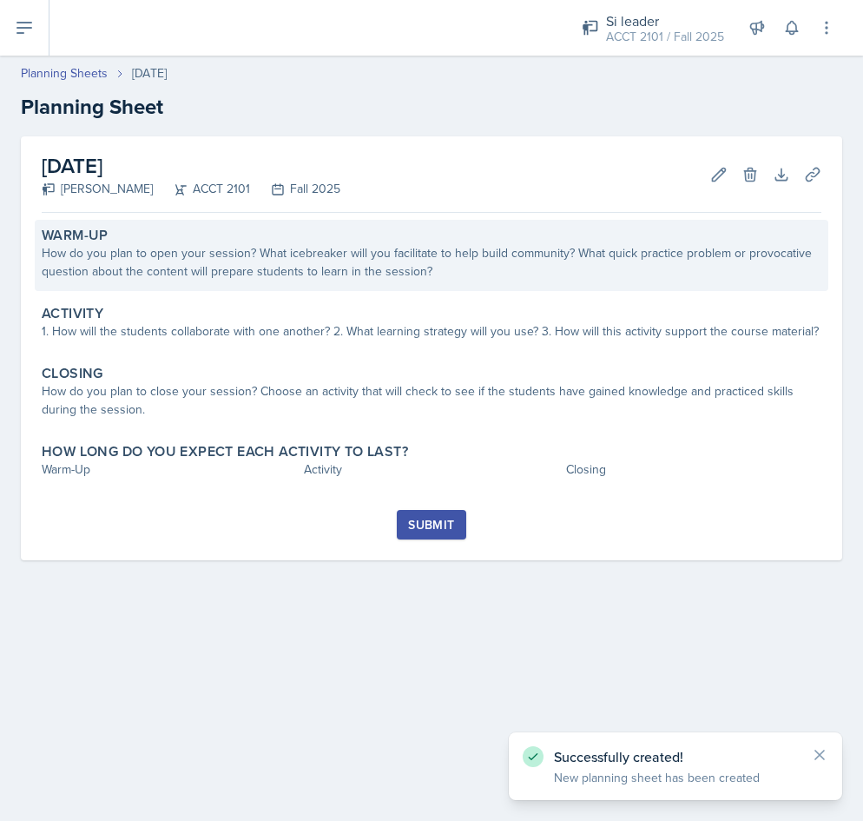
click at [359, 235] on div "Warm-Up" at bounding box center [432, 235] width 780 height 17
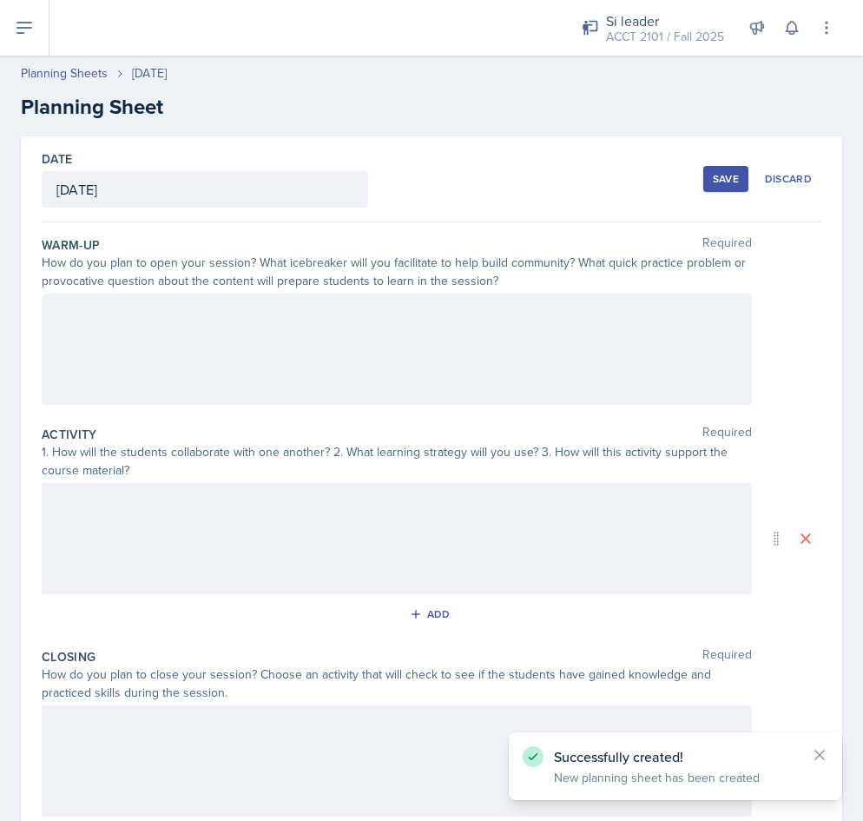
click at [331, 340] on div at bounding box center [397, 348] width 710 height 111
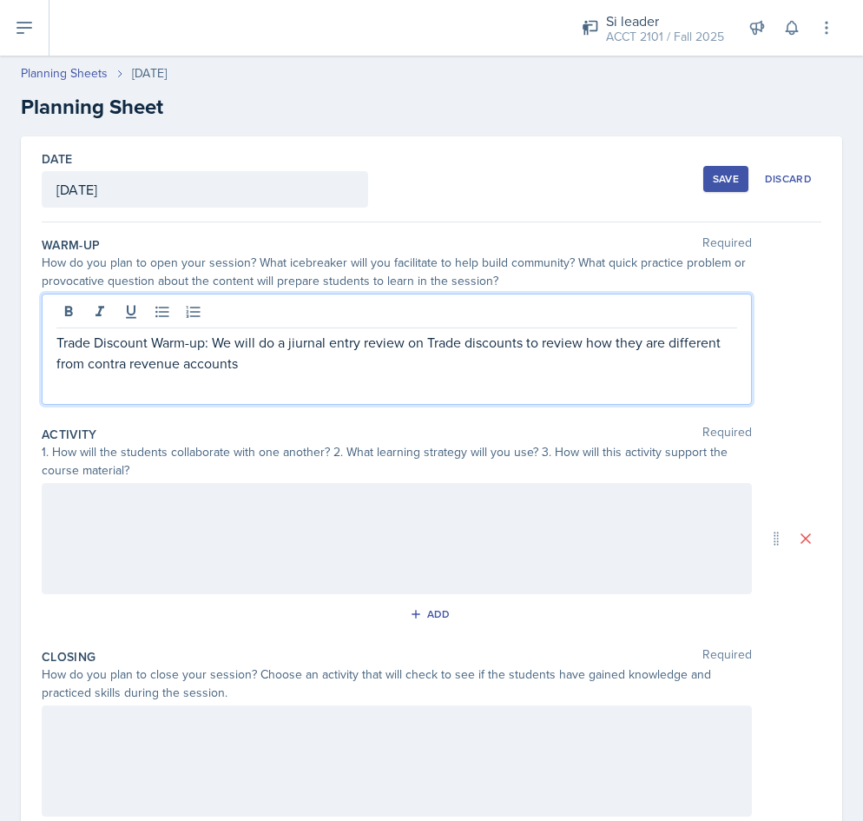
click at [290, 340] on p "Trade Discount Warm-up: We will do a jiurnal entry review on Trade discounts to…" at bounding box center [396, 353] width 681 height 42
click at [293, 342] on p "Trade Discount Warm-up: We will do a jiurnal entry review on Trade discounts to…" at bounding box center [396, 353] width 681 height 42
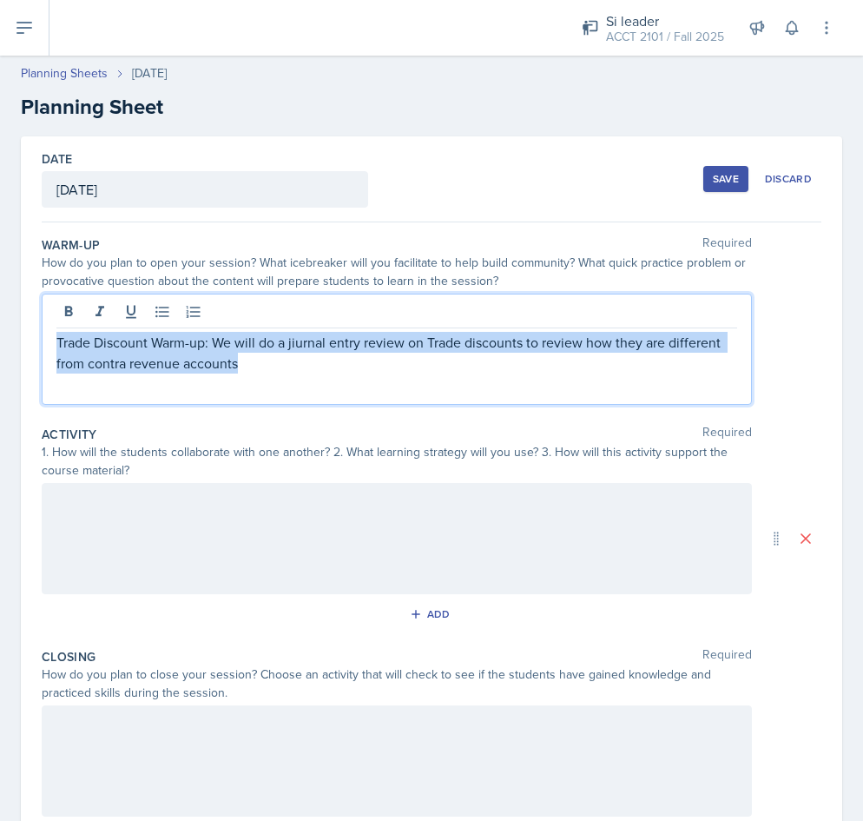
click at [299, 344] on p "Trade Discount Warm-up: We will do a jiurnal entry review on Trade discounts to…" at bounding box center [396, 353] width 681 height 42
click at [313, 344] on p "Trade Discount Warm-up: We will do a jiurnal entry review on Trade discounts to…" at bounding box center [396, 353] width 681 height 42
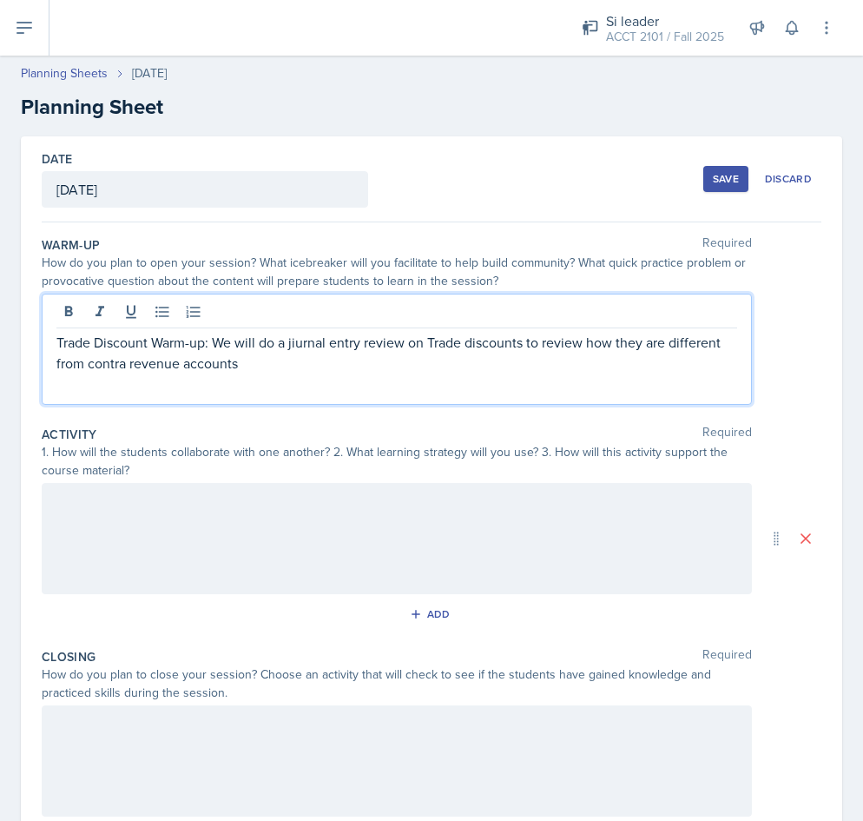
click at [303, 341] on p "Trade Discount Warm-up: We will do a jiurnal entry review on Trade discounts to…" at bounding box center [396, 353] width 681 height 42
click at [221, 503] on div at bounding box center [397, 538] width 710 height 111
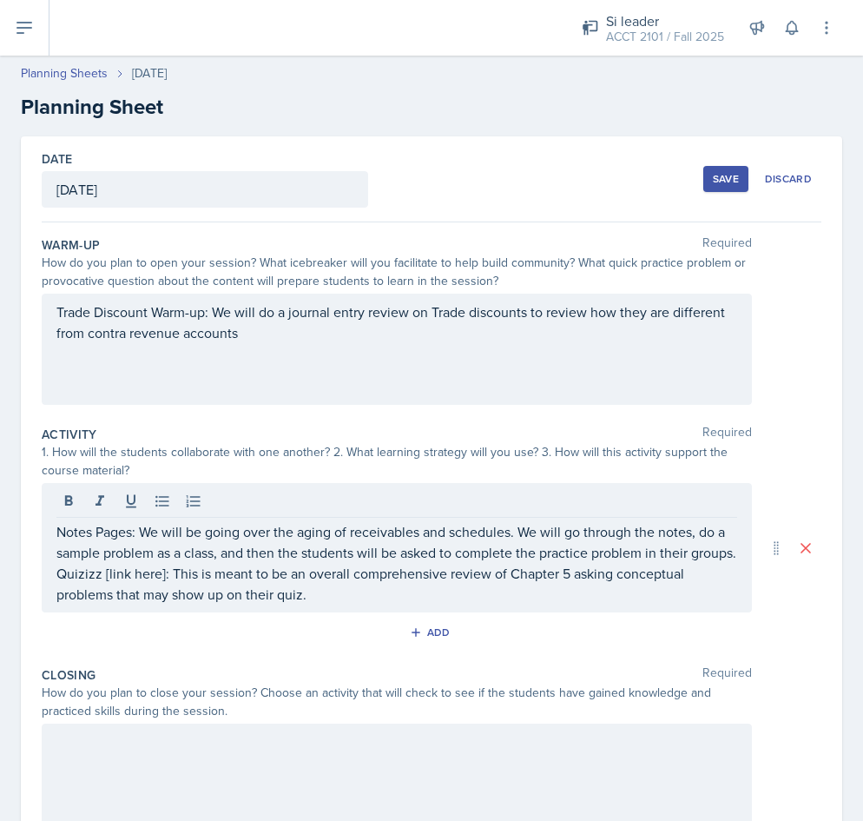
click at [621, 643] on div "Add" at bounding box center [432, 635] width 780 height 33
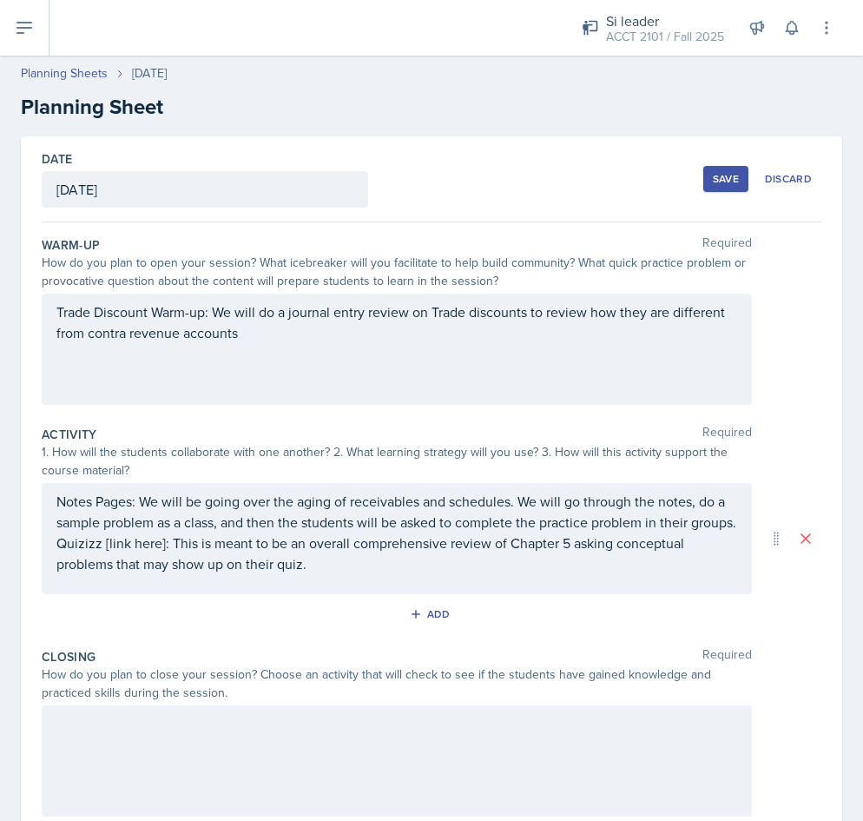
click at [324, 594] on div "Notes Pages: We will be going over the aging of receivables and schedules. We w…" at bounding box center [397, 538] width 710 height 111
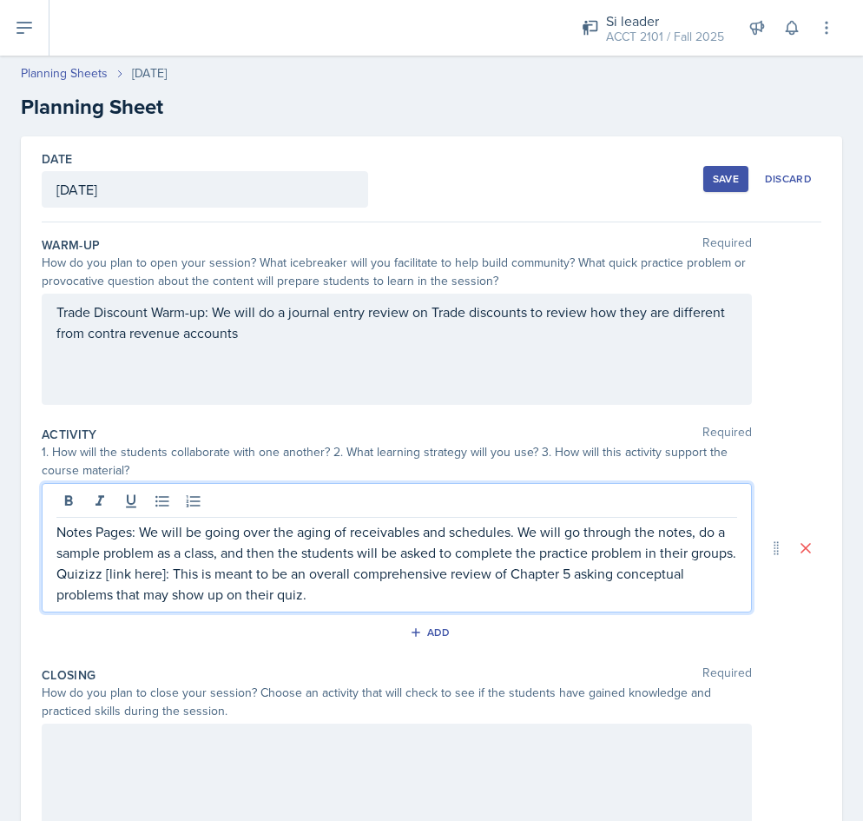
click at [326, 604] on p "Quizizz [link here]: This is meant to be an overall comprehensive review of Cha…" at bounding box center [396, 584] width 681 height 42
click at [595, 593] on p "Quizizz [link here]: This is meant to be an overall comprehensive review of Cha…" at bounding box center [396, 584] width 681 height 42
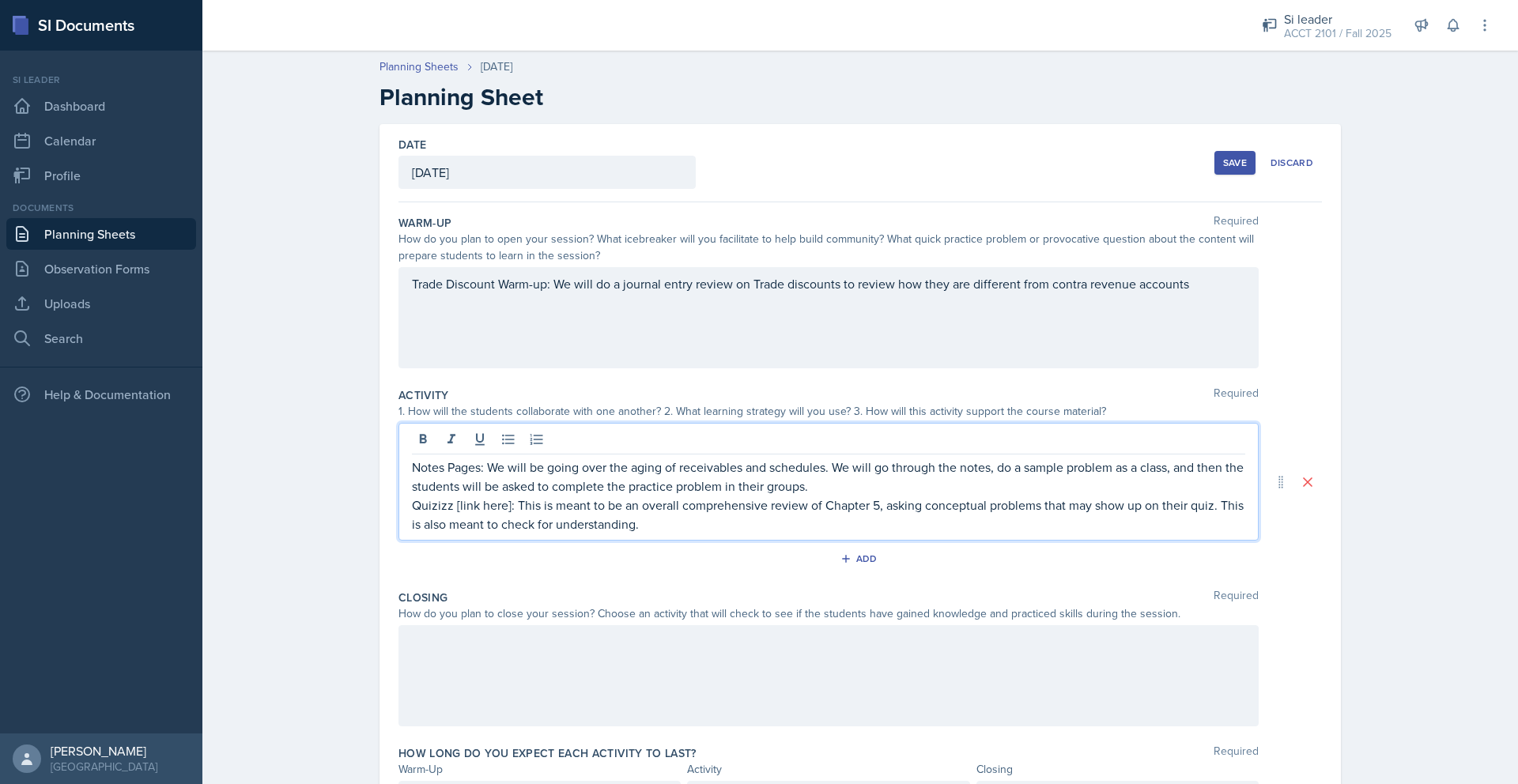
click at [462, 509] on p "Quizizz [link here]: This is meant to be an overall comprehensive review of Cha…" at bounding box center [828, 514] width 833 height 38
drag, startPoint x: 458, startPoint y: 507, endPoint x: 504, endPoint y: 506, distance: 46.0
click at [504, 506] on p "Quizizz [link here]: This is meant to be an overall comprehensive review of Cha…" at bounding box center [828, 514] width 833 height 38
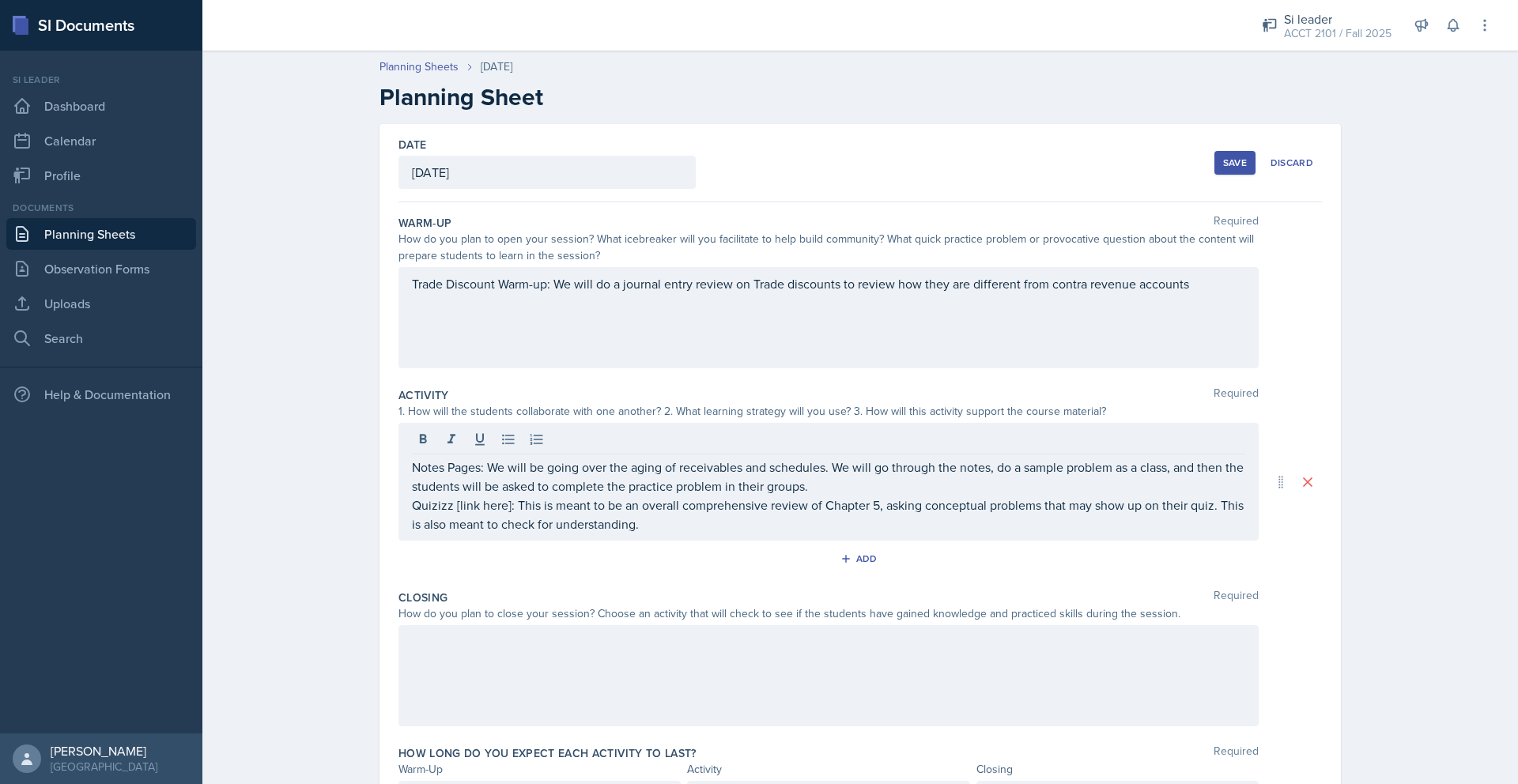
click at [785, 433] on div at bounding box center [828, 442] width 833 height 26
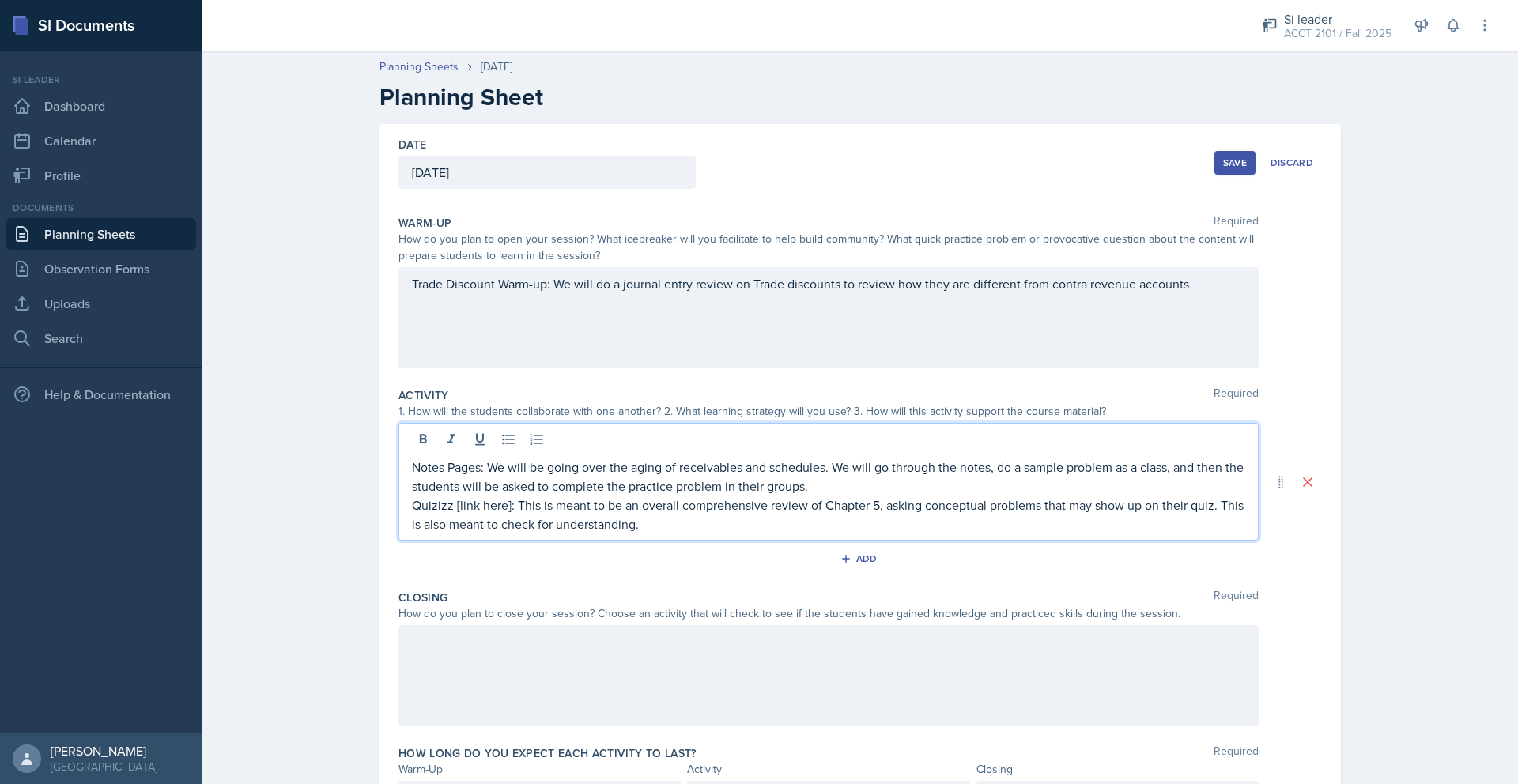
click at [484, 501] on p "Quizizz [link here]: This is meant to be an overall comprehensive review of Cha…" at bounding box center [828, 514] width 833 height 38
click at [504, 509] on p "Quizizz [link here]: This is meant to be an overall comprehensive review of Cha…" at bounding box center [828, 514] width 833 height 38
click at [632, 530] on p "Quizizz: This is meant to be an overall comprehensive review of Chapter 5, aski…" at bounding box center [828, 514] width 833 height 38
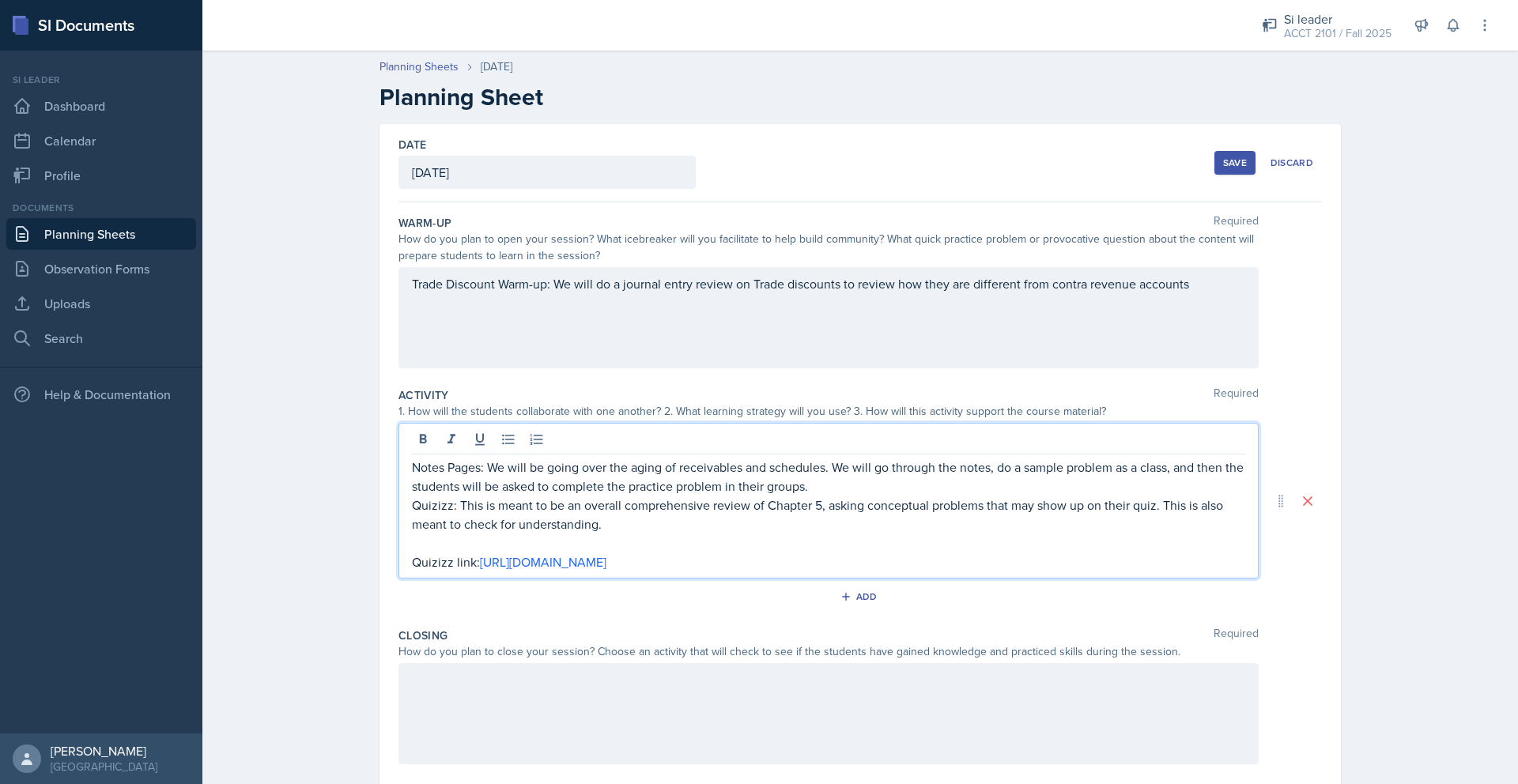
click at [638, 719] on div at bounding box center [829, 713] width 861 height 101
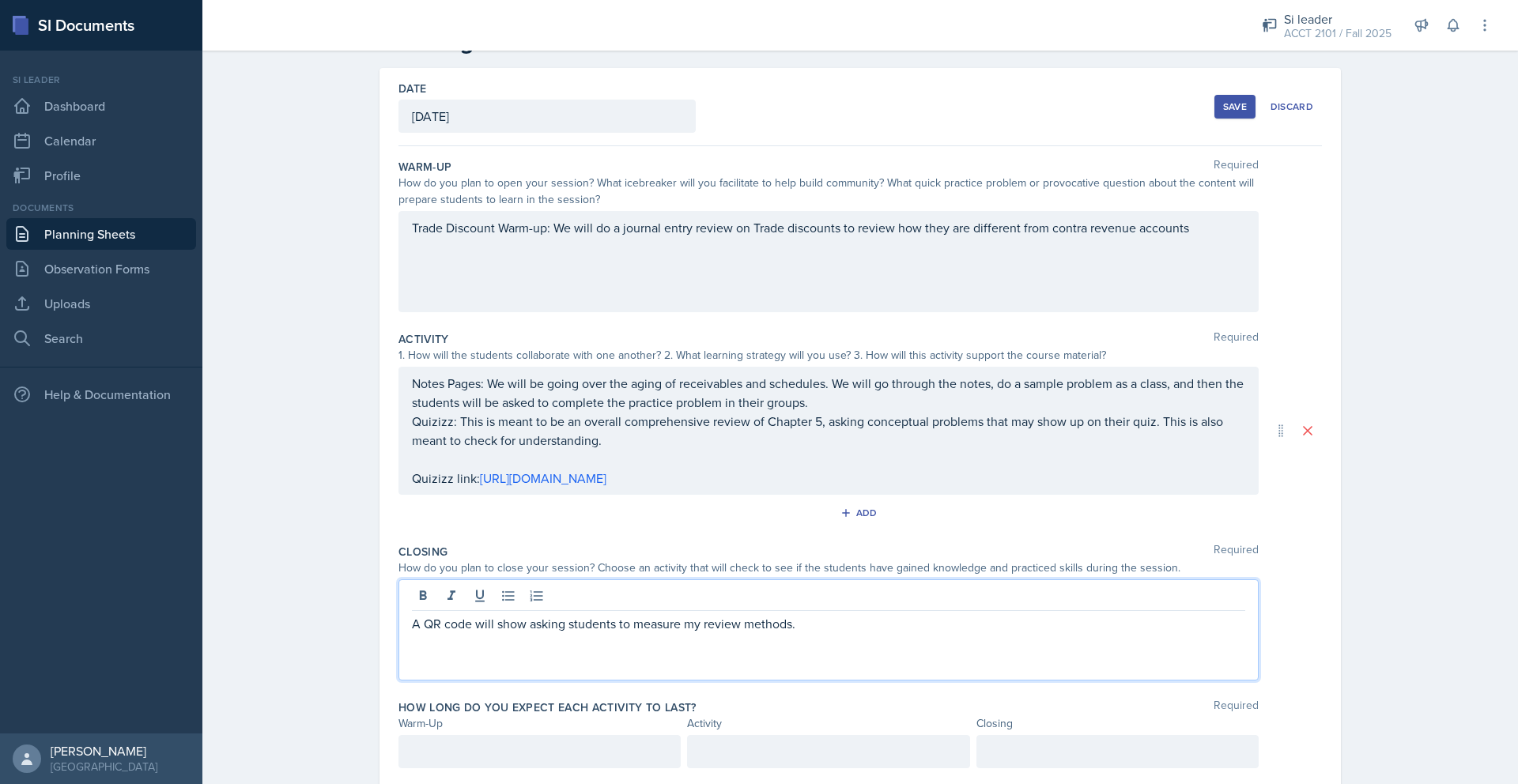
scroll to position [60, 0]
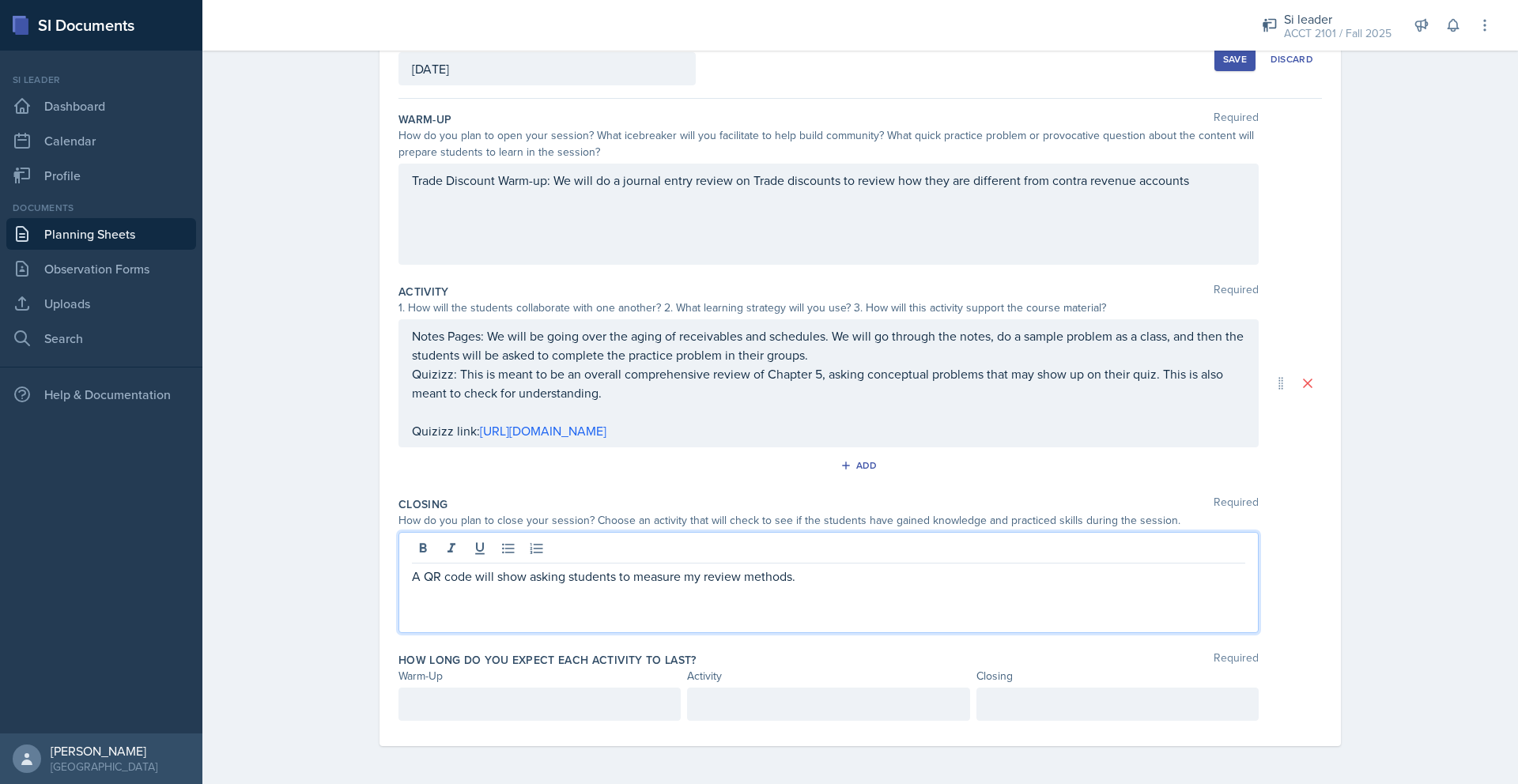
click at [469, 697] on p at bounding box center [539, 704] width 255 height 19
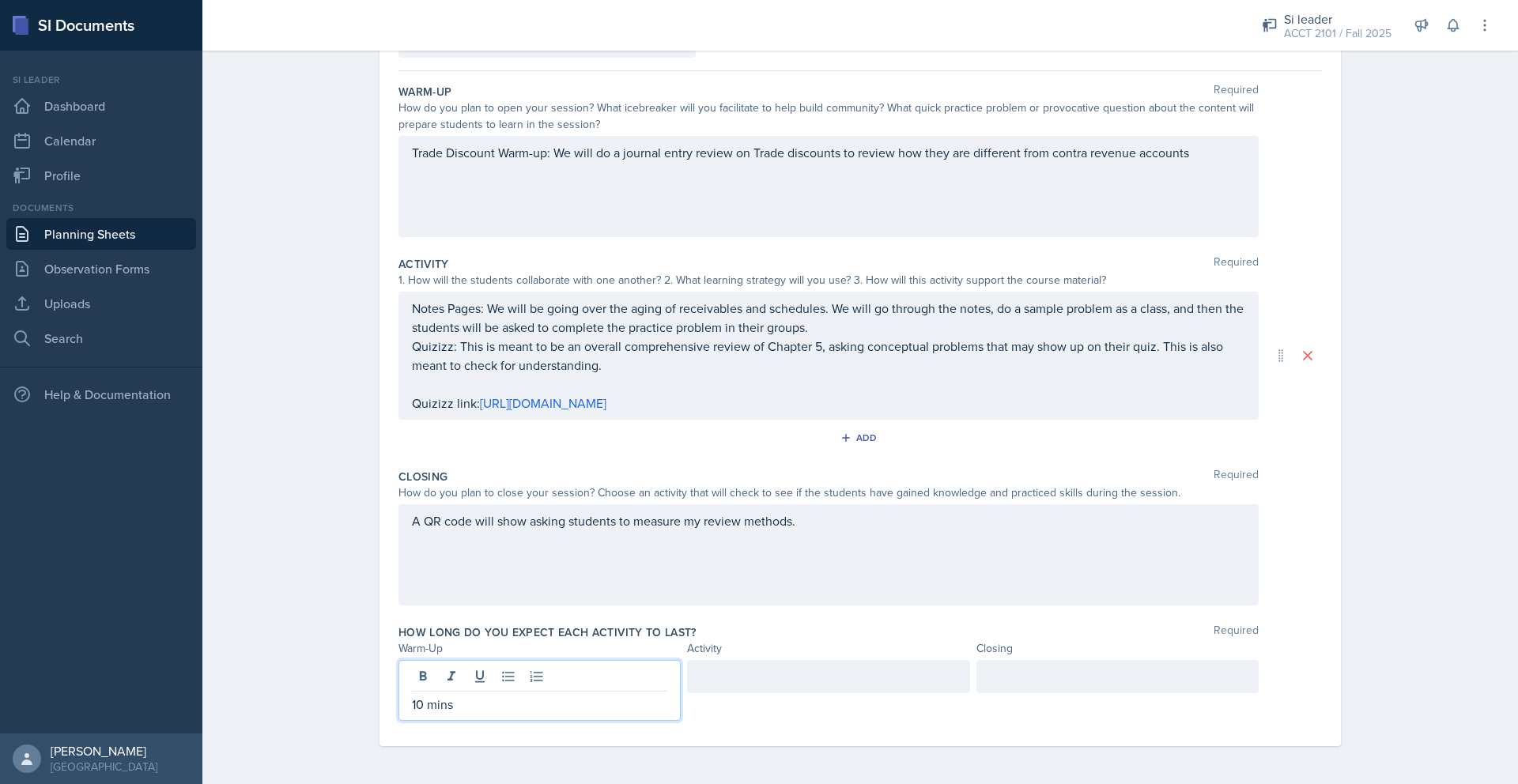
click at [763, 677] on div at bounding box center [829, 677] width 282 height 33
click at [785, 688] on div at bounding box center [1117, 677] width 282 height 33
click at [785, 570] on div "Planning Sheets [DATE] Planning Sheet Date [DATE] [DATE] 31 1 2 3 4 5 6 7 8 9 1…" at bounding box center [860, 348] width 1316 height 873
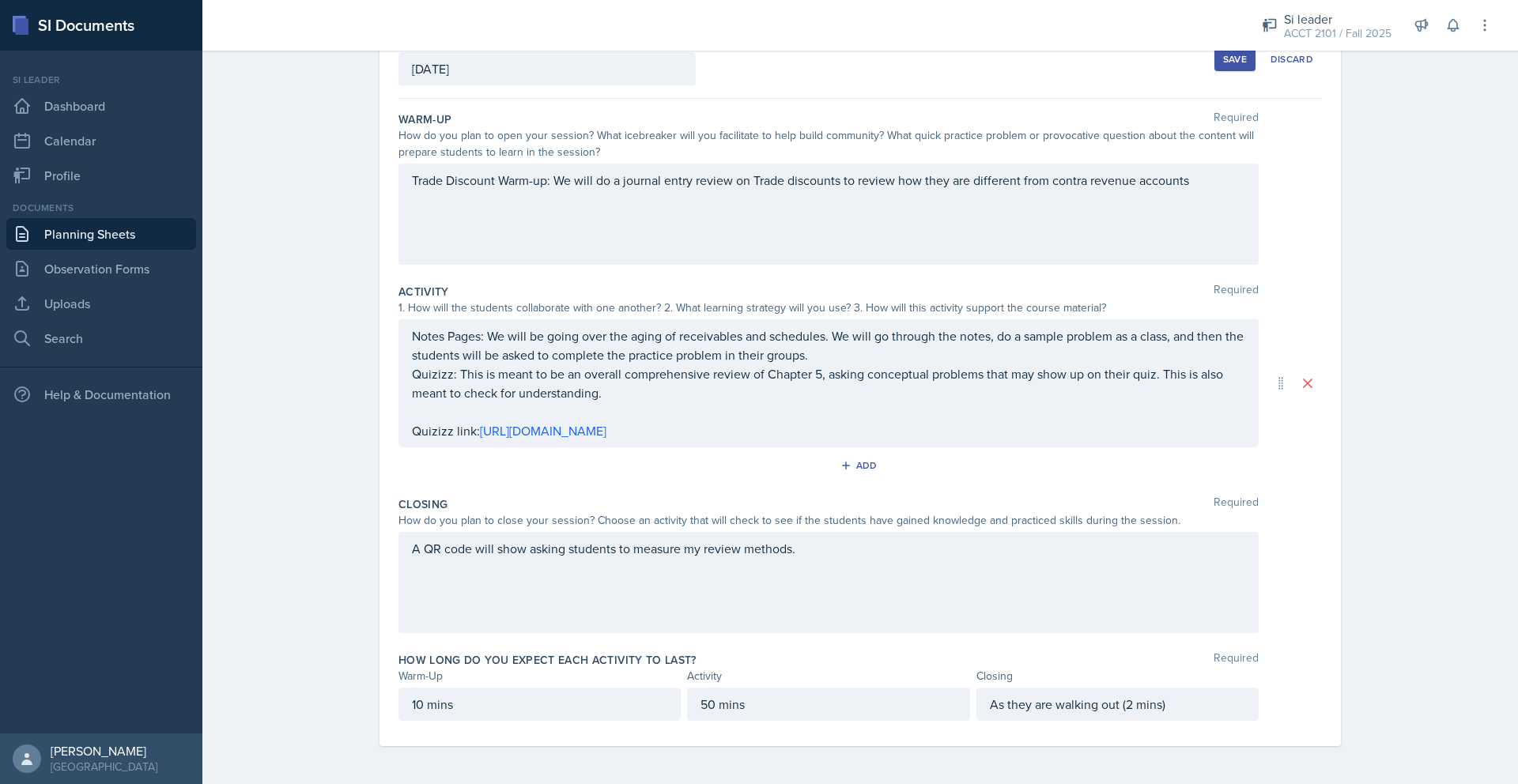
scroll to position [0, 0]
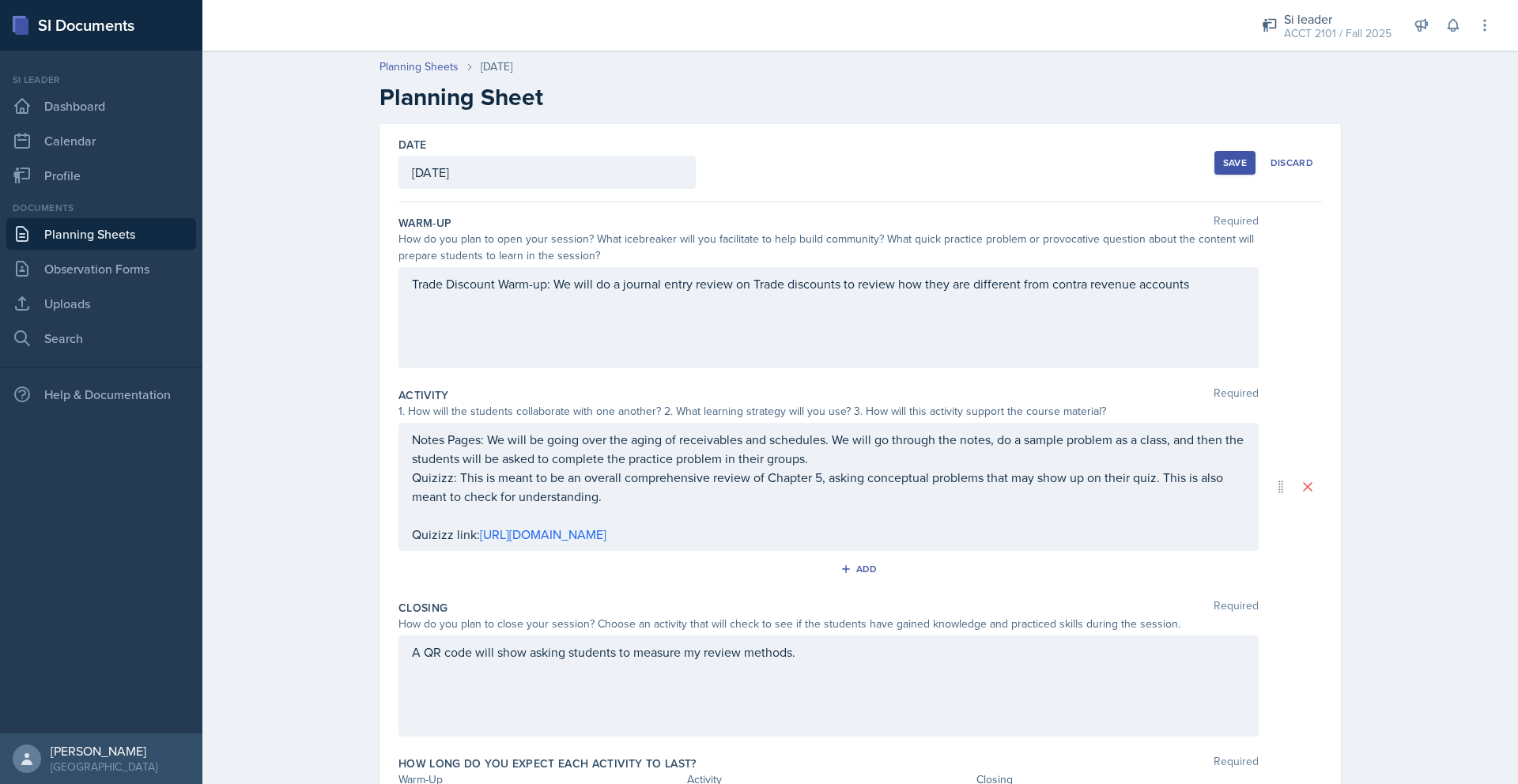
click at [785, 160] on div "Save" at bounding box center [1235, 163] width 24 height 13
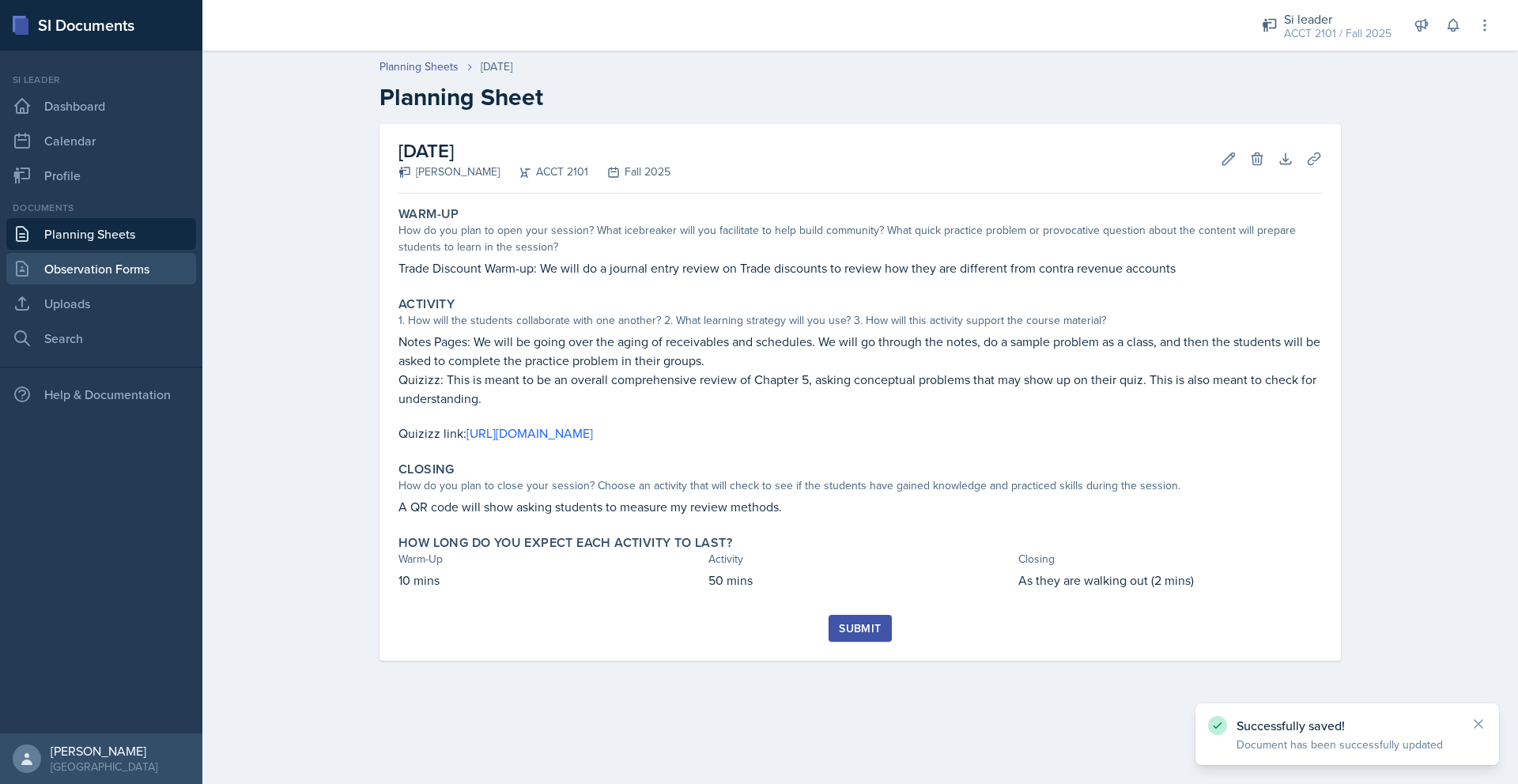
click at [73, 266] on link "Observation Forms" at bounding box center [101, 269] width 189 height 32
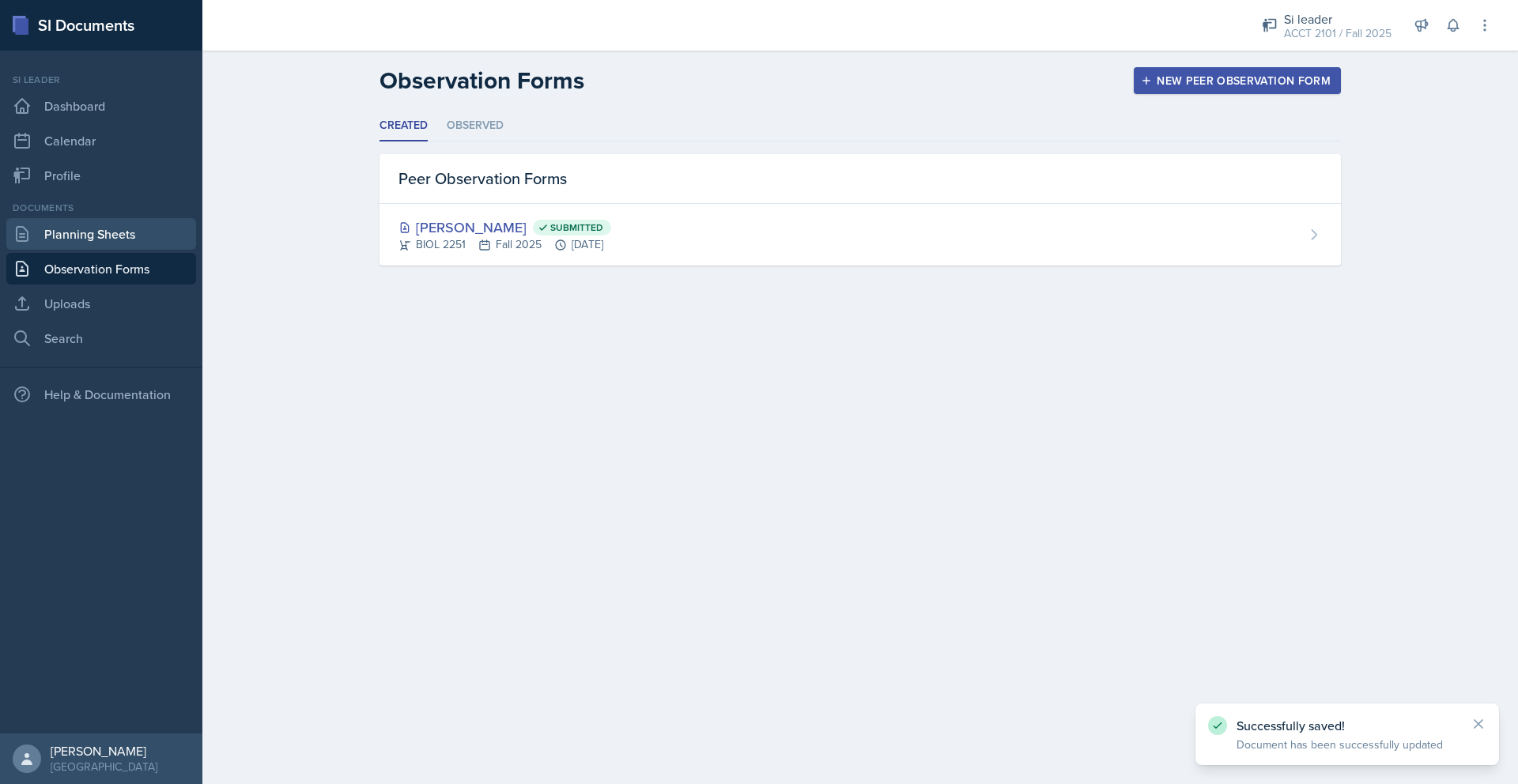
click at [88, 248] on link "Planning Sheets" at bounding box center [101, 234] width 189 height 32
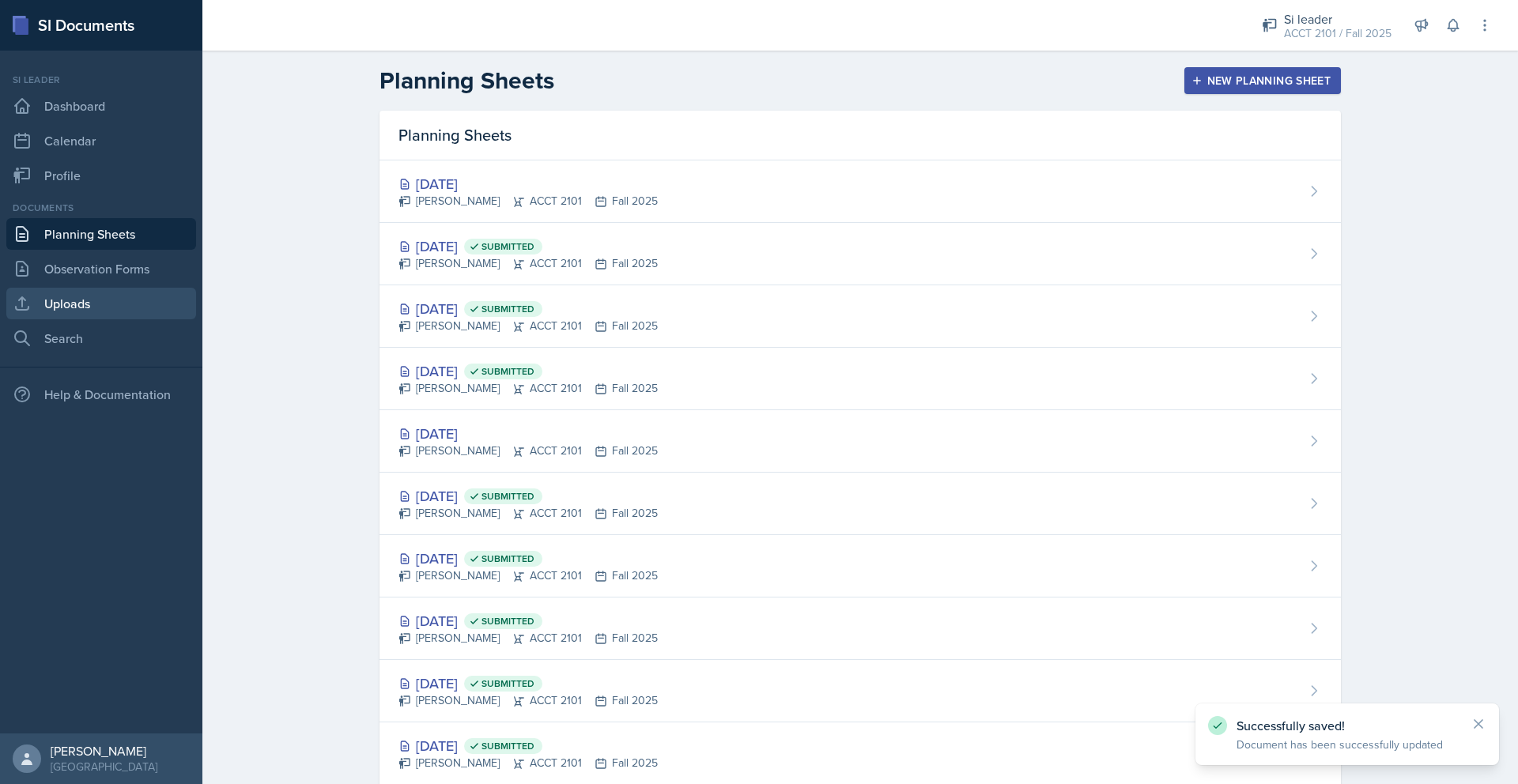
click at [82, 298] on link "Uploads" at bounding box center [101, 303] width 189 height 32
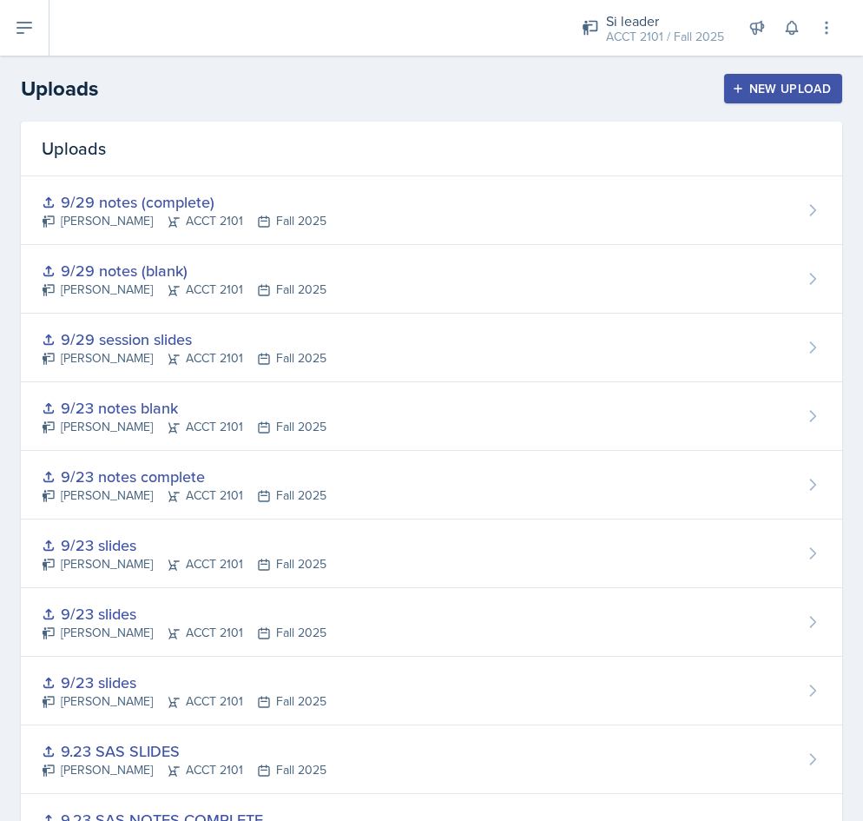
click at [785, 91] on div "New Upload" at bounding box center [783, 89] width 96 height 14
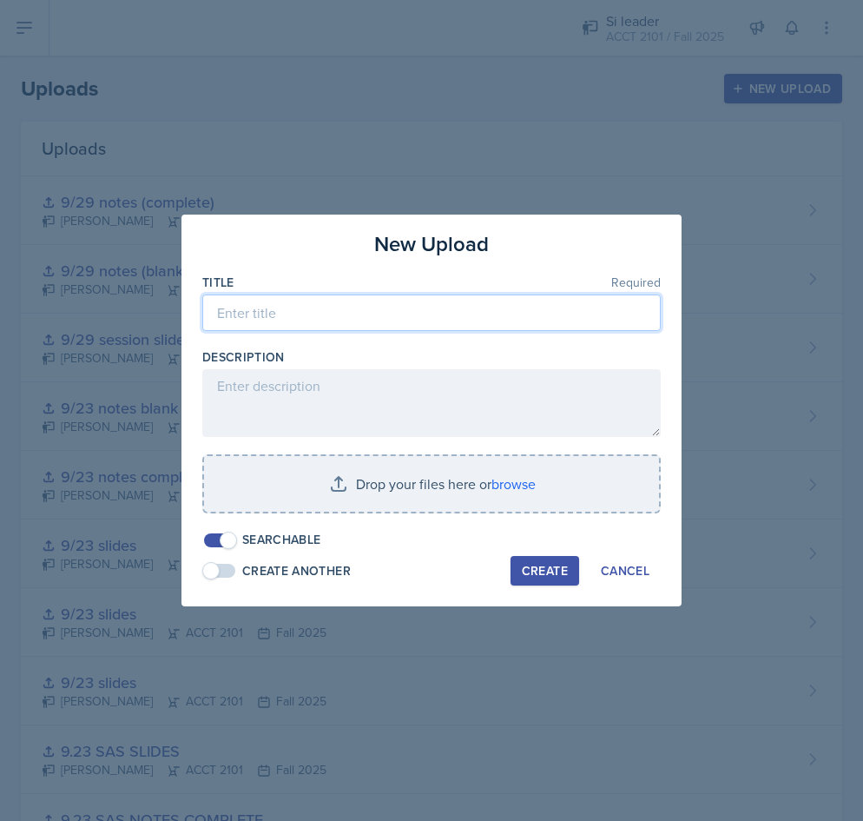
click at [397, 318] on input at bounding box center [431, 312] width 458 height 36
type input "10/1 slides"
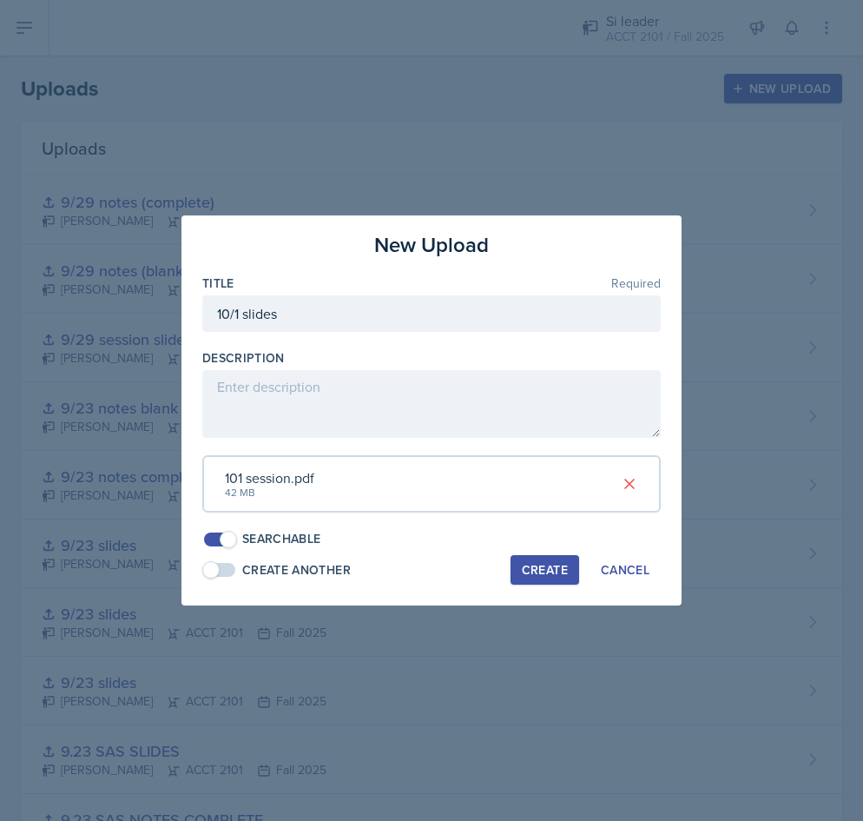
click at [544, 557] on button "Create" at bounding box center [545, 570] width 69 height 30
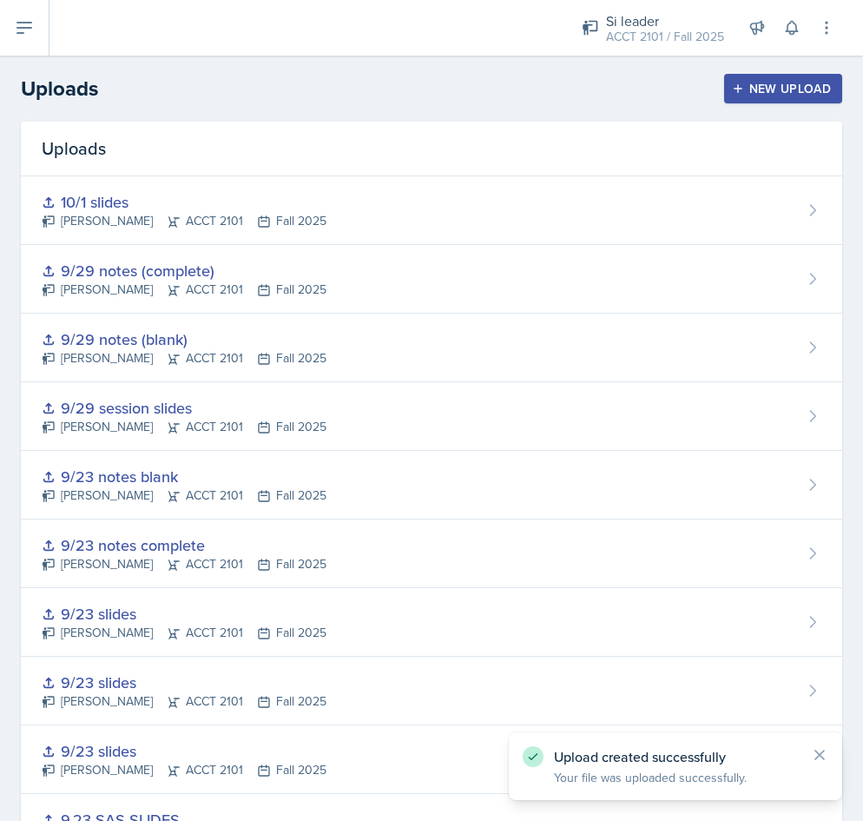
click at [766, 94] on div "New Upload" at bounding box center [783, 89] width 96 height 14
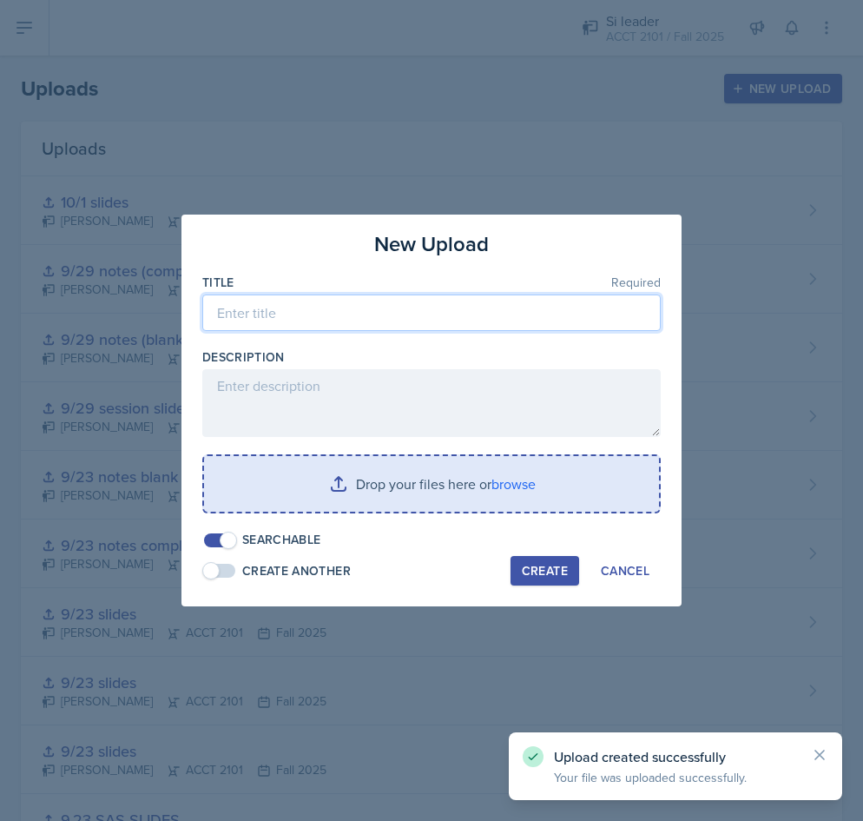
click at [277, 321] on input at bounding box center [431, 312] width 458 height 36
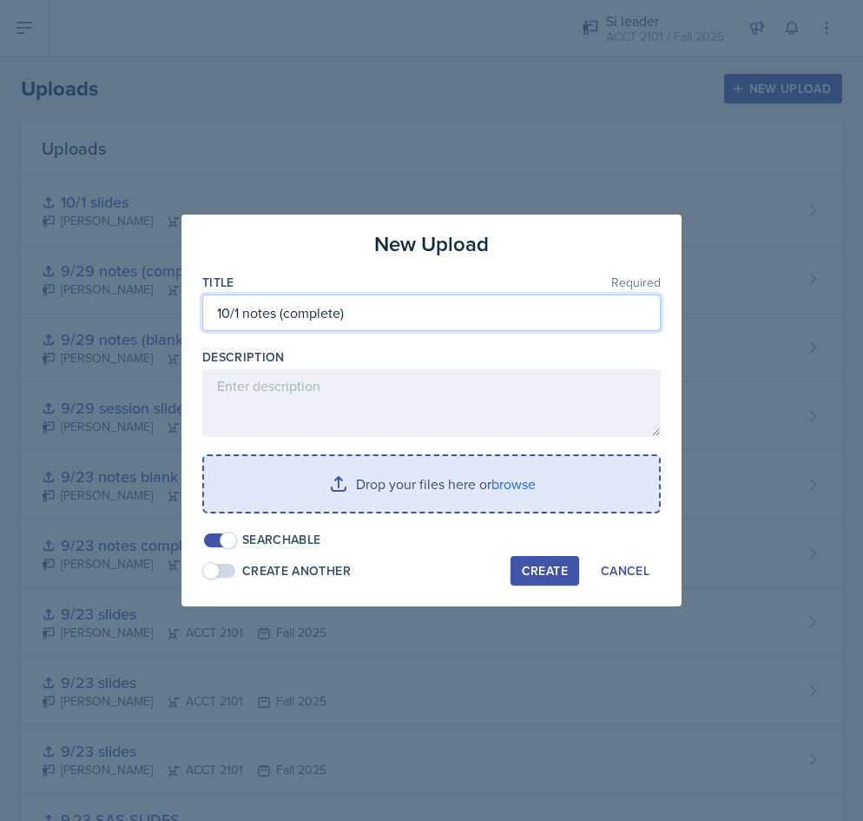
type input "10/1 notes (complete)"
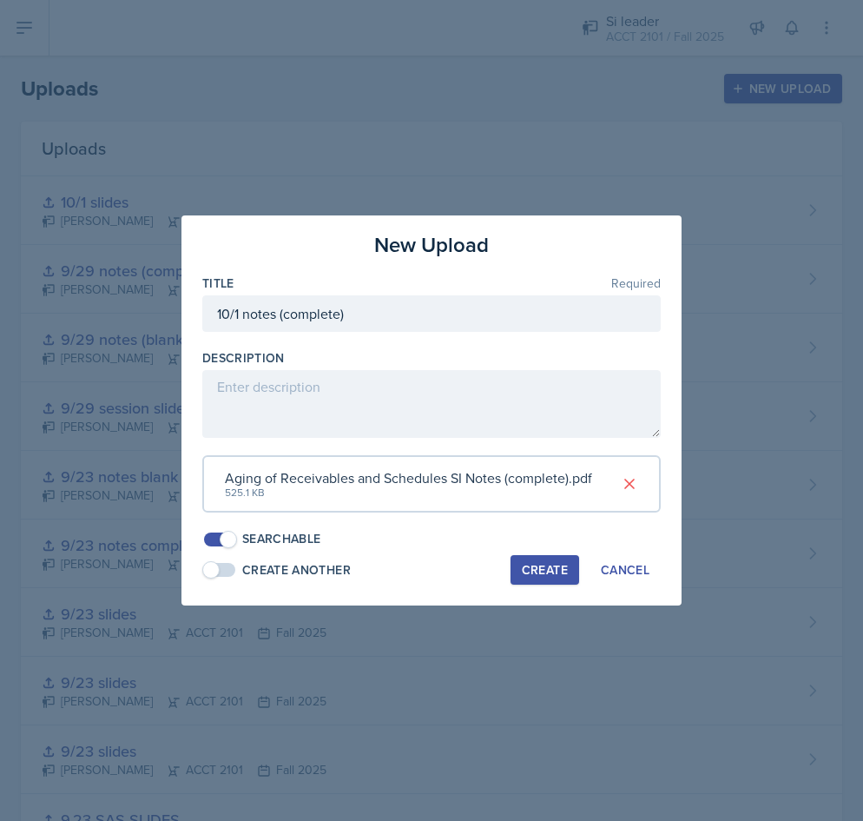
click at [541, 575] on div "Create" at bounding box center [545, 570] width 46 height 14
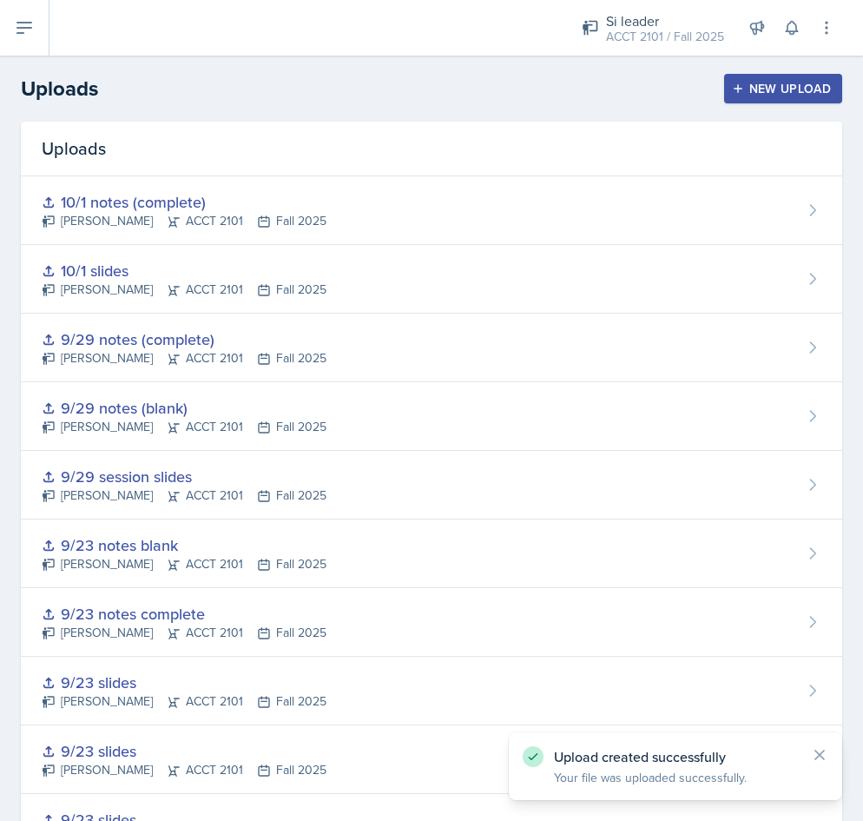
click at [767, 83] on div "New Upload" at bounding box center [783, 89] width 96 height 14
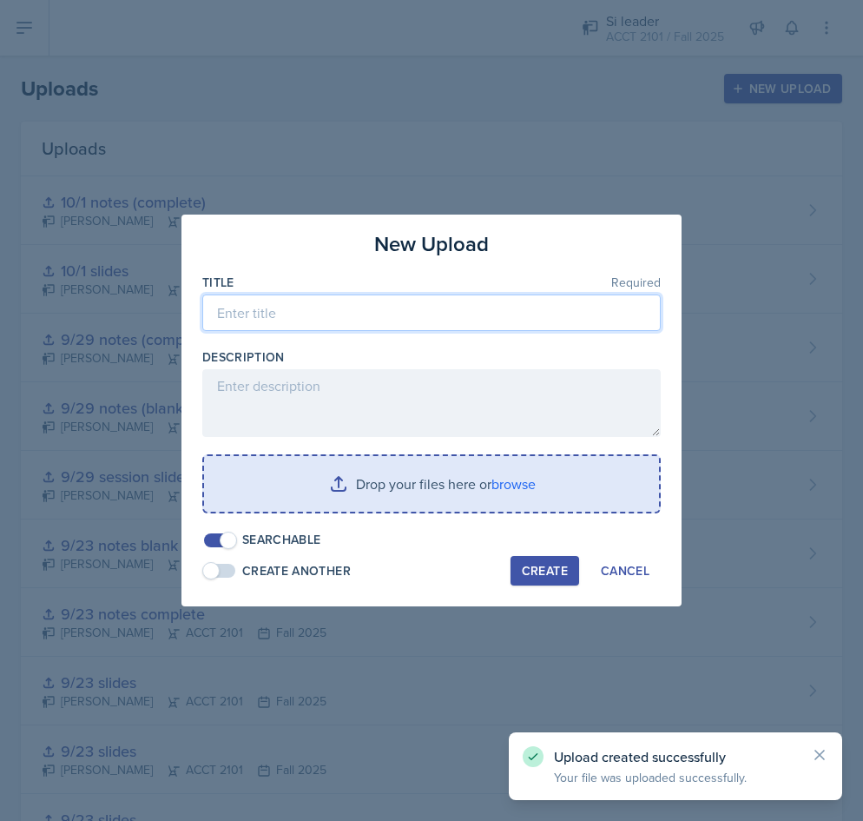
click at [326, 320] on input at bounding box center [431, 312] width 458 height 36
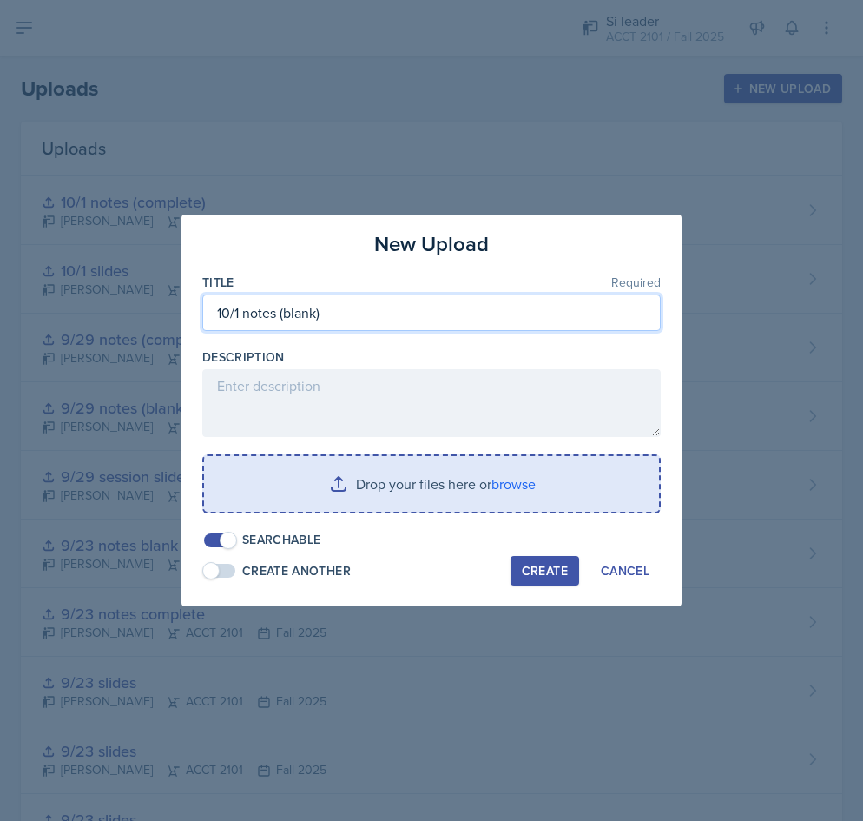
type input "10/1 notes (blank)"
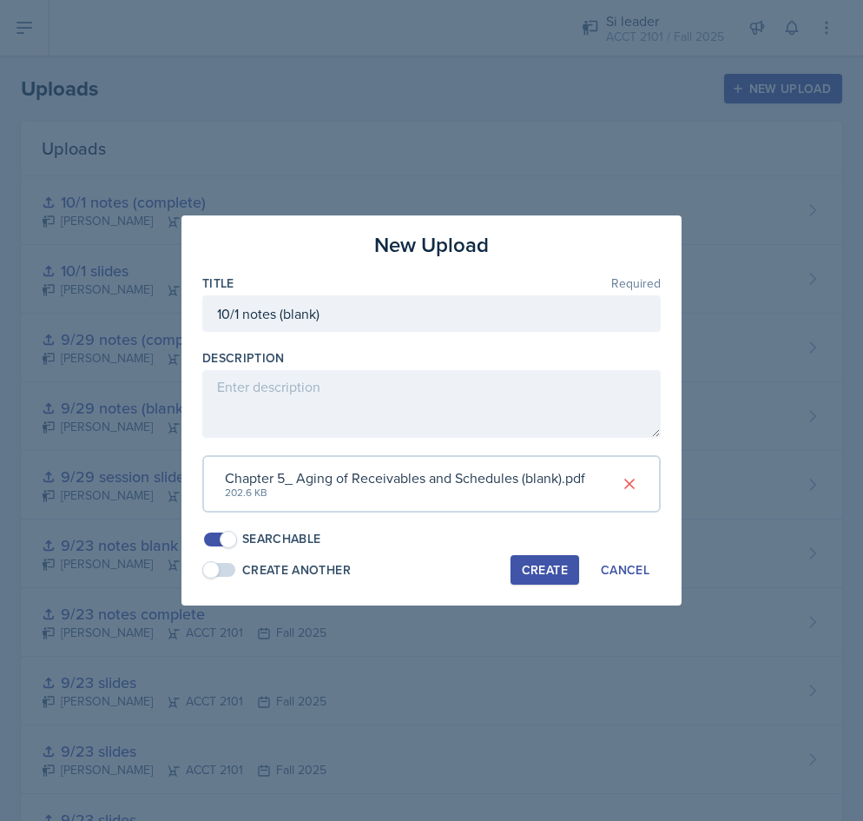
click at [546, 573] on div "Create" at bounding box center [545, 570] width 46 height 14
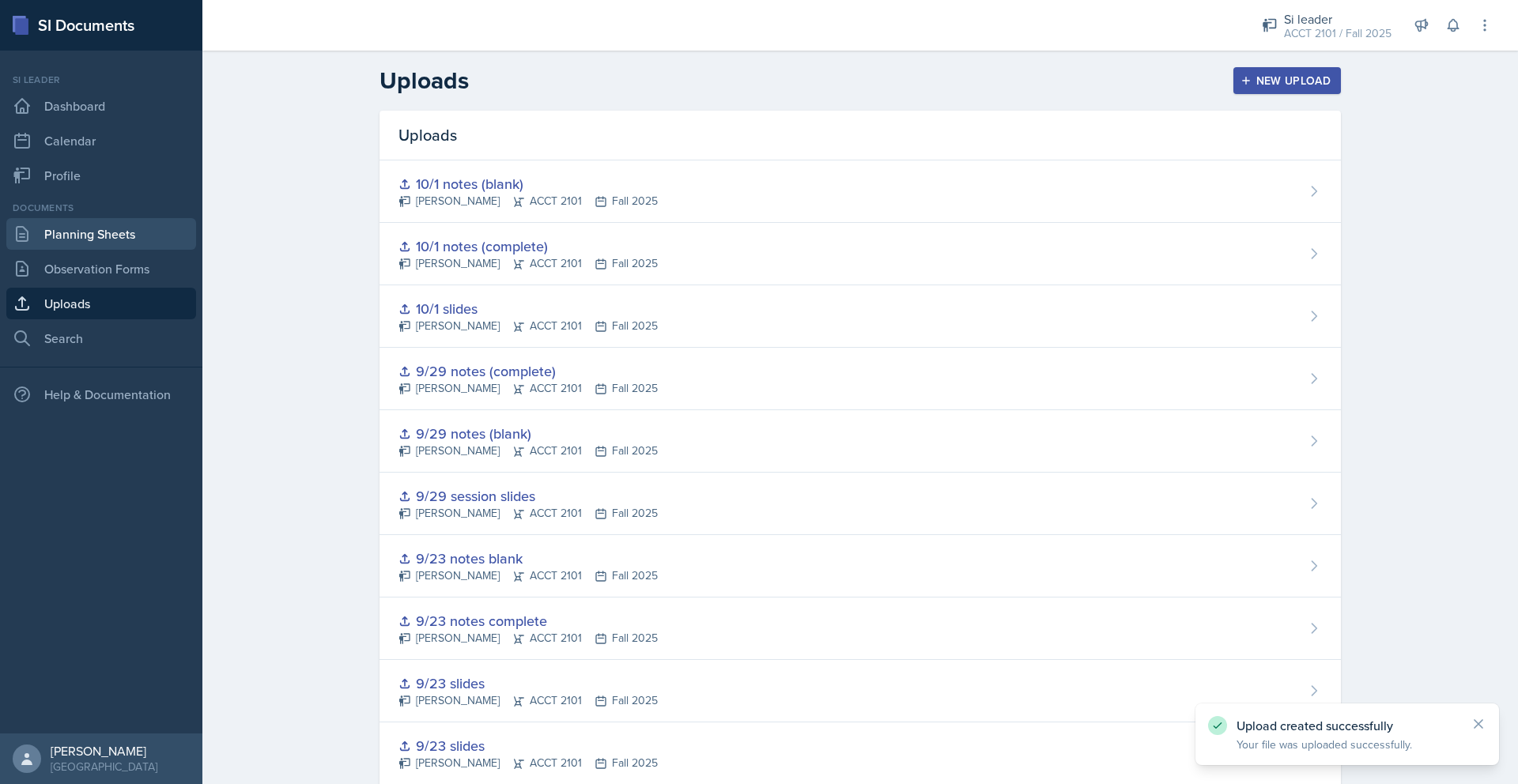
click at [96, 237] on link "Planning Sheets" at bounding box center [101, 234] width 189 height 32
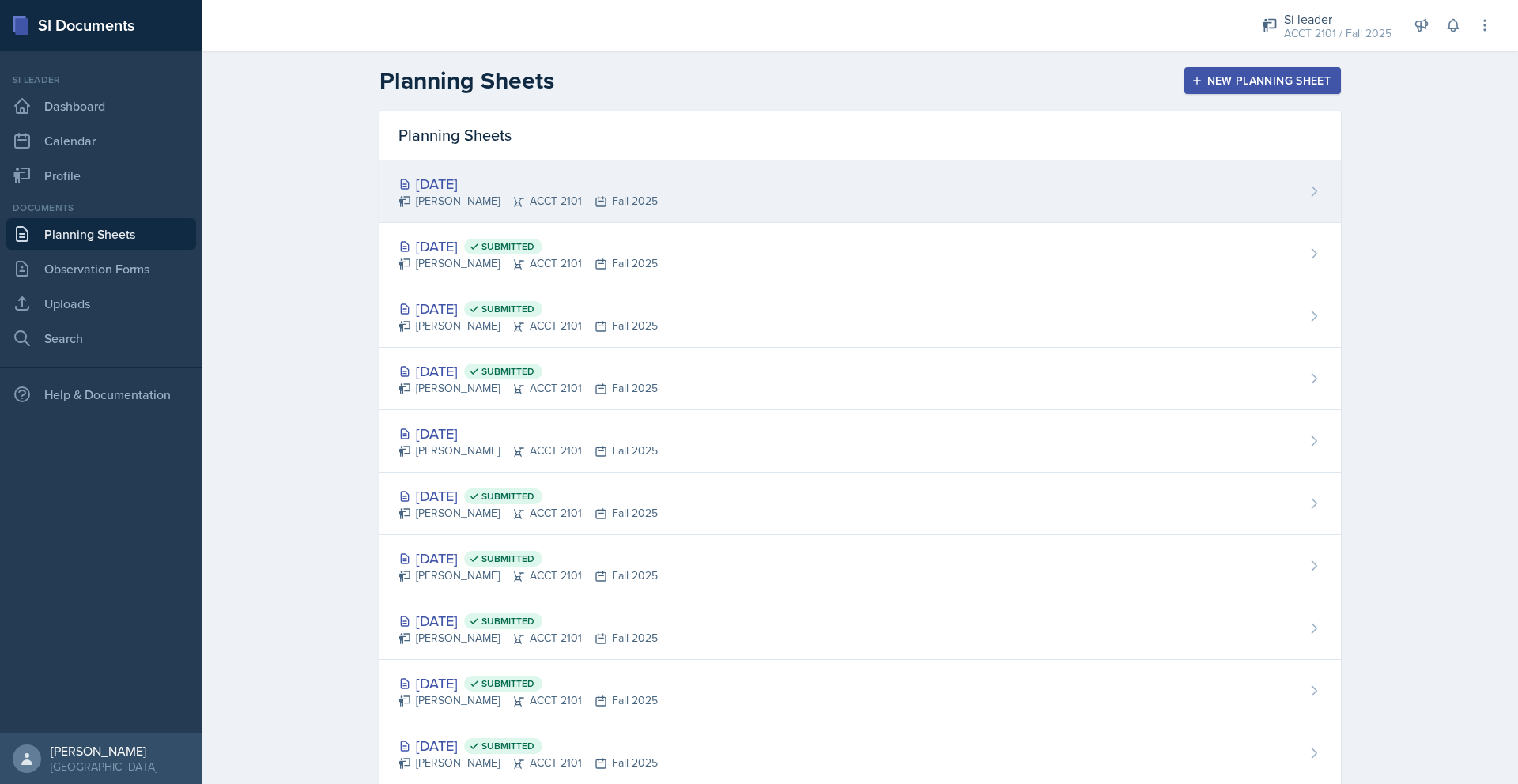
click at [785, 215] on div "[DATE] [PERSON_NAME] ACCT 2101 Fall 2025" at bounding box center [861, 191] width 962 height 63
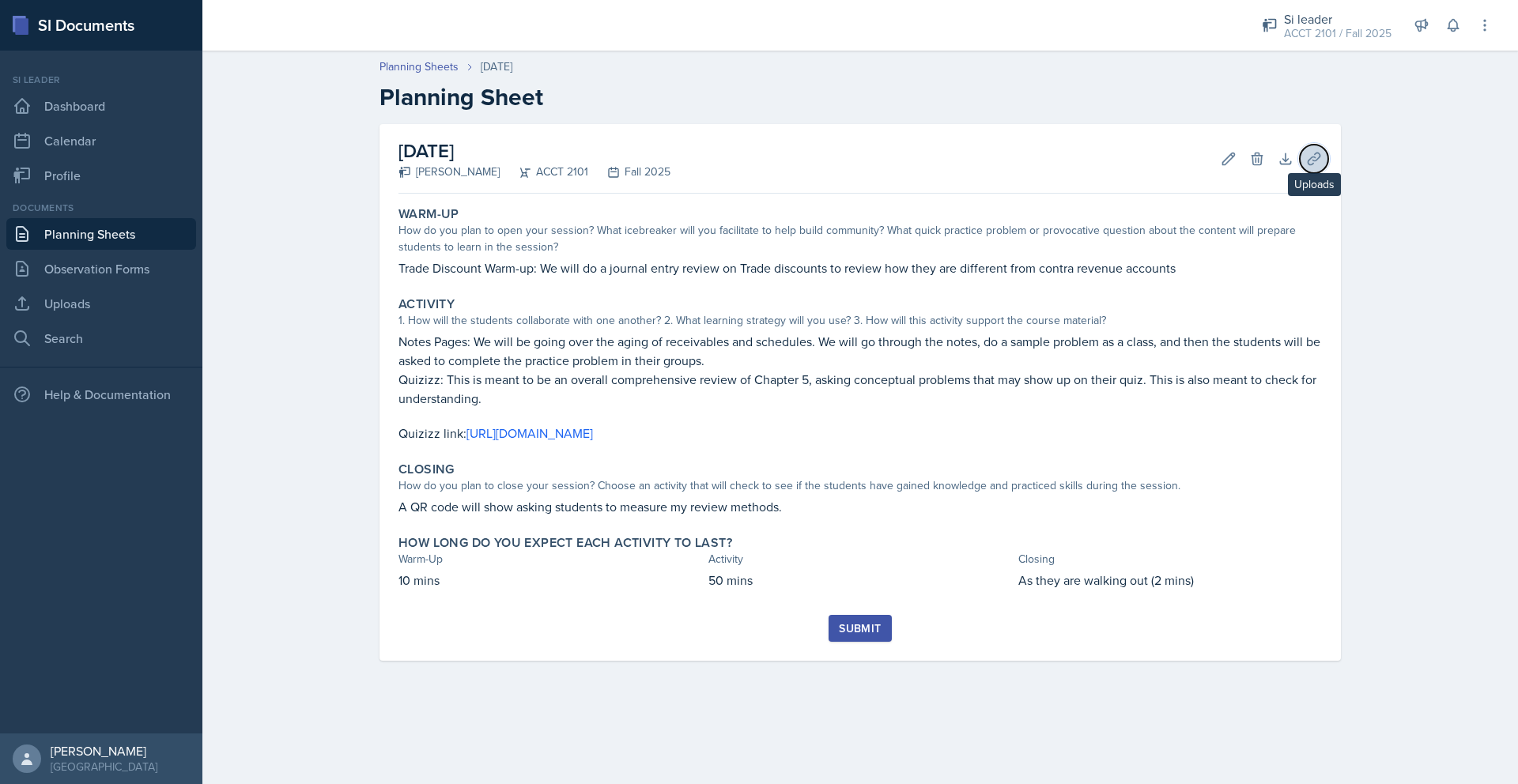
click at [785, 164] on icon at bounding box center [1313, 158] width 15 height 15
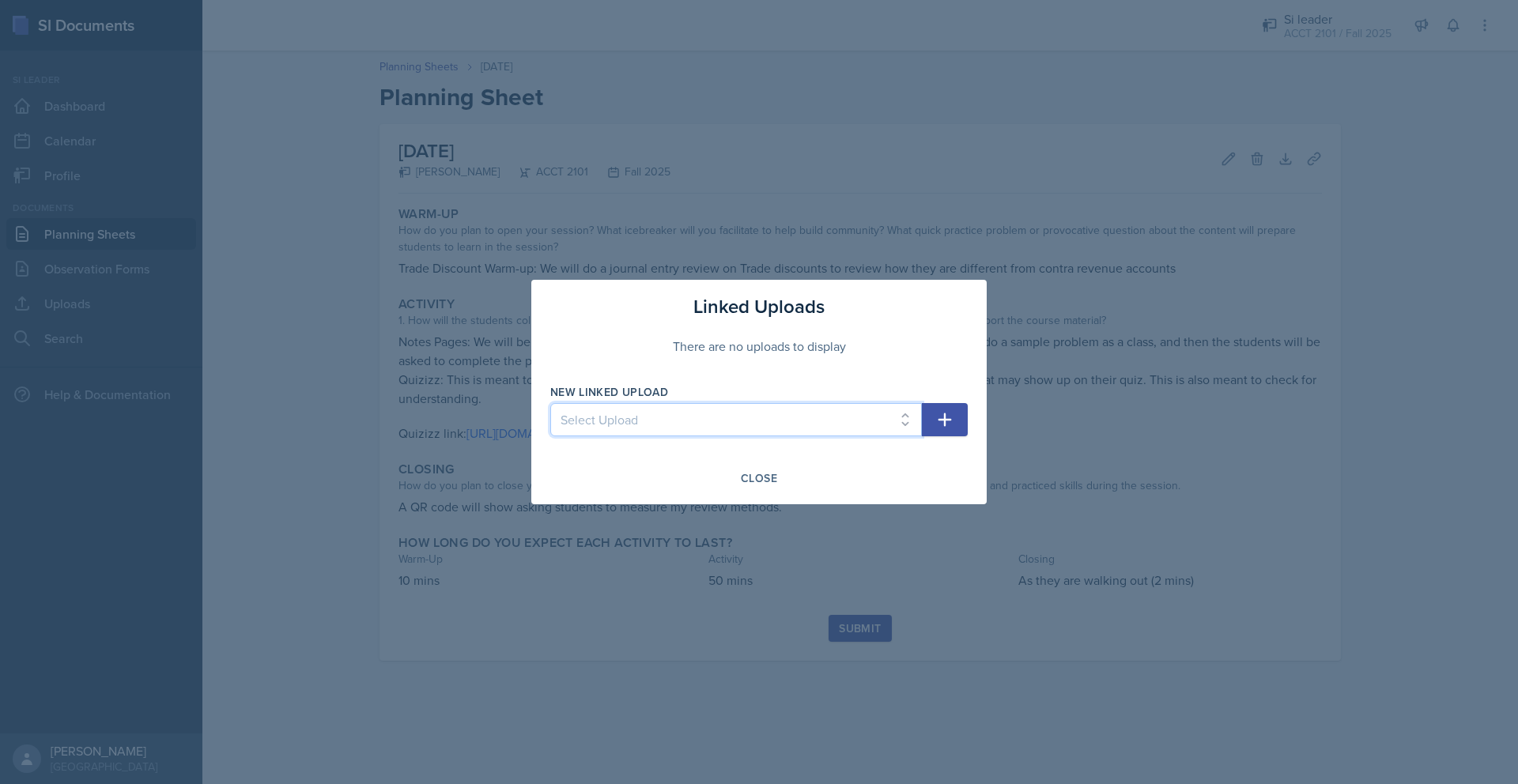
click at [785, 411] on select "Select Upload [DATE] slides (Ch 1a) [DATE] notes (completed) [DATE] notes (blan…" at bounding box center [736, 420] width 372 height 33
select select "e94ca6e1-1f0a-4baf-9e95-83319cccfadd"
click at [550, 403] on select "Select Upload [DATE] slides (Ch 1a) [DATE] notes (completed) [DATE] notes (blan…" at bounding box center [736, 420] width 372 height 33
click at [785, 405] on button "button" at bounding box center [944, 420] width 46 height 33
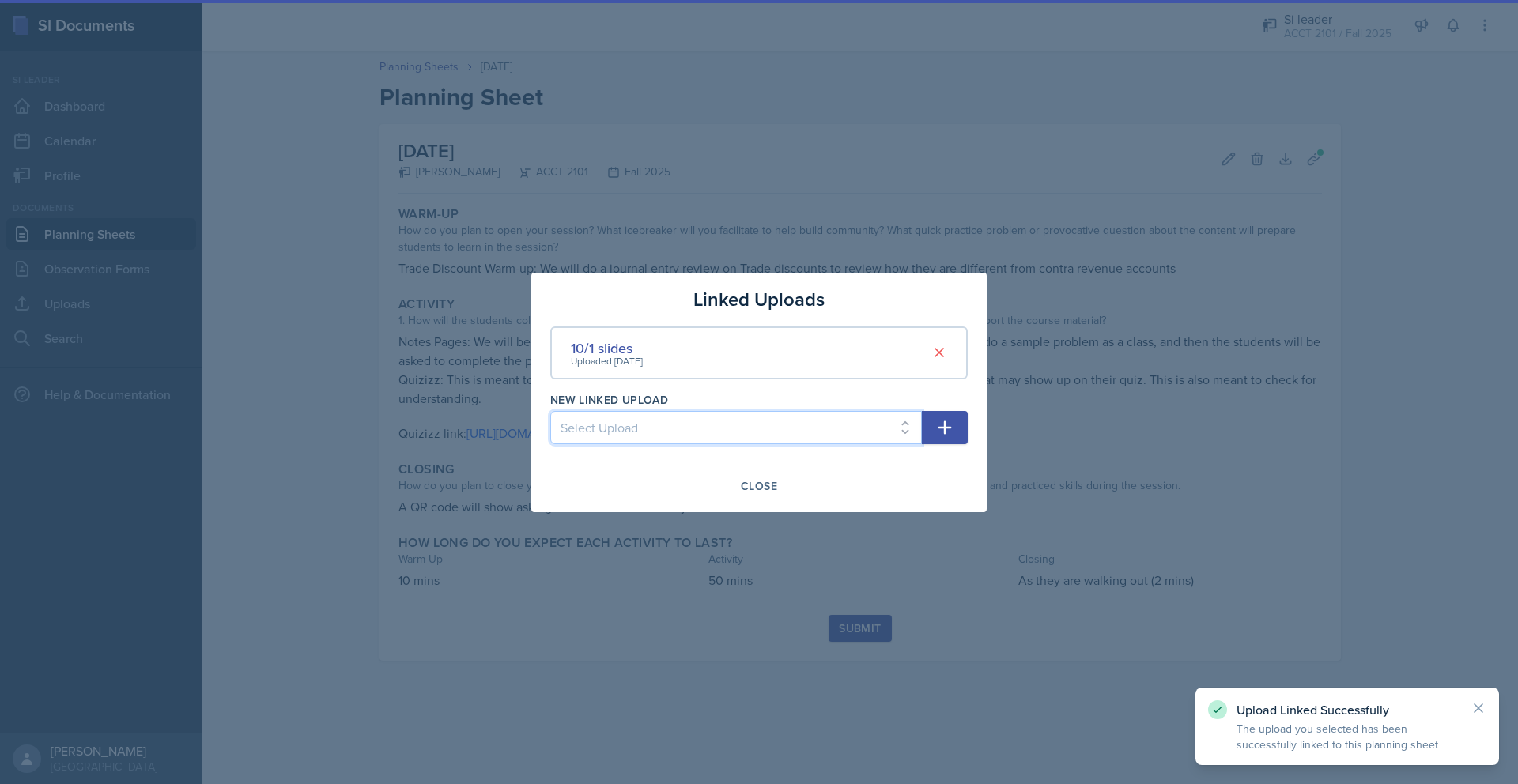
click at [785, 433] on select "Select Upload [DATE] slides (Ch 1a) [DATE] notes (completed) [DATE] notes (blan…" at bounding box center [736, 427] width 372 height 33
select select "dde8d033-089d-4899-9631-e0c12eb70bc3"
click at [550, 411] on select "Select Upload [DATE] slides (Ch 1a) [DATE] notes (completed) [DATE] notes (blan…" at bounding box center [736, 427] width 372 height 33
click at [785, 418] on button "button" at bounding box center [944, 427] width 46 height 33
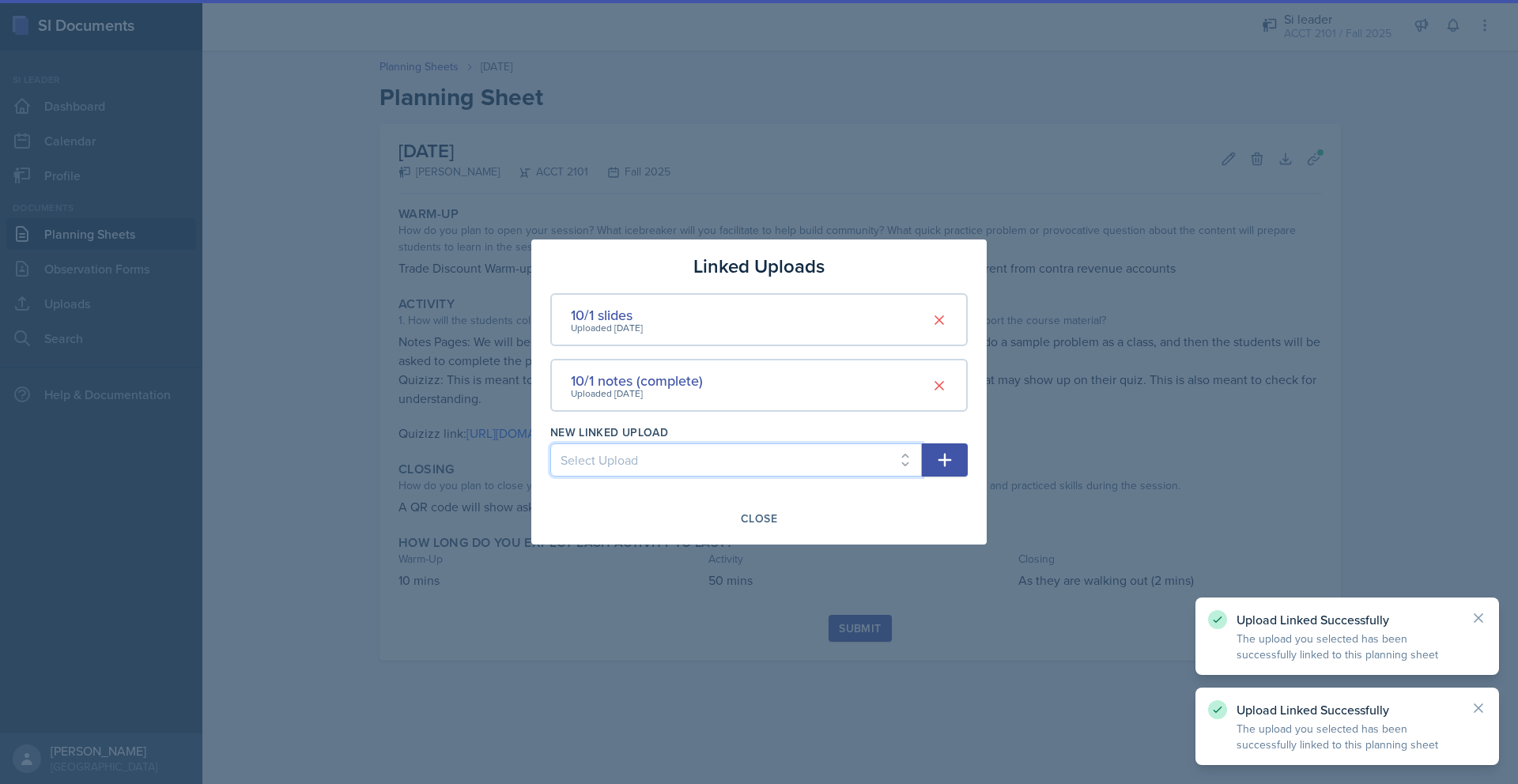
click at [785, 454] on select "Select Upload [DATE] slides (Ch 1a) [DATE] notes (completed) [DATE] notes (blan…" at bounding box center [736, 460] width 372 height 33
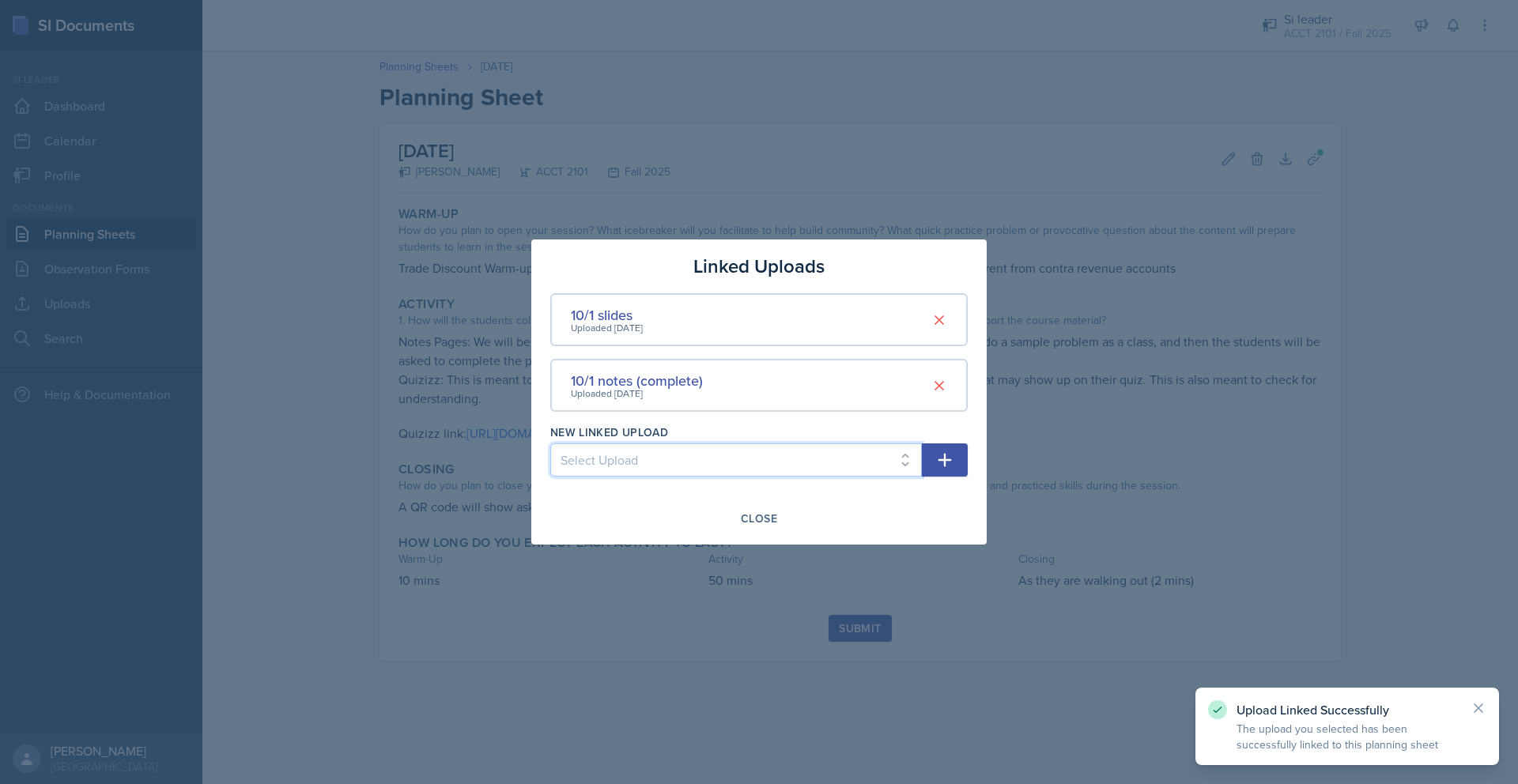
select select "013e5b07-6525-4207-b420-0585ba185ba6"
click at [550, 443] on select "Select Upload [DATE] slides (Ch 1a) [DATE] notes (completed) [DATE] notes (blan…" at bounding box center [736, 460] width 372 height 33
click at [785, 454] on icon "button" at bounding box center [944, 460] width 19 height 19
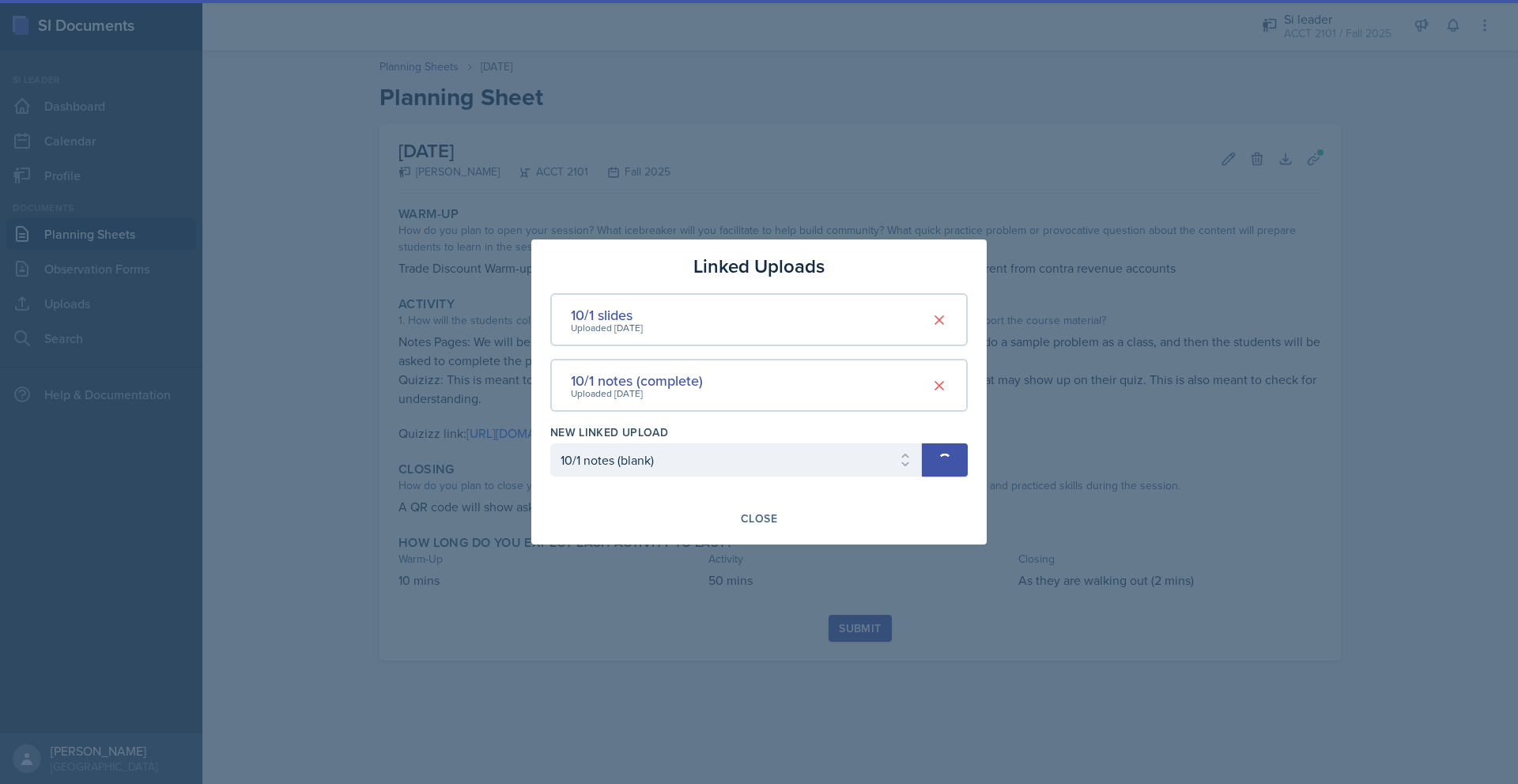
select select
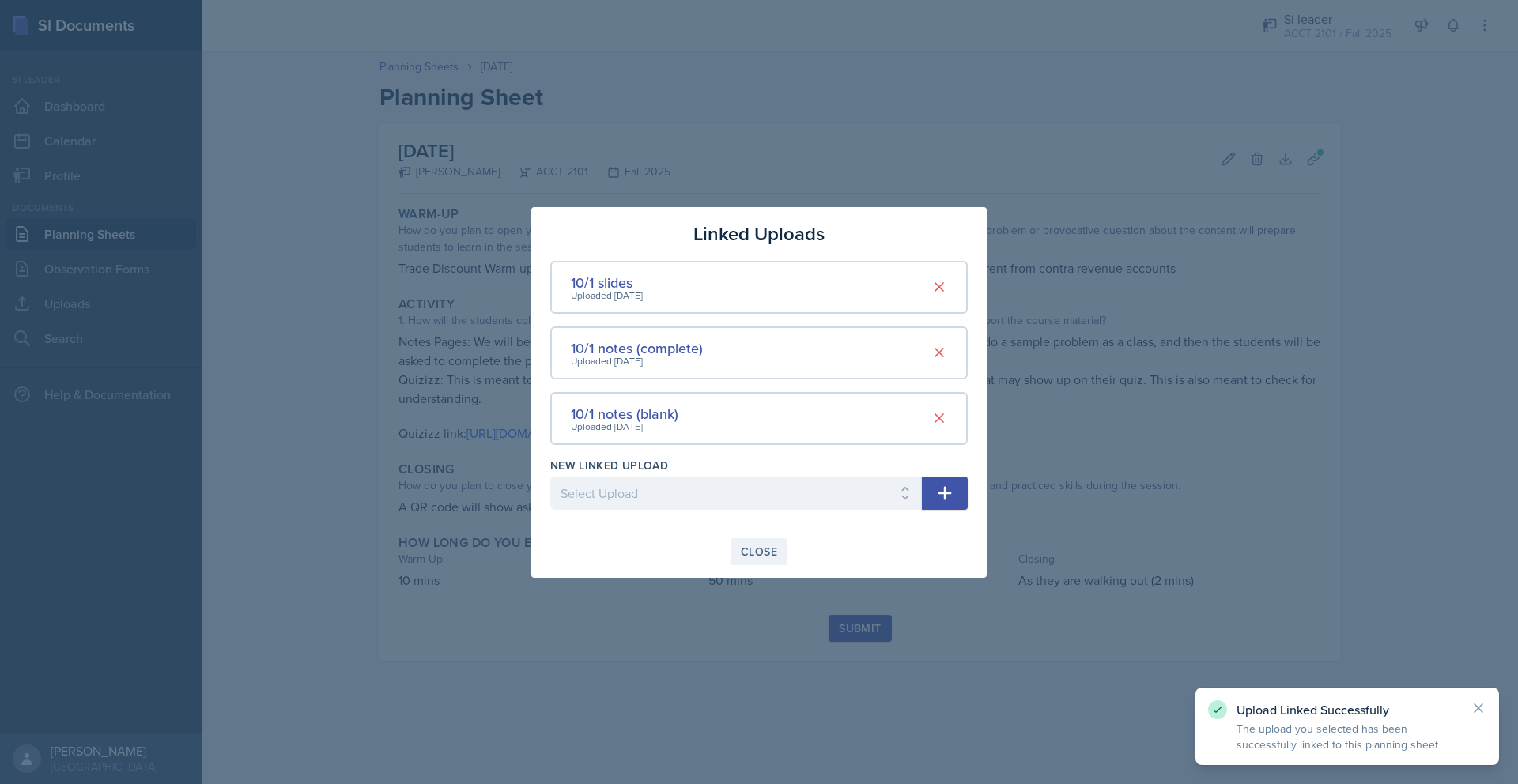
click at [767, 551] on div "Close" at bounding box center [759, 552] width 36 height 13
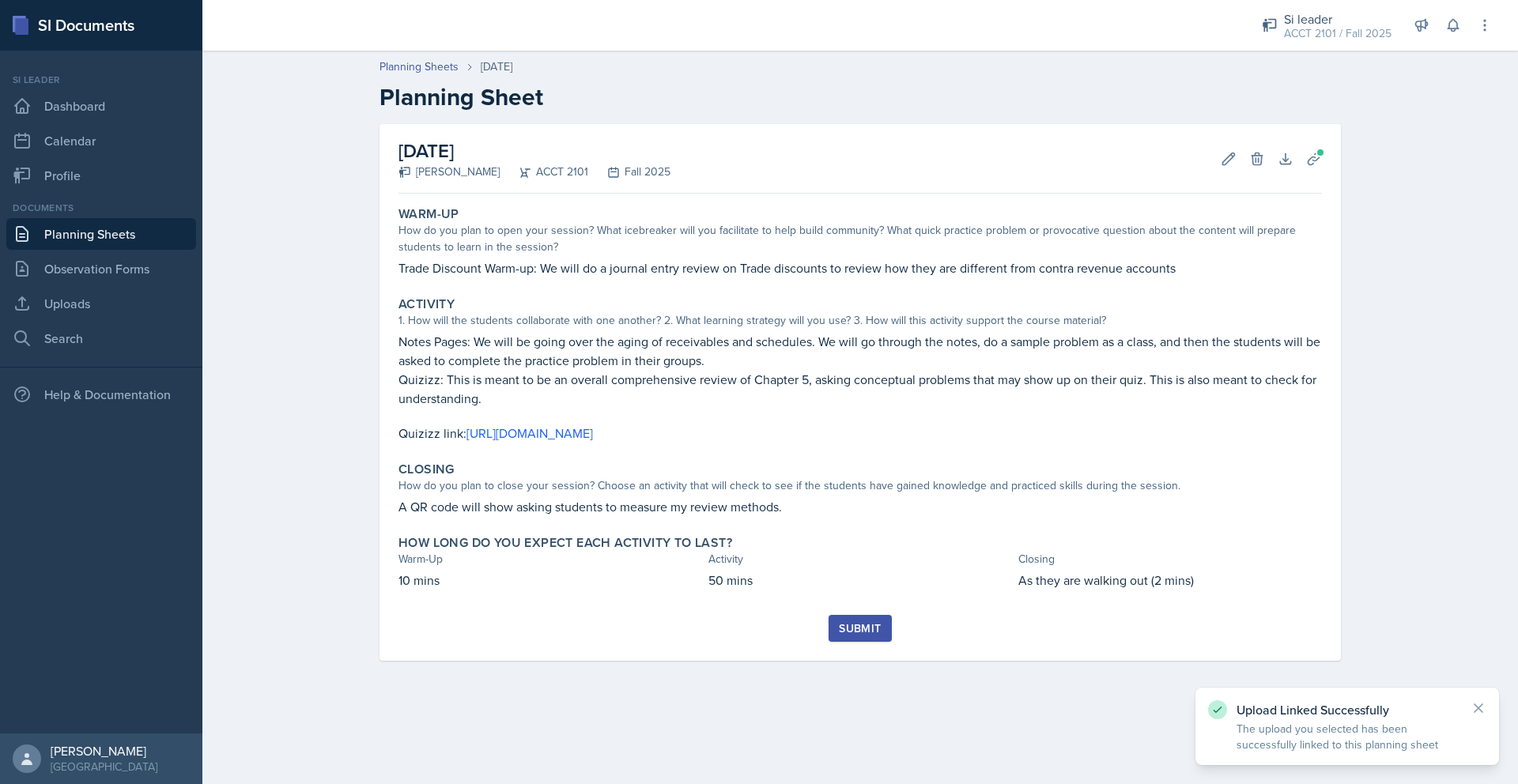
click at [785, 641] on button "Submit" at bounding box center [860, 629] width 63 height 27
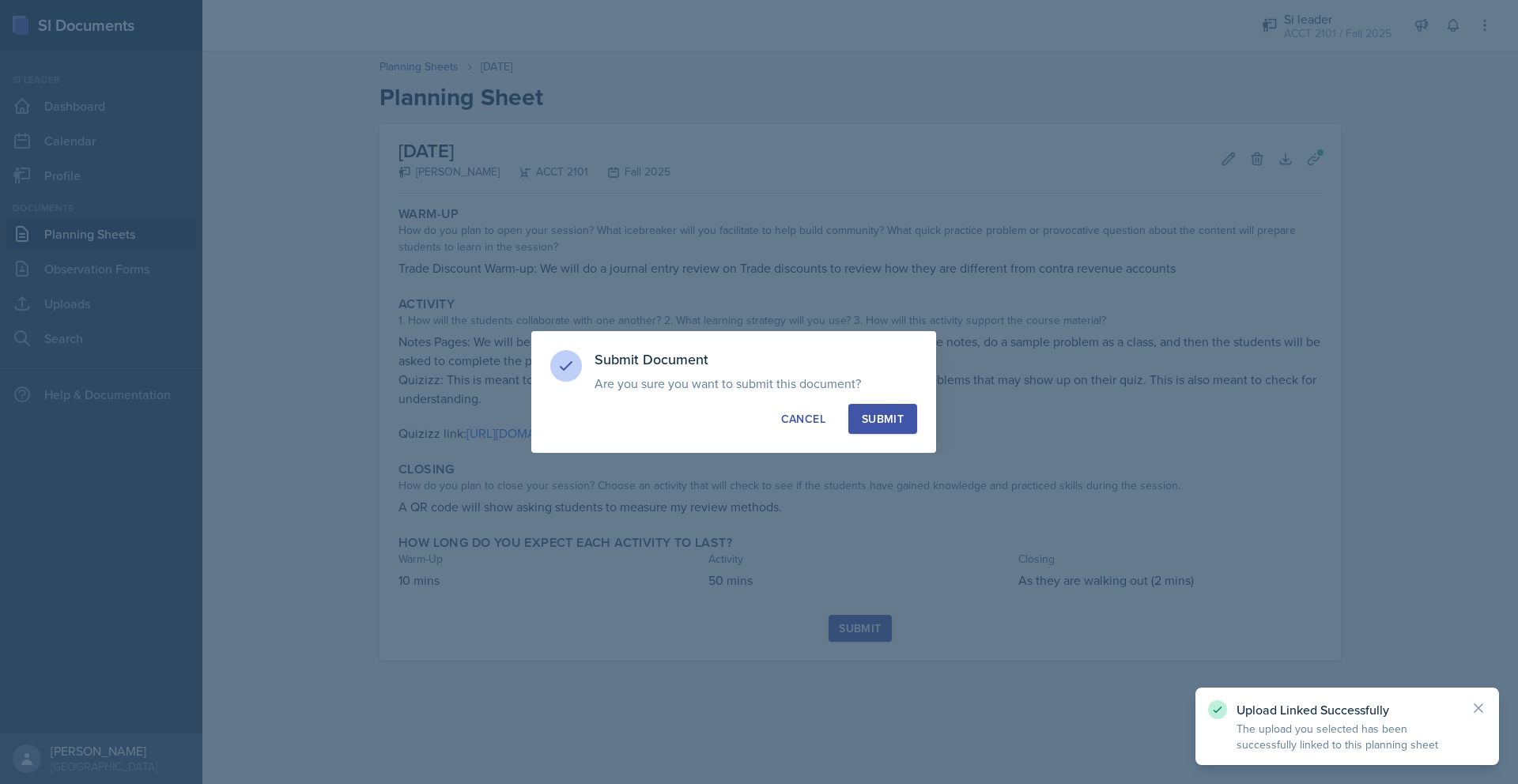
click at [785, 423] on div "Submit" at bounding box center [882, 418] width 42 height 15
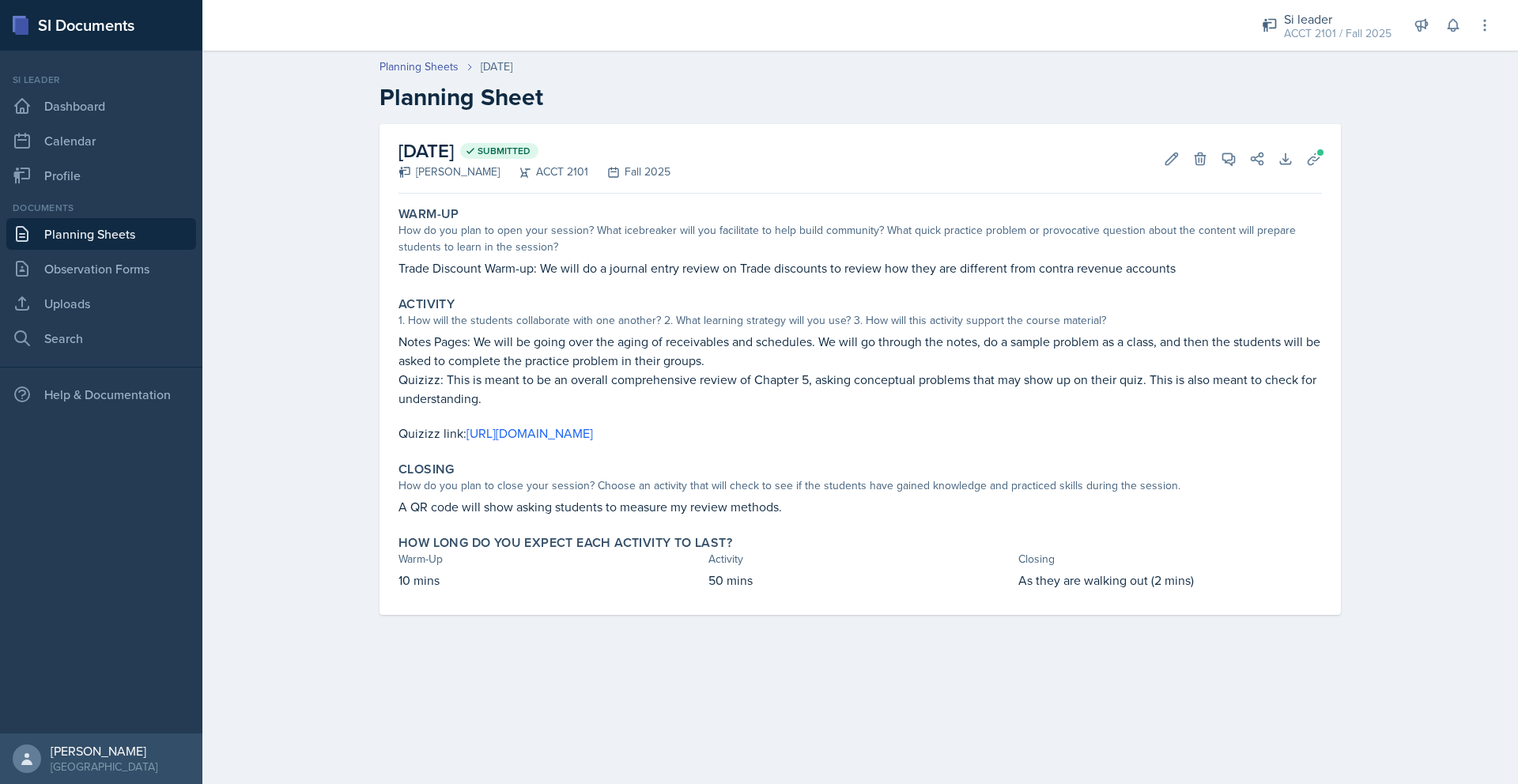
click at [265, 216] on div "Planning Sheets [DATE] Planning Sheet [DATE] Submitted [PERSON_NAME] ACCT 2101 …" at bounding box center [860, 348] width 1316 height 610
click at [151, 240] on link "Planning Sheets" at bounding box center [101, 234] width 189 height 32
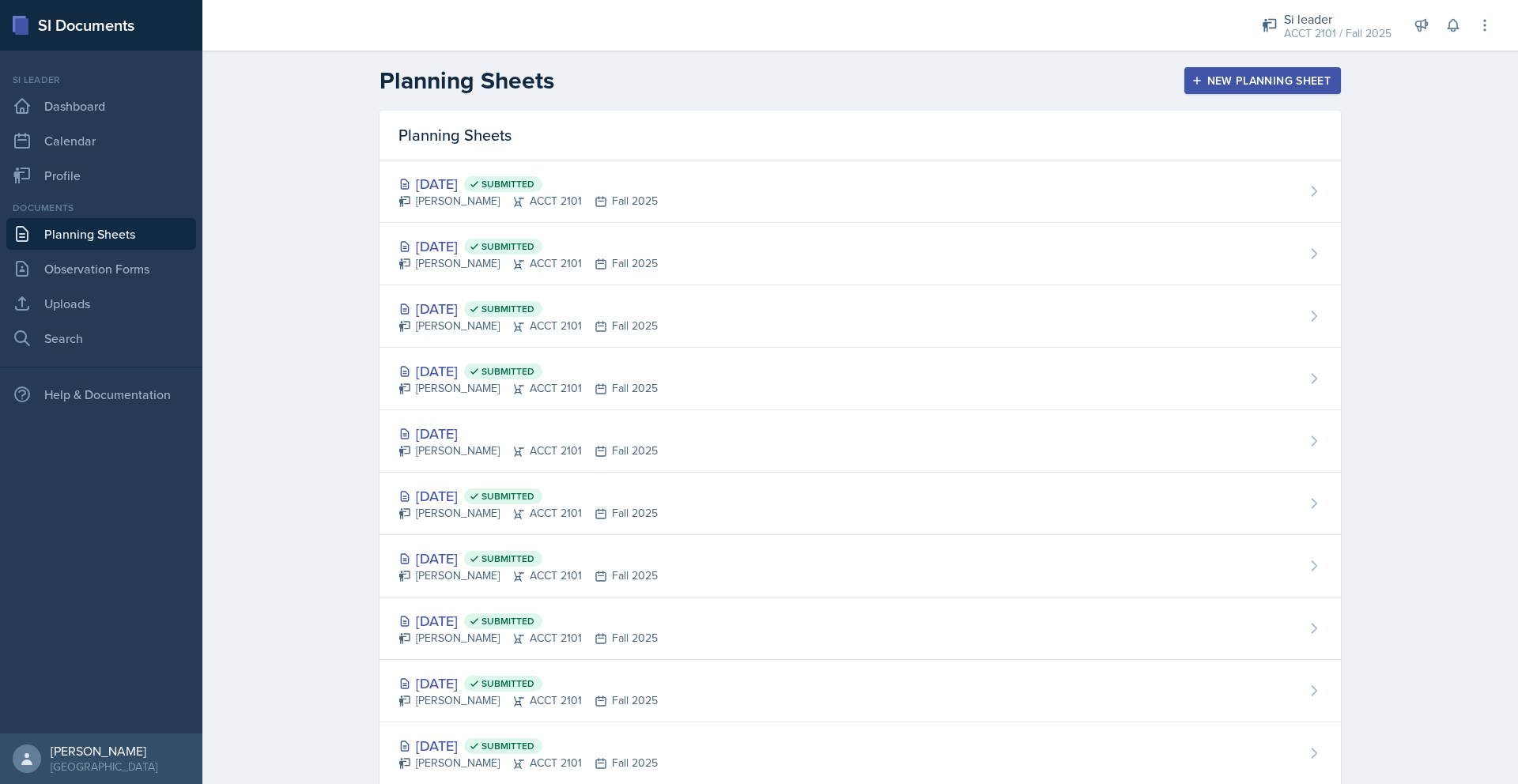
click at [785, 86] on div "New Planning Sheet" at bounding box center [1262, 81] width 136 height 13
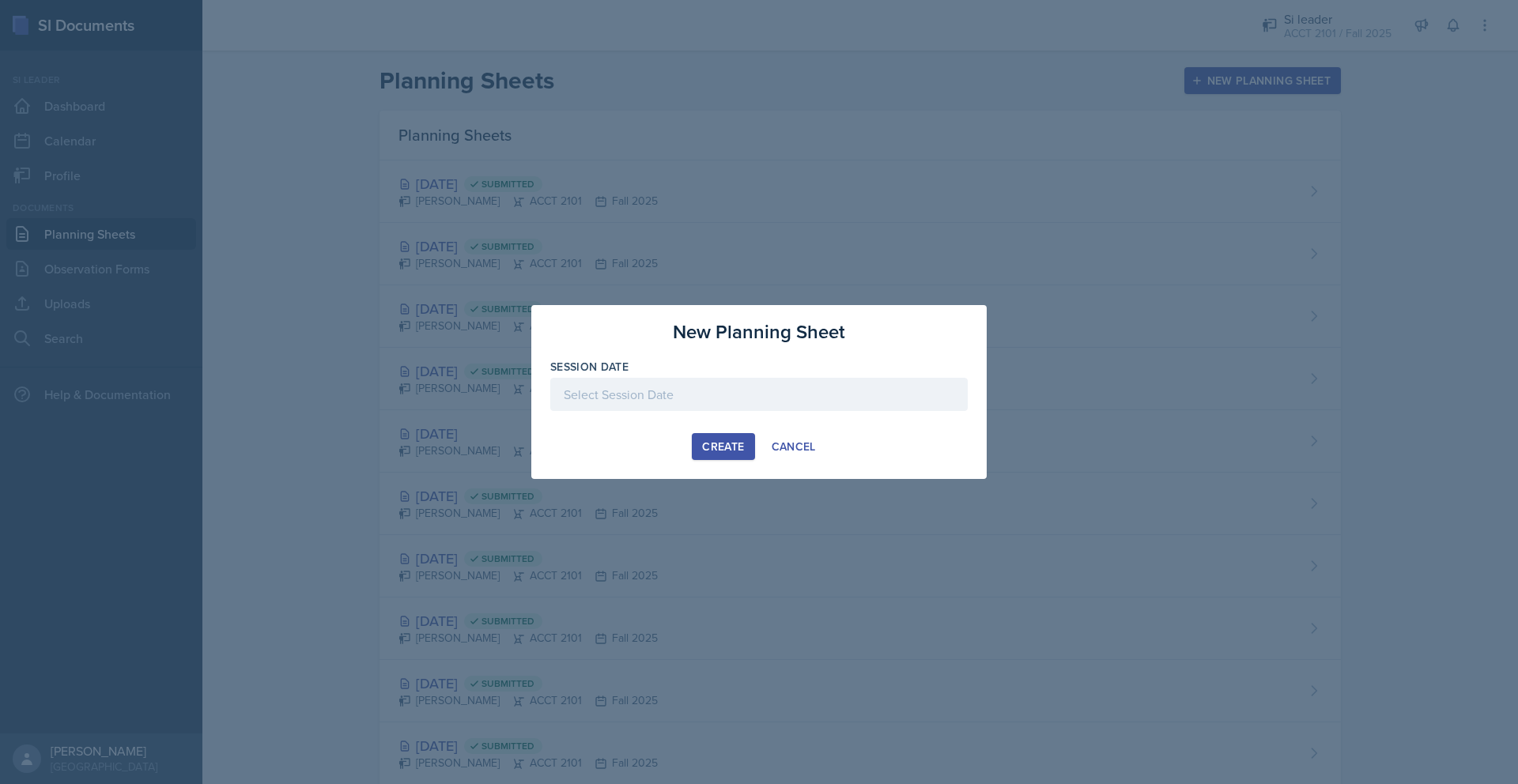
click at [754, 388] on div at bounding box center [759, 394] width 417 height 33
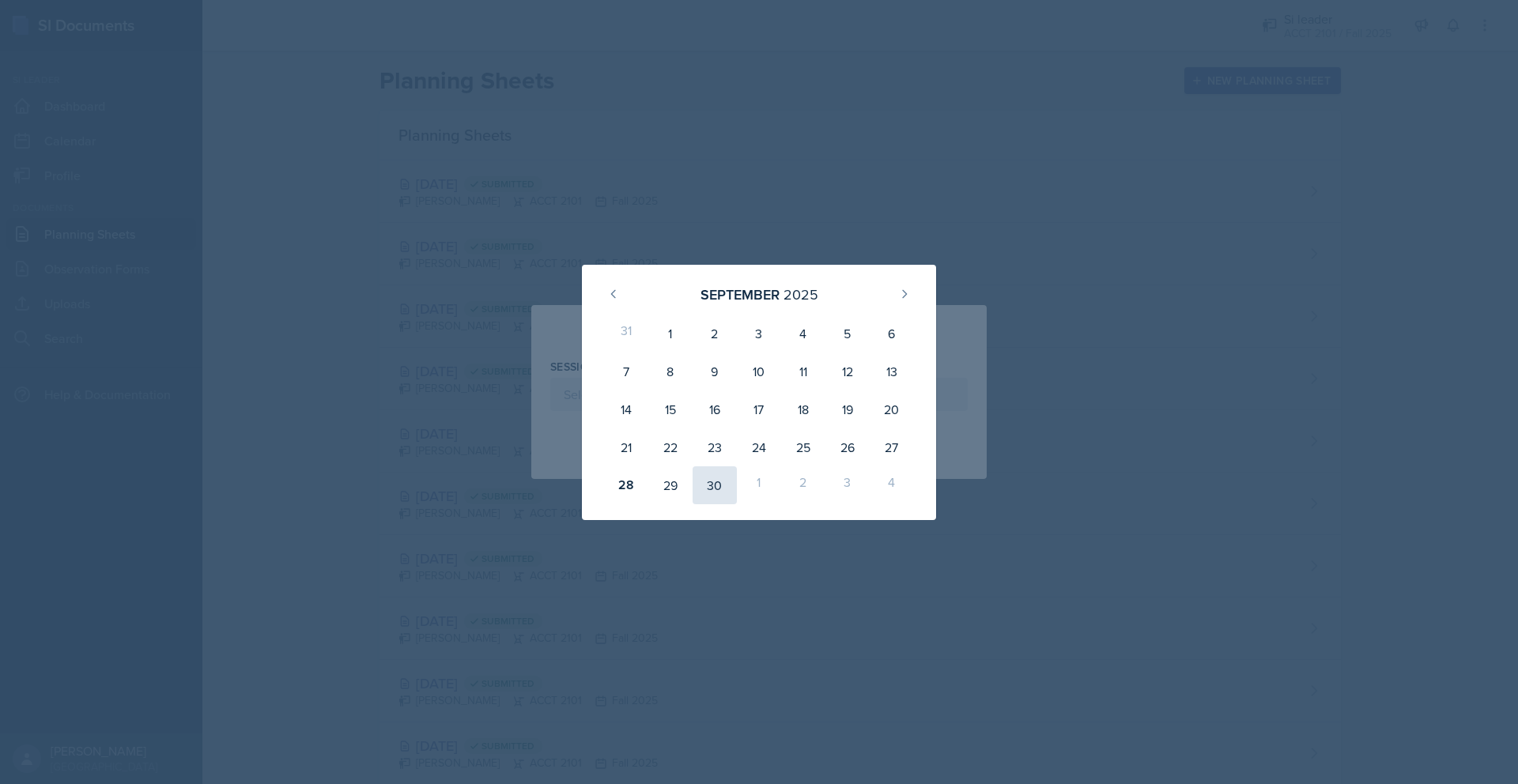
click at [709, 485] on div "30" at bounding box center [715, 485] width 45 height 38
type input "[DATE]"
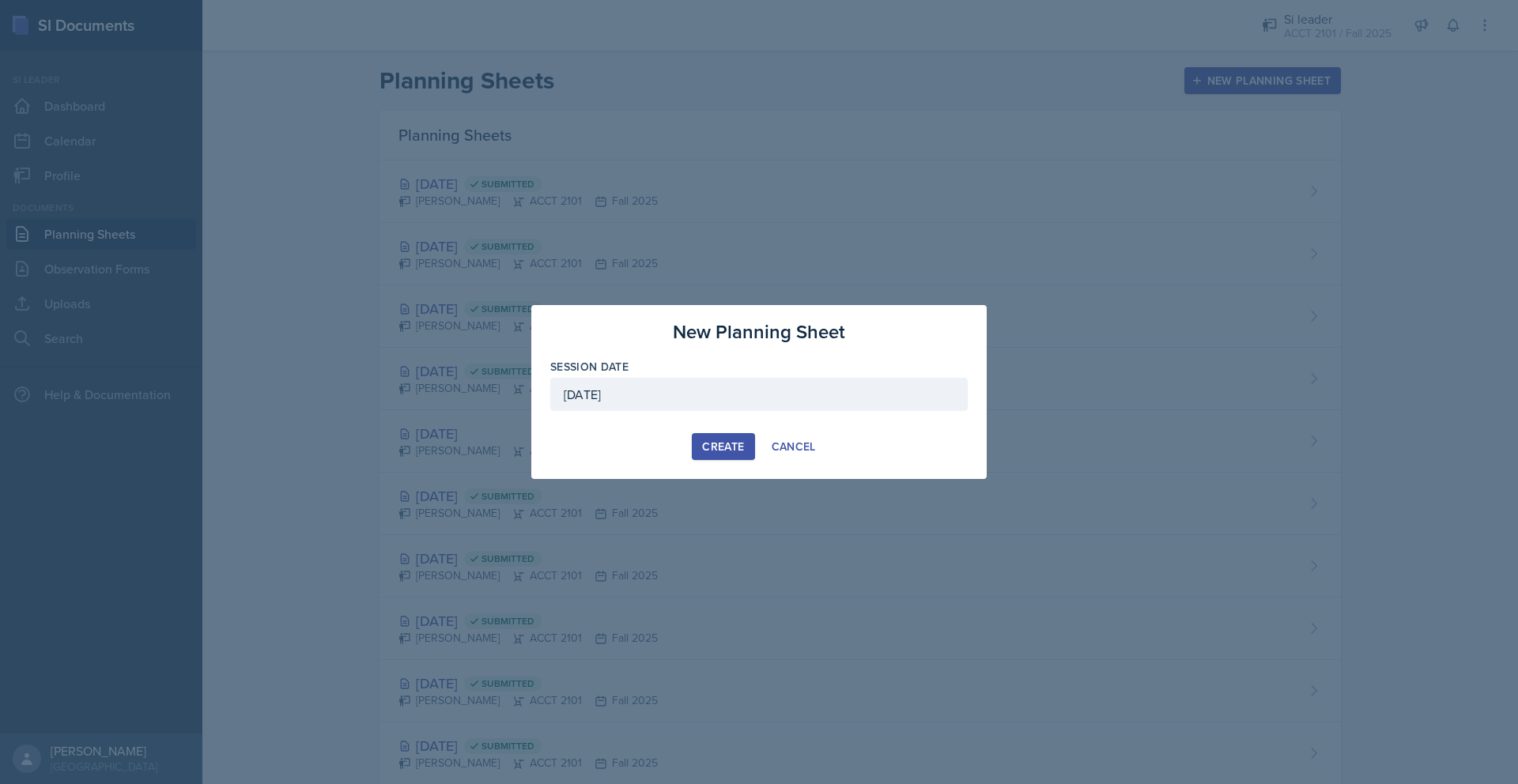
click at [723, 449] on div "Create" at bounding box center [723, 447] width 42 height 13
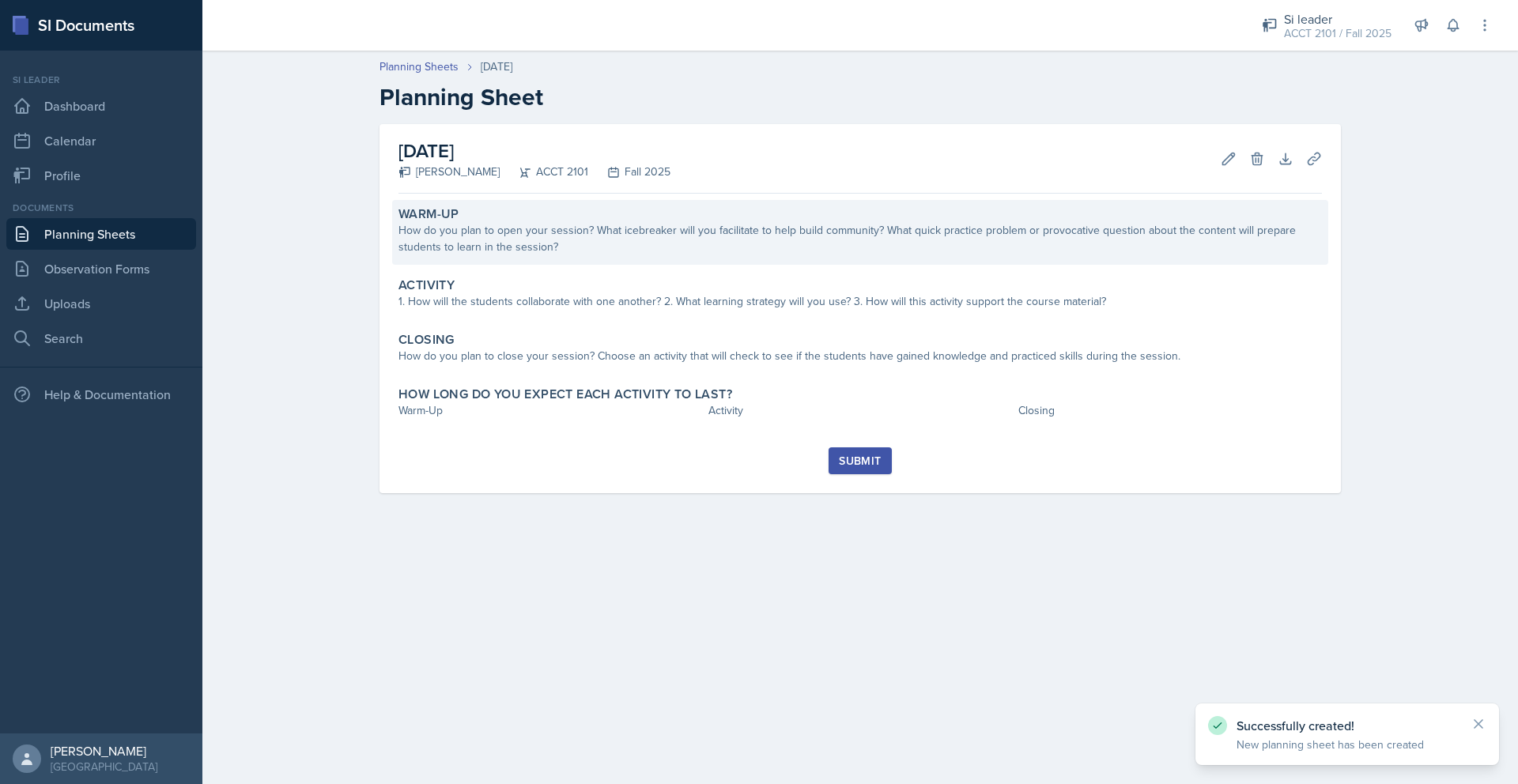
click at [475, 238] on div "How do you plan to open your session? What icebreaker will you facilitate to he…" at bounding box center [861, 239] width 923 height 33
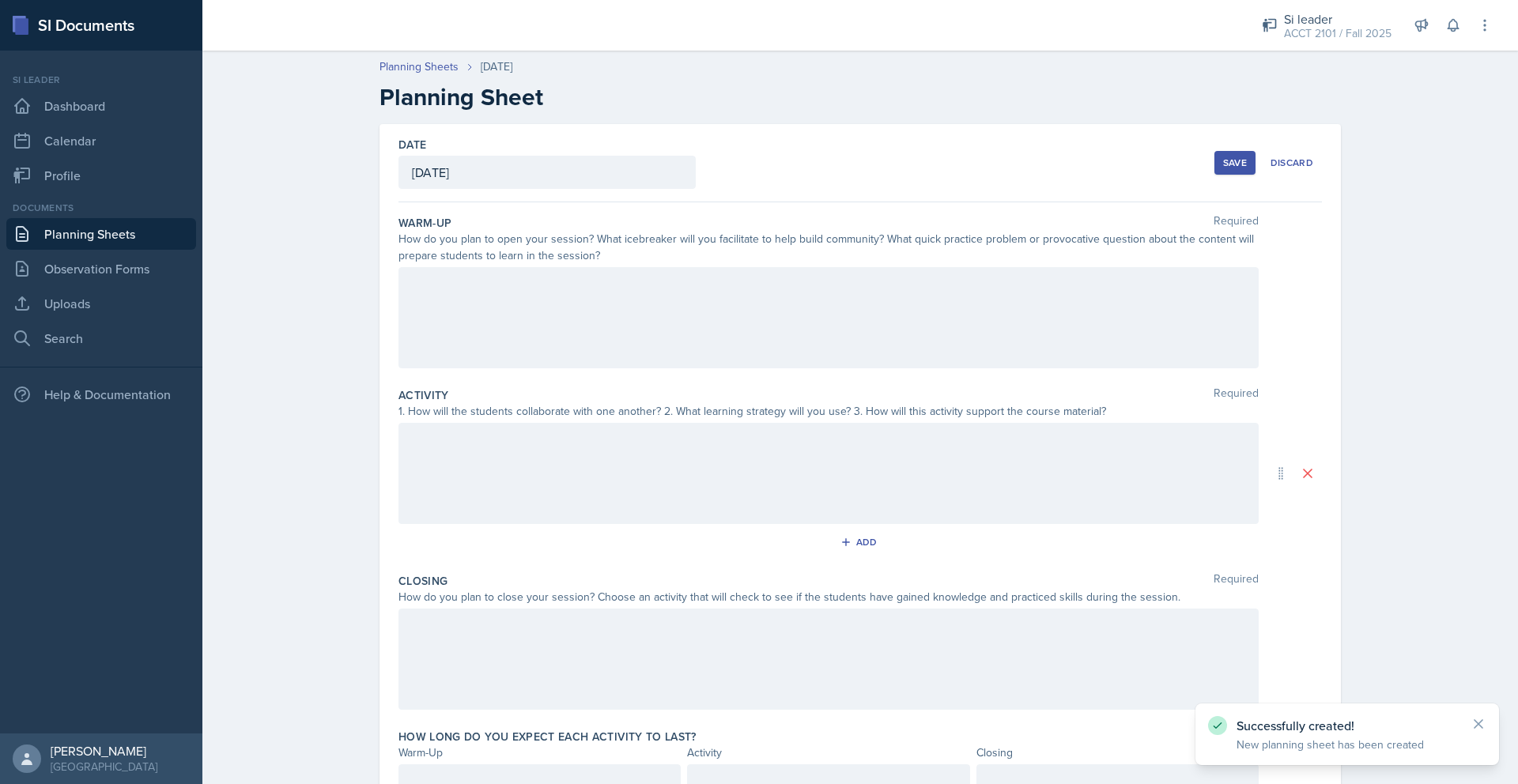
click at [496, 95] on h2 "Planning Sheet" at bounding box center [861, 97] width 962 height 28
click at [481, 303] on div at bounding box center [829, 317] width 861 height 101
click at [785, 158] on div "Discard" at bounding box center [1291, 163] width 43 height 13
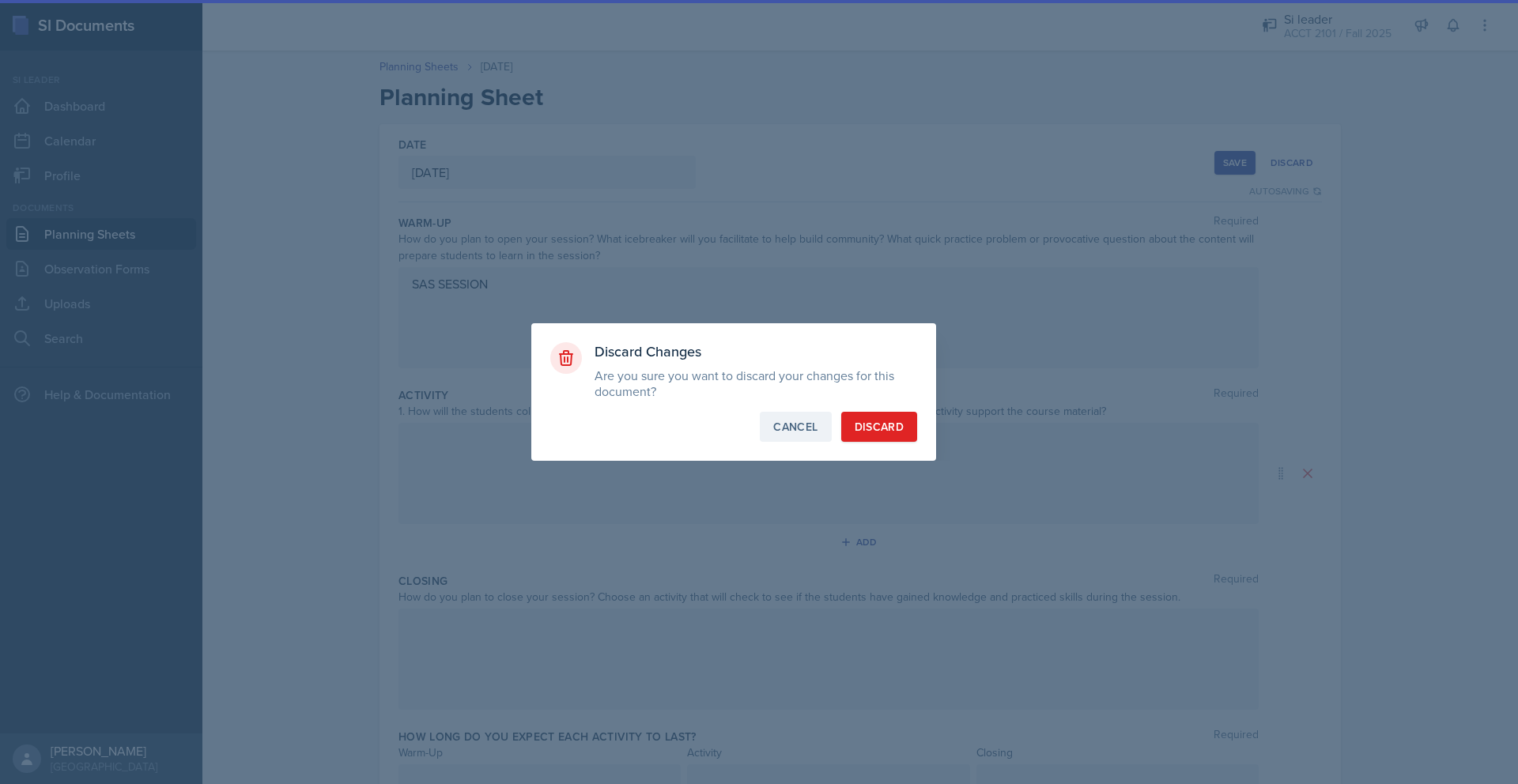
click at [785, 437] on button "Cancel" at bounding box center [795, 426] width 71 height 30
